Goal: Information Seeking & Learning: Find specific page/section

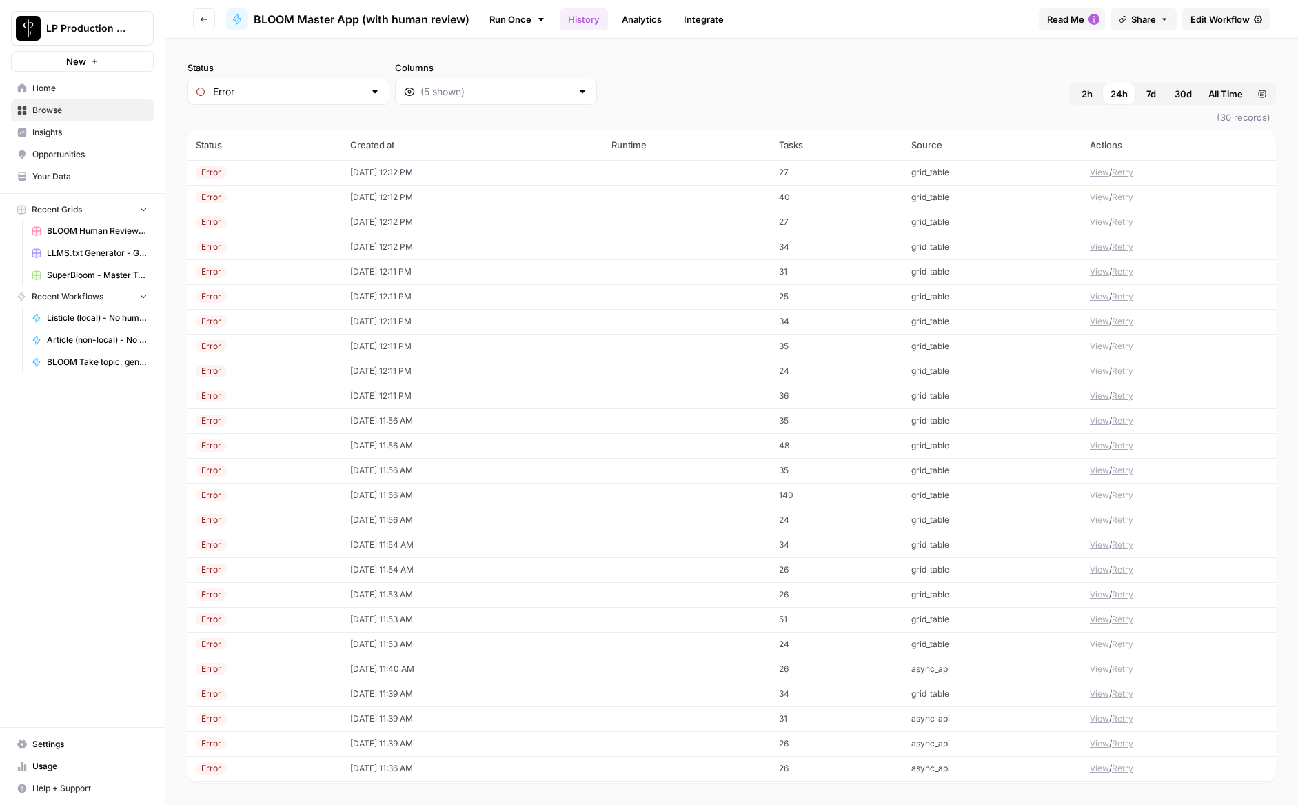
scroll to position [122, 0]
click at [1091, 720] on button "View" at bounding box center [1099, 720] width 19 height 12
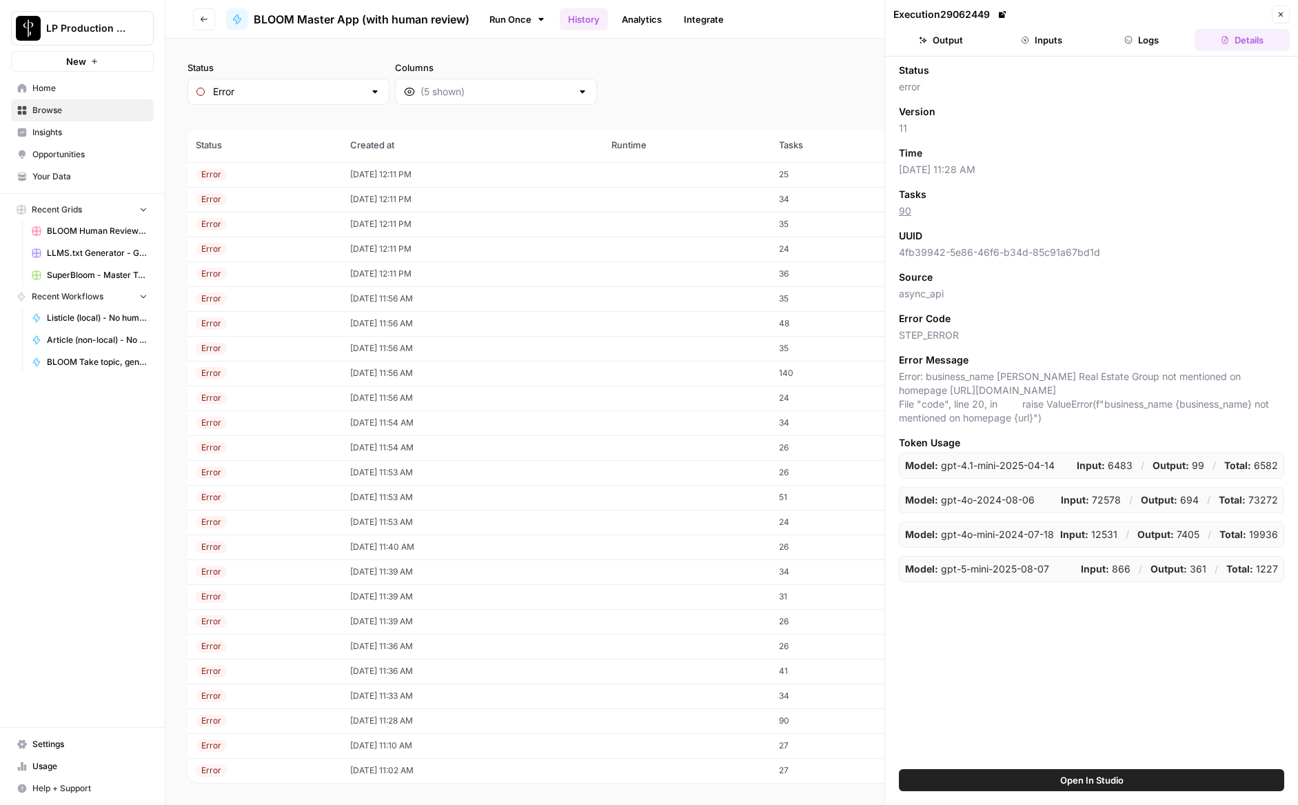
click at [1146, 33] on button "Logs" at bounding box center [1142, 40] width 95 height 22
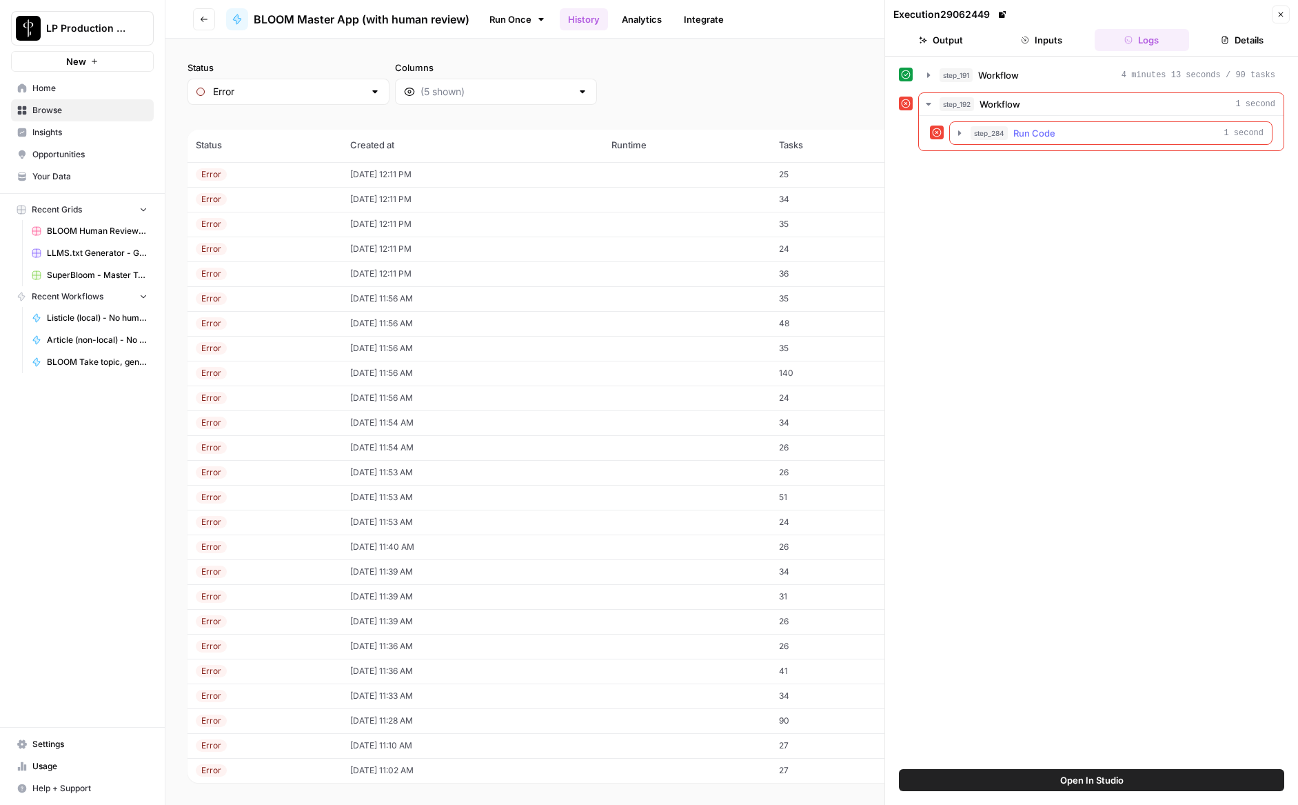
click at [960, 131] on icon "button" at bounding box center [959, 133] width 11 height 11
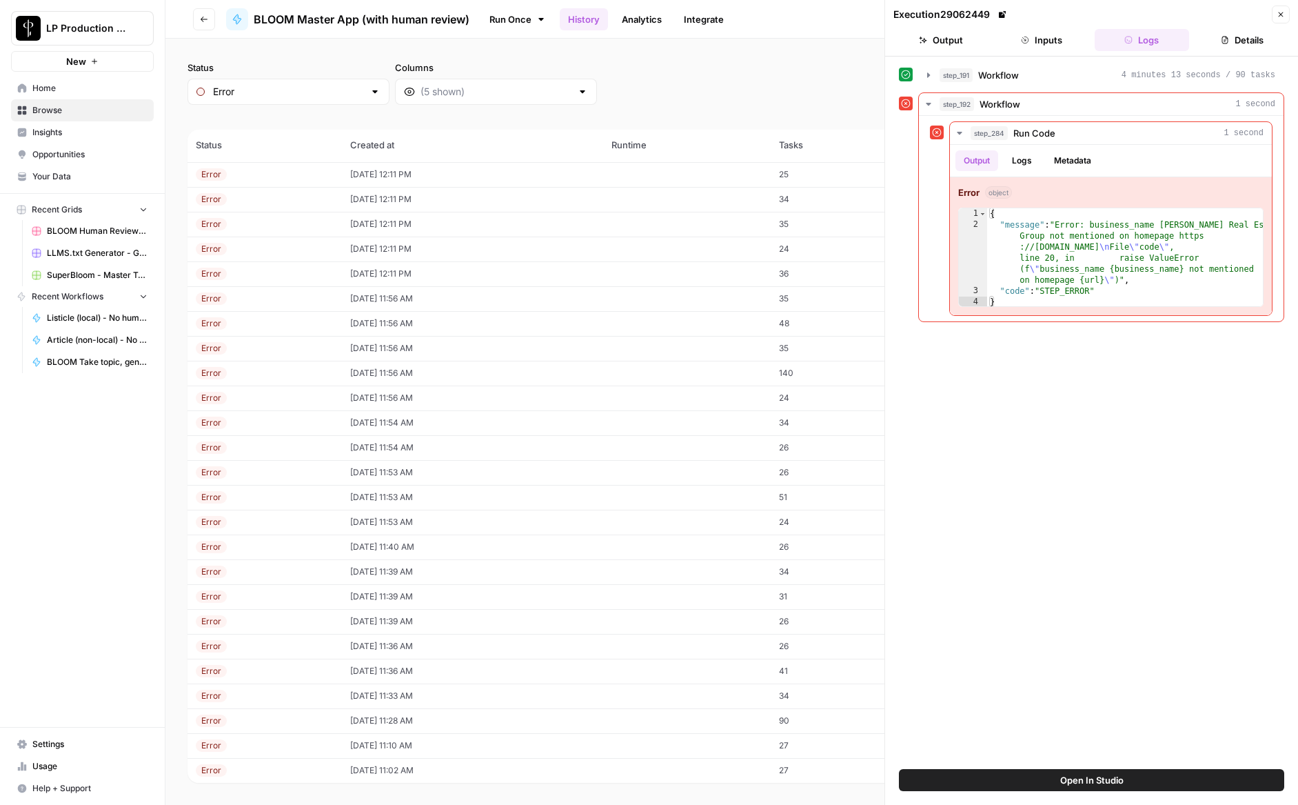
click at [1289, 12] on button "Close" at bounding box center [1281, 15] width 18 height 18
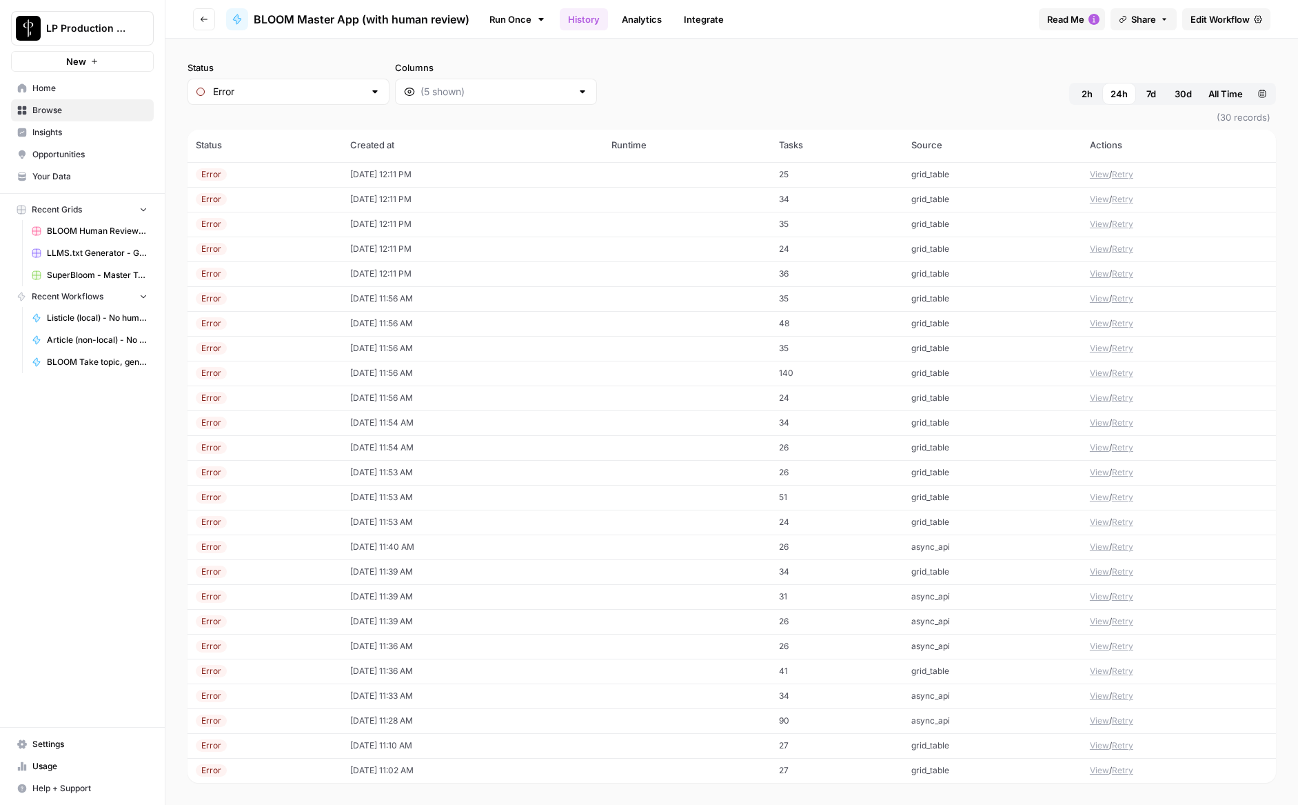
click at [1093, 548] on button "View" at bounding box center [1099, 546] width 19 height 12
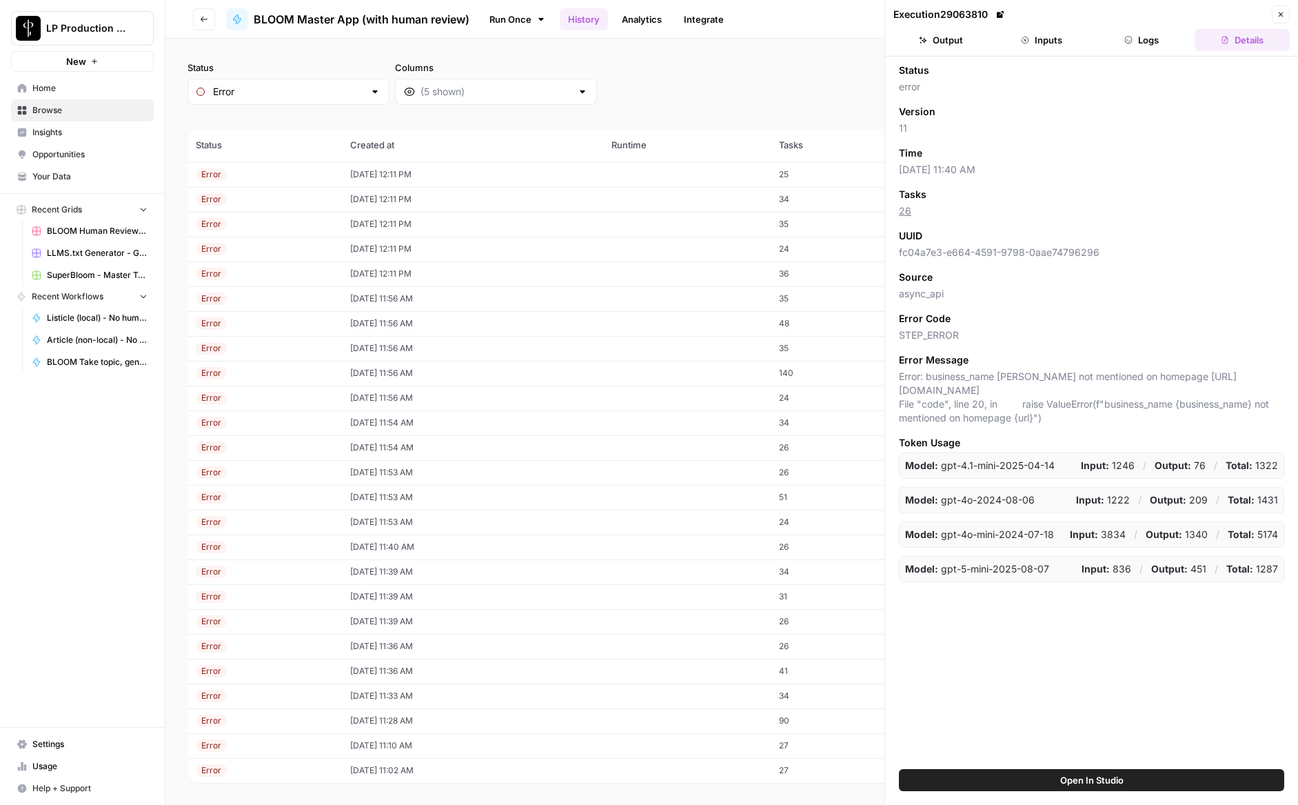
click at [1129, 36] on icon "button" at bounding box center [1128, 40] width 8 height 8
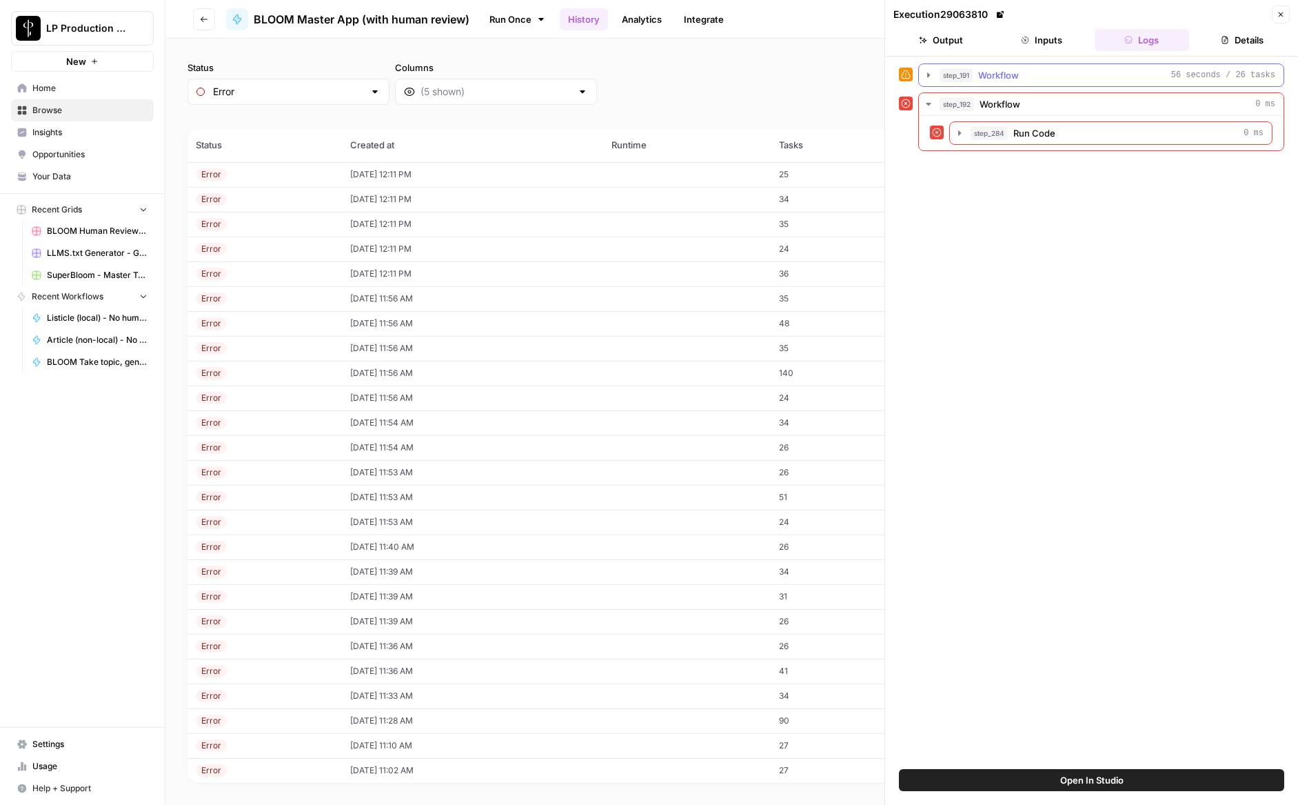
click at [932, 70] on icon "button" at bounding box center [928, 75] width 11 height 11
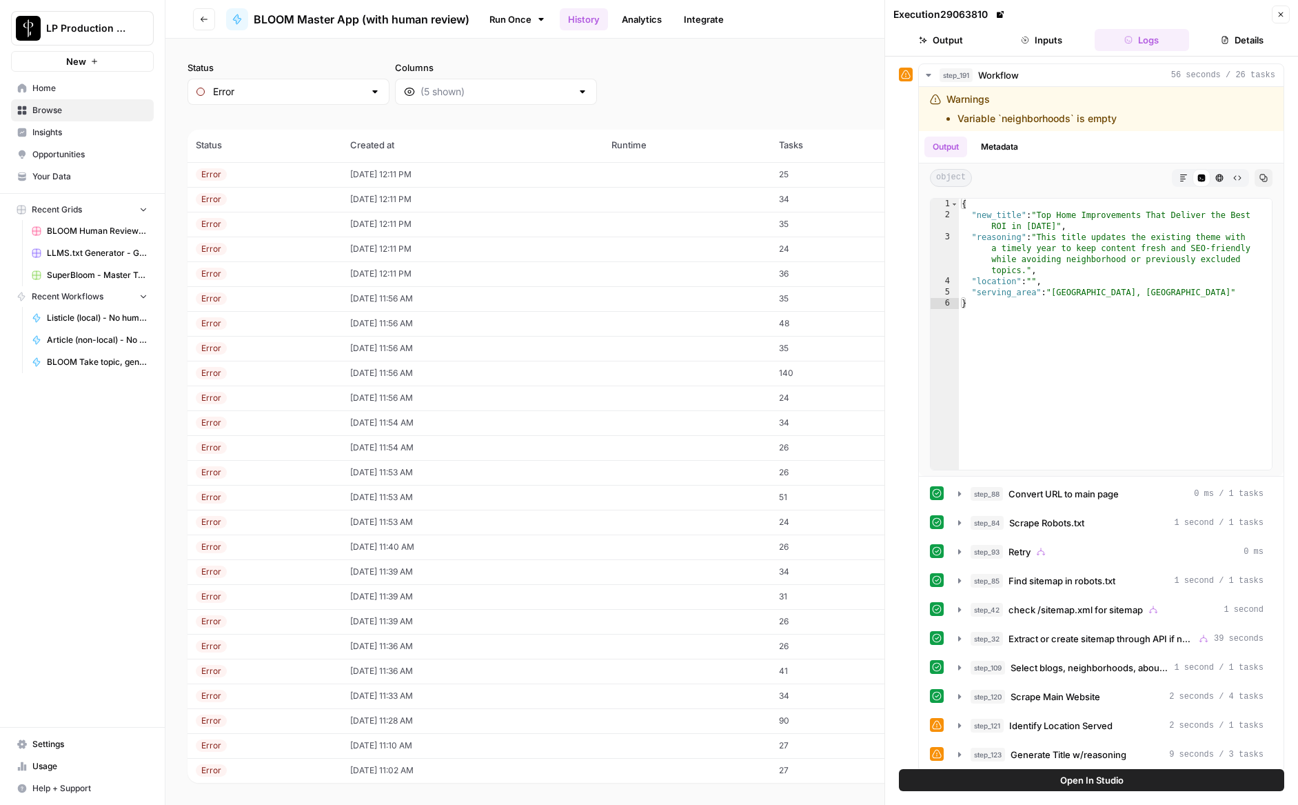
click at [1004, 14] on icon at bounding box center [1000, 14] width 7 height 7
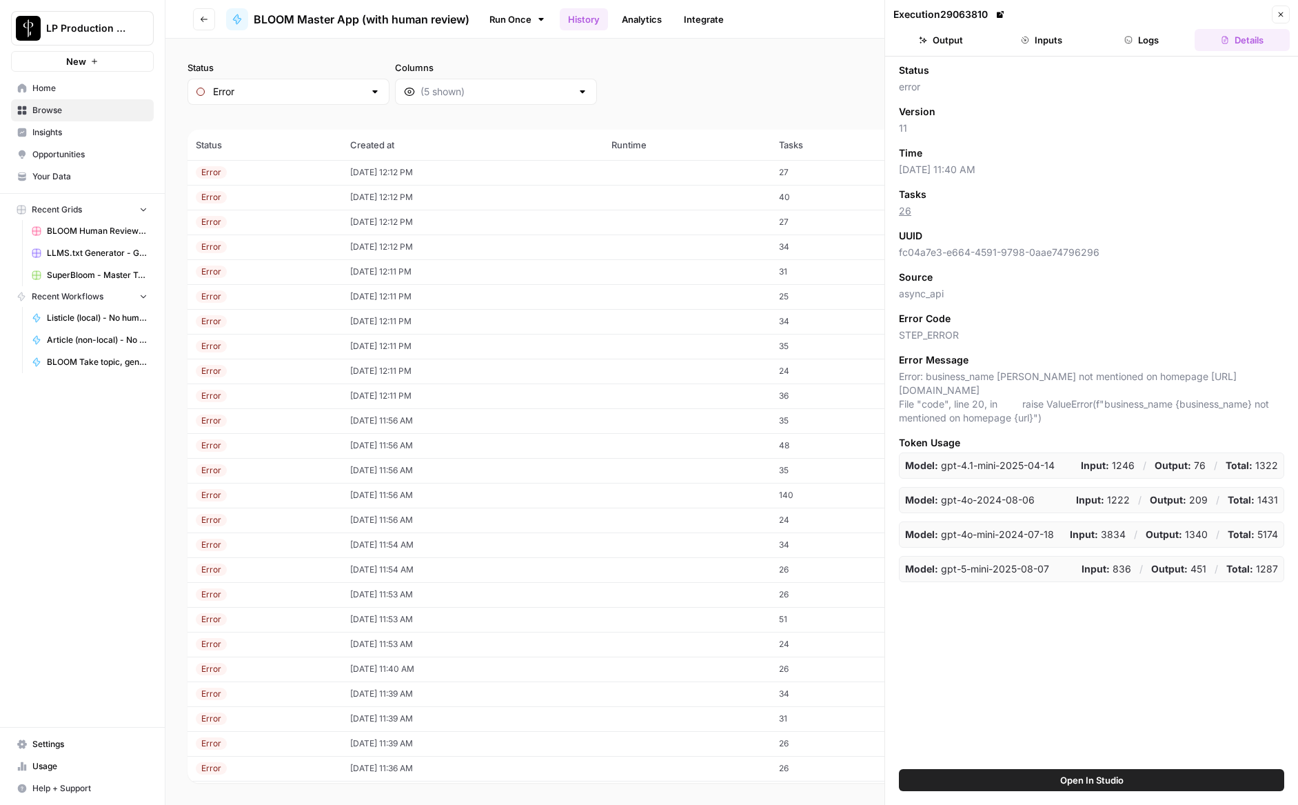
click at [1150, 40] on button "Logs" at bounding box center [1142, 40] width 95 height 22
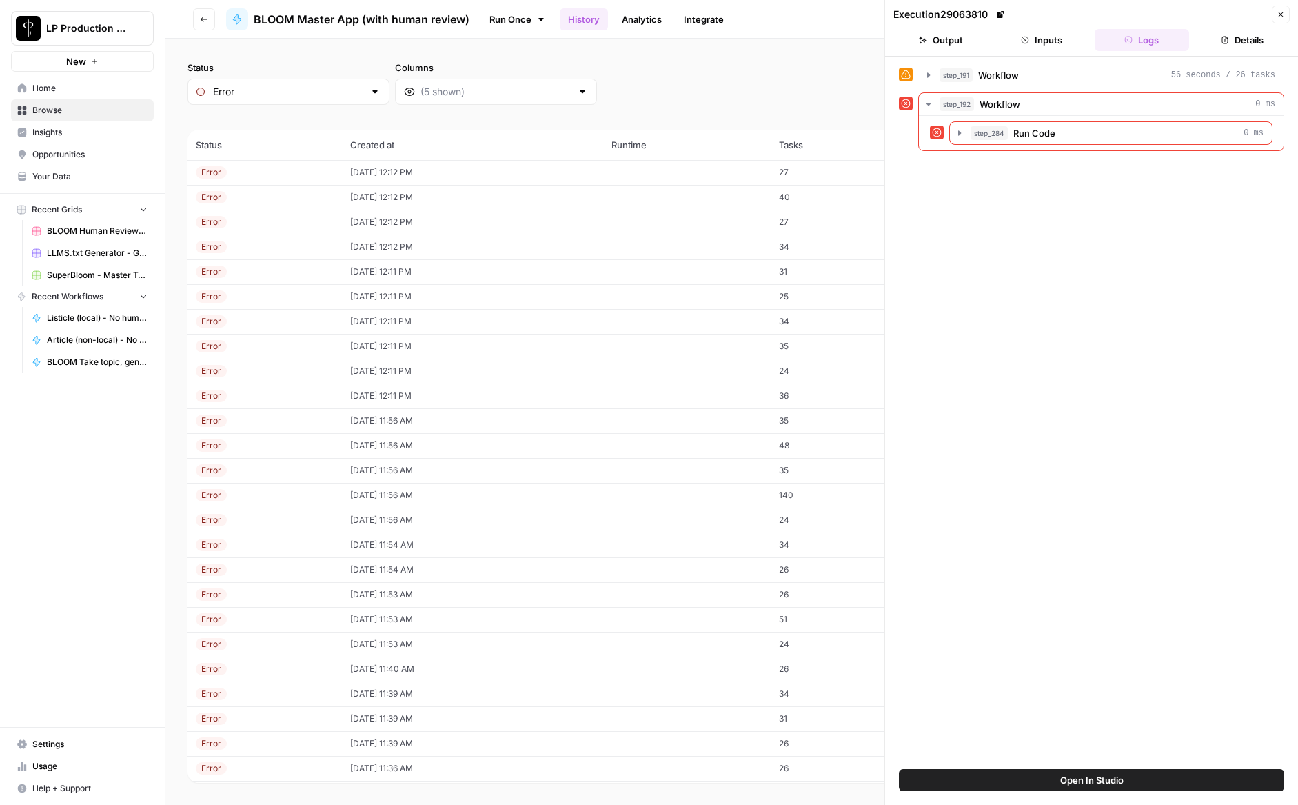
click at [1053, 34] on button "Inputs" at bounding box center [1041, 40] width 95 height 22
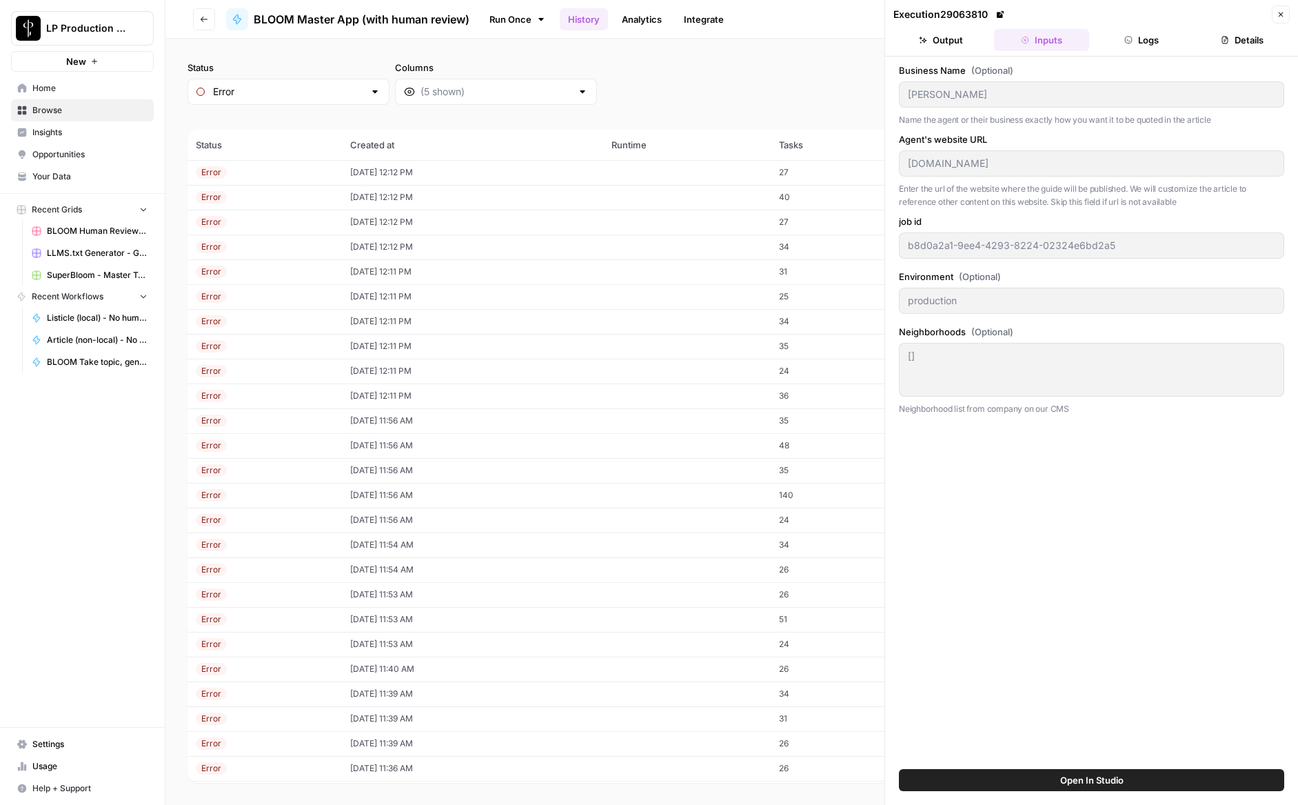
click at [941, 37] on button "Output" at bounding box center [940, 40] width 95 height 22
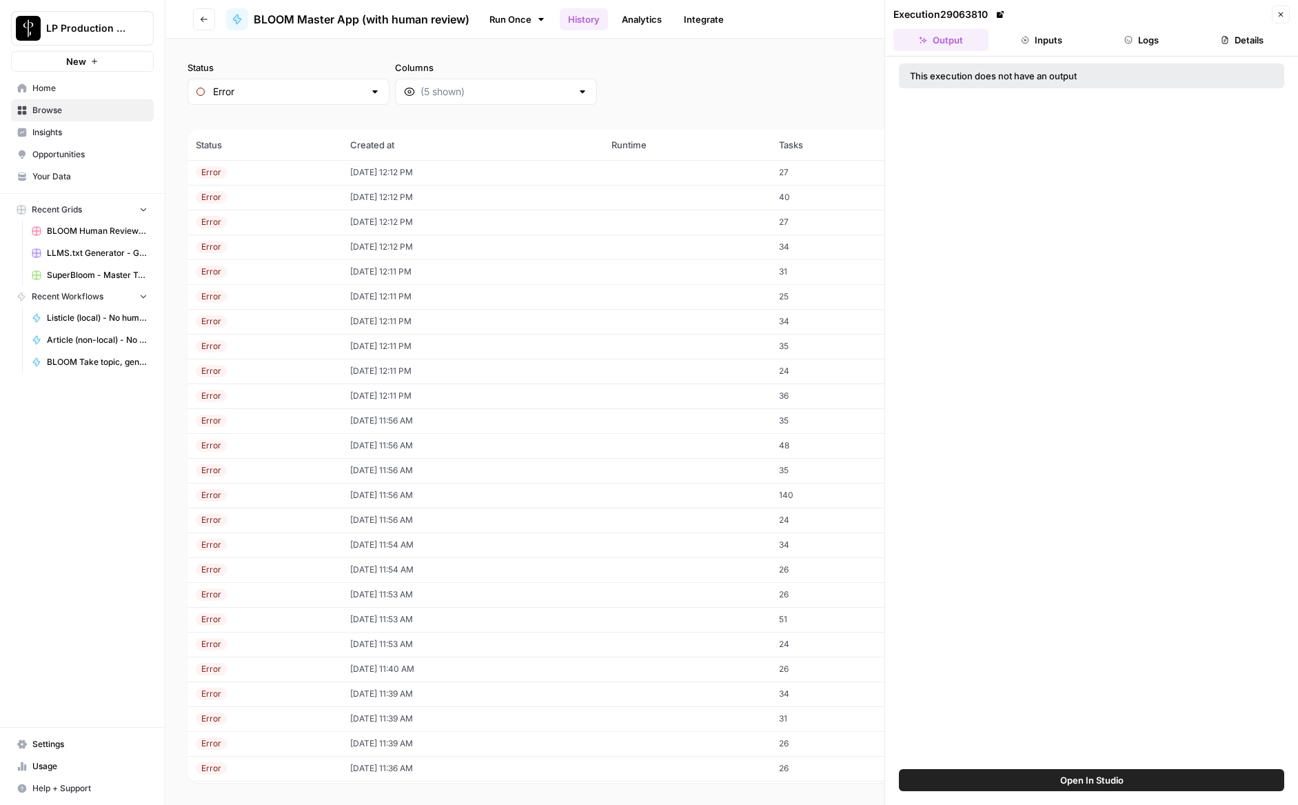
click at [1066, 39] on button "Inputs" at bounding box center [1041, 40] width 95 height 22
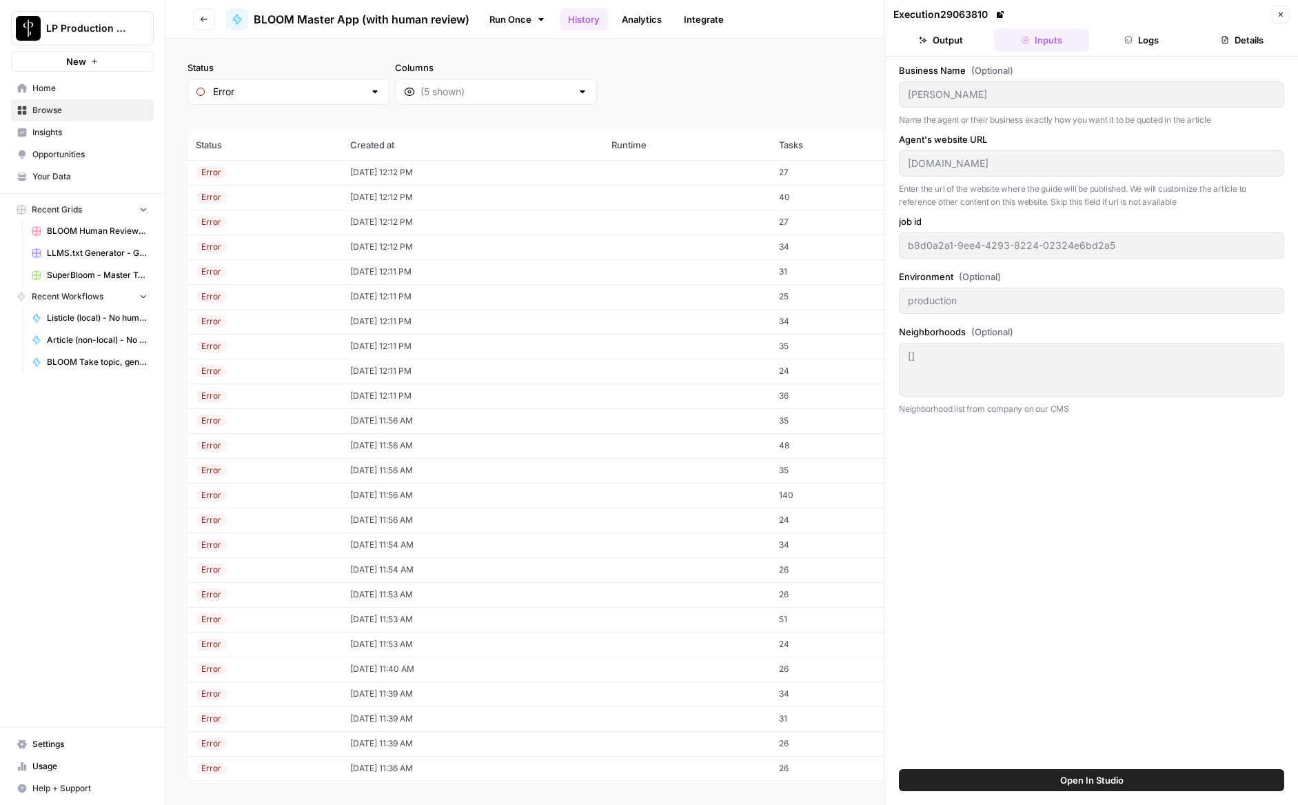
click at [1133, 42] on button "Logs" at bounding box center [1142, 40] width 95 height 22
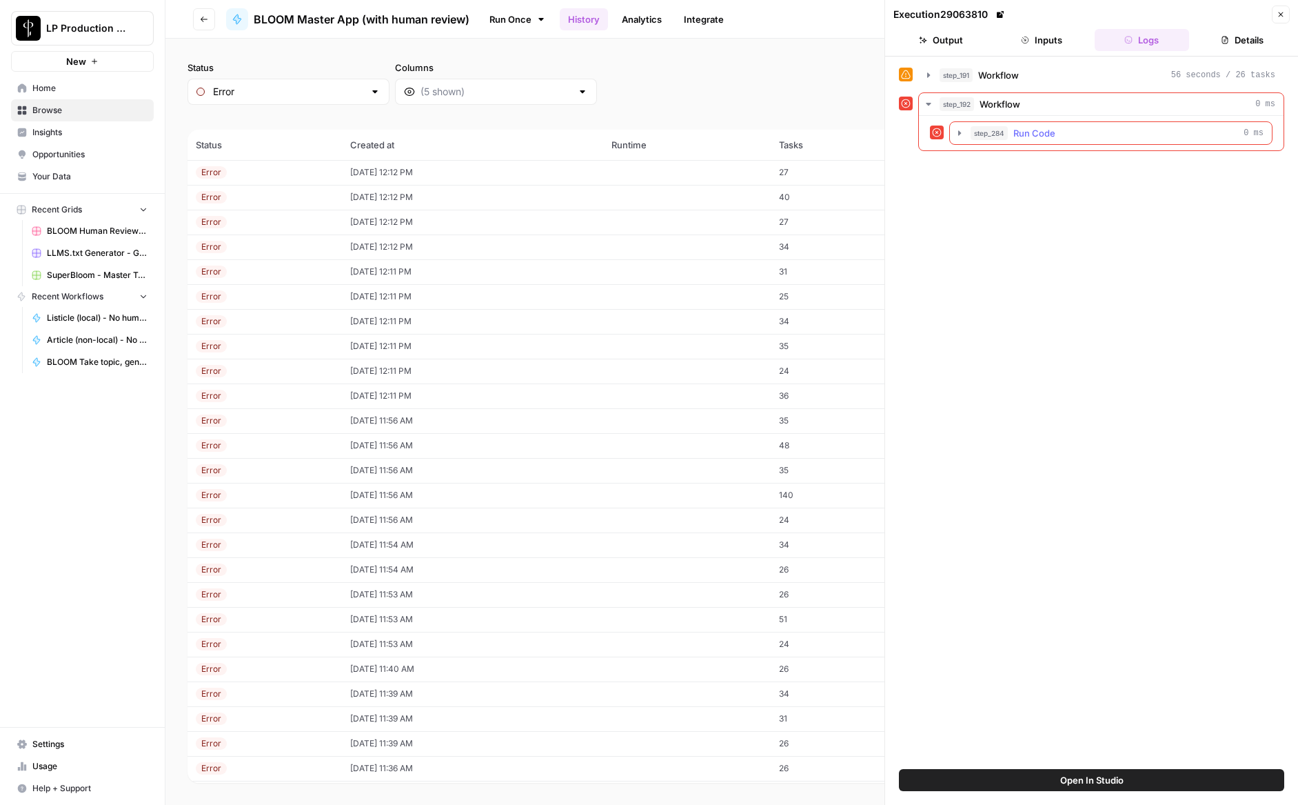
click at [959, 134] on icon "button" at bounding box center [959, 132] width 3 height 5
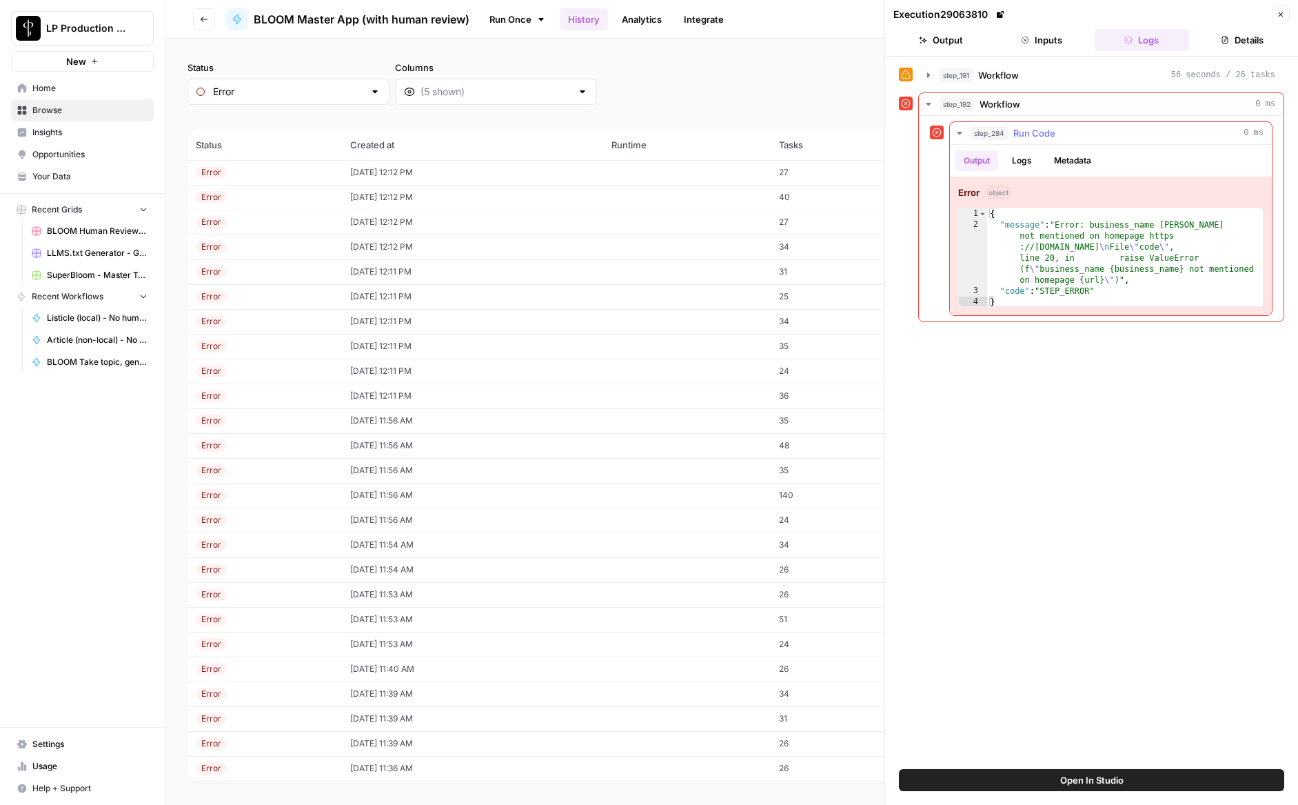
type textarea "**********"
drag, startPoint x: 1164, startPoint y: 223, endPoint x: 1213, endPoint y: 223, distance: 48.9
click at [1213, 223] on div "{ "message" : "Error: business_name Noelle Goubeaux not mentioned on homepage h…" at bounding box center [1125, 268] width 276 height 121
click at [1222, 224] on div "{ "message" : "Error: business_name Noelle Goubeaux not mentioned on homepage h…" at bounding box center [1125, 268] width 276 height 121
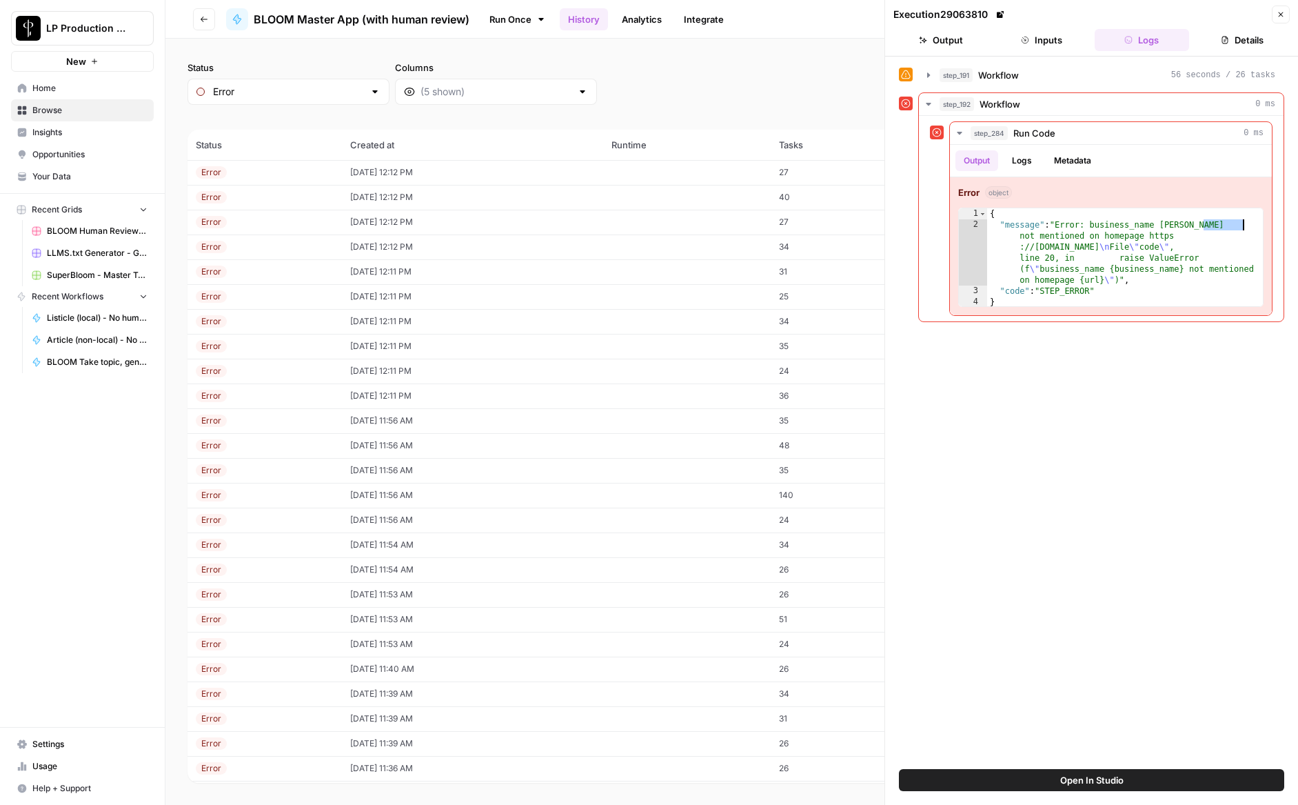
click at [1281, 14] on icon "button" at bounding box center [1281, 14] width 5 height 5
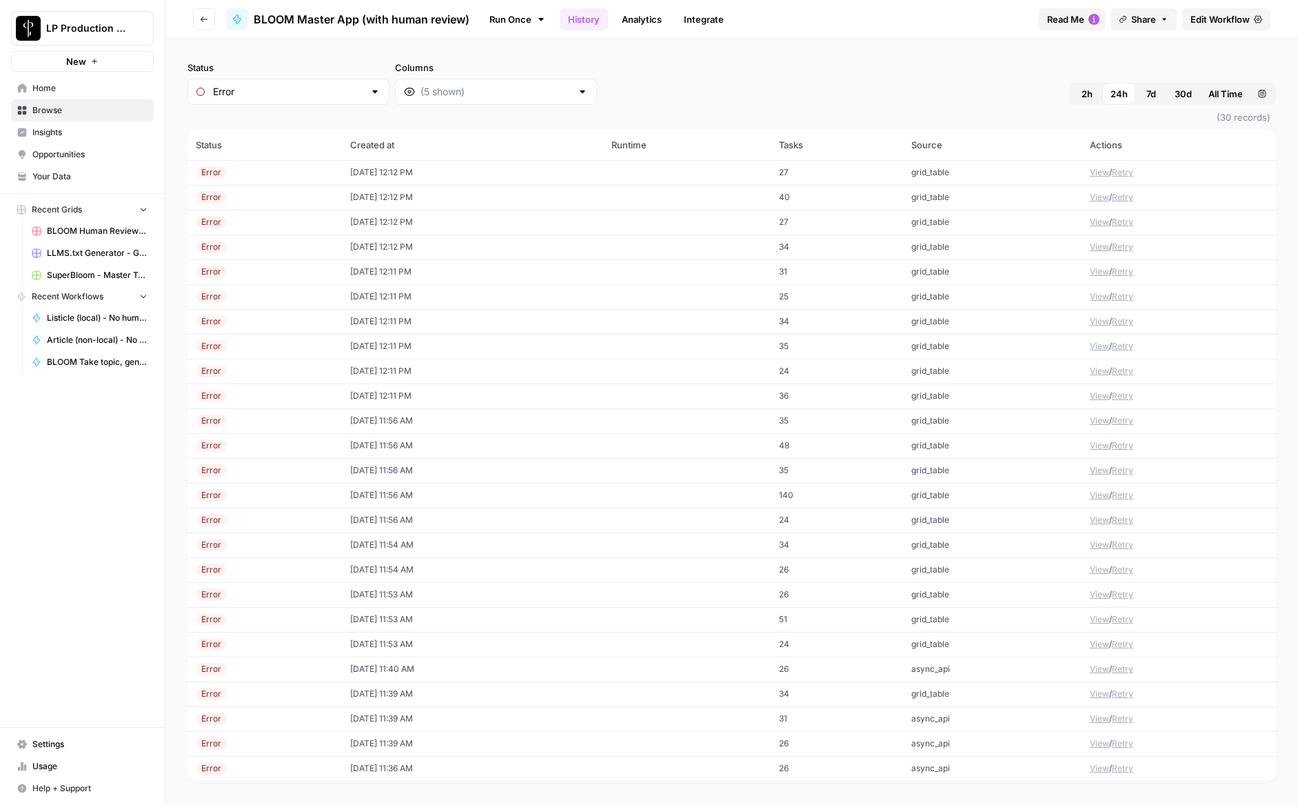
click at [771, 77] on div "Status Error Columns 2h 24h 7d 30d All Time Custom range" at bounding box center [732, 83] width 1089 height 44
click at [1095, 96] on button "2h" at bounding box center [1087, 94] width 30 height 22
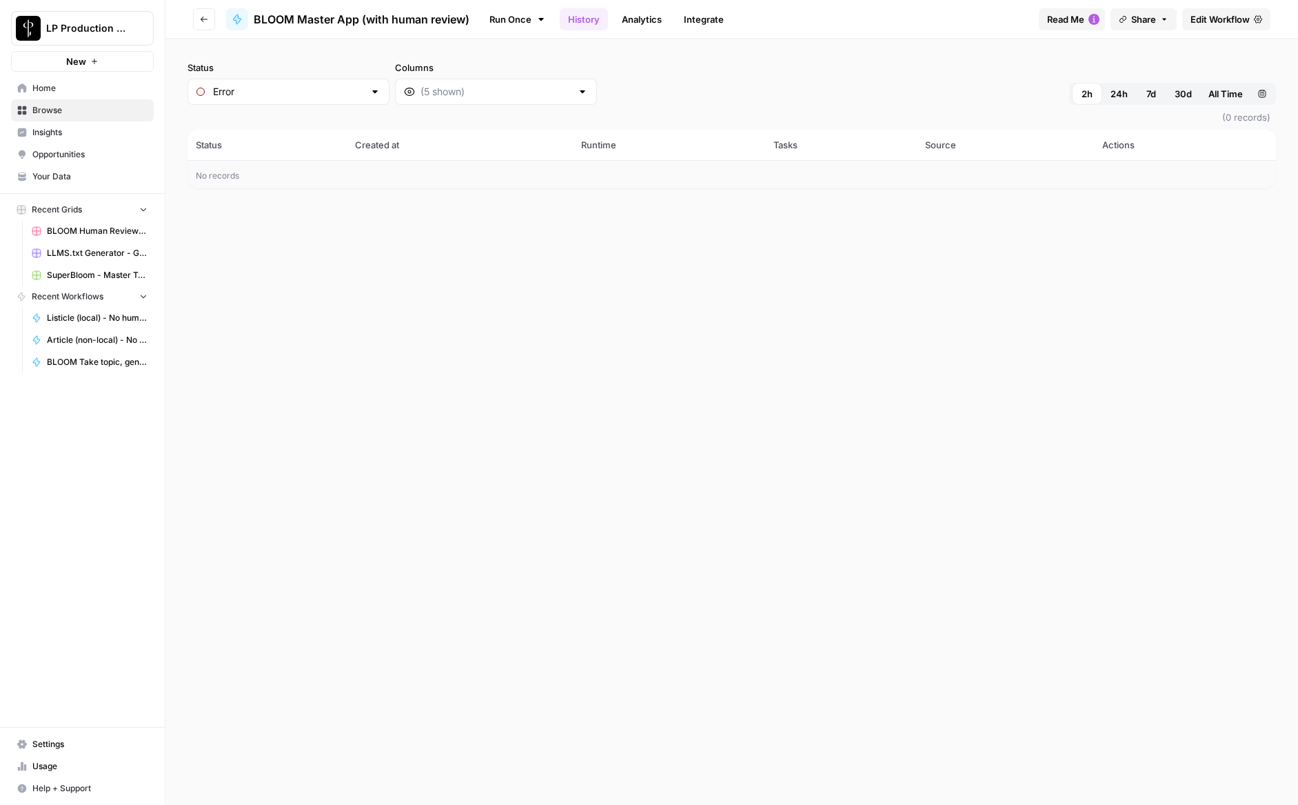
click at [370, 93] on div at bounding box center [375, 92] width 11 height 14
click at [250, 133] on button "Any" at bounding box center [270, 126] width 153 height 19
type input "Any"
click at [1089, 168] on button "View" at bounding box center [1088, 172] width 19 height 12
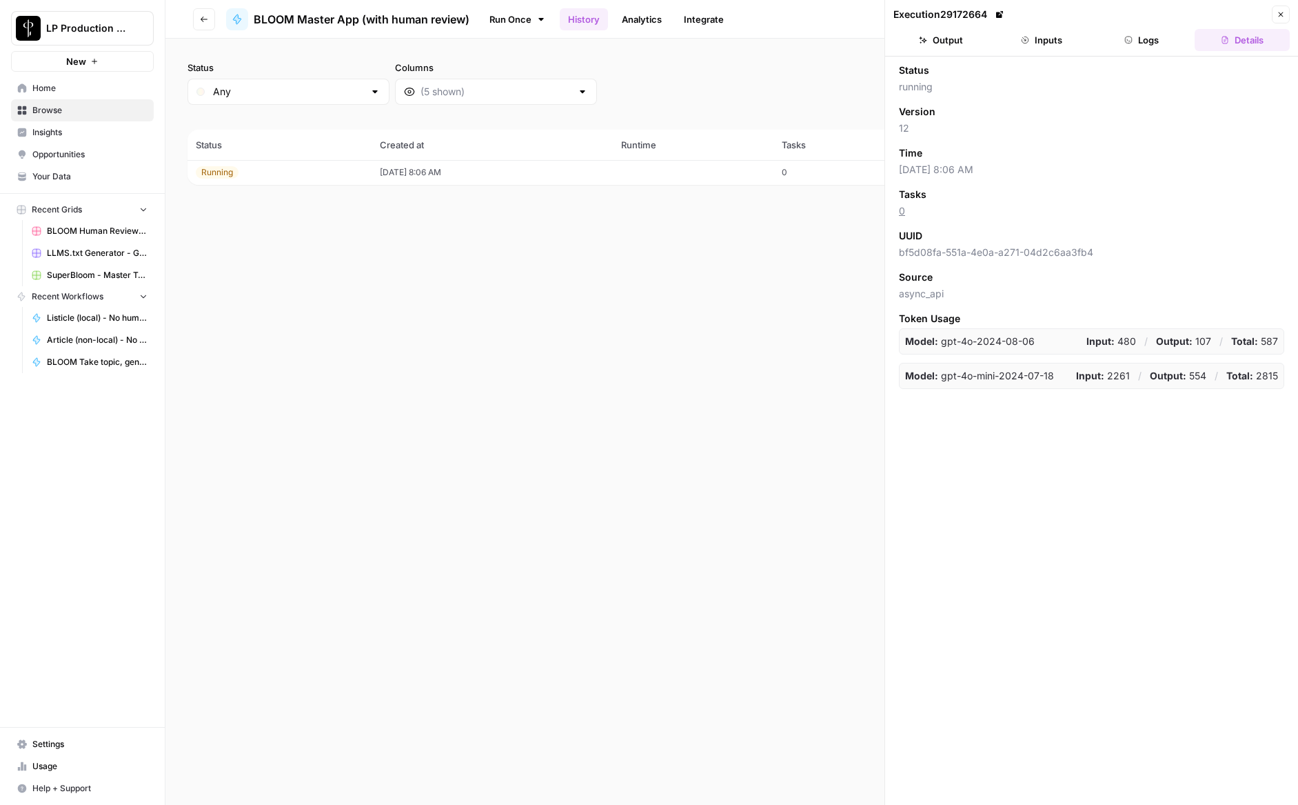
click at [1139, 37] on button "Logs" at bounding box center [1142, 40] width 95 height 22
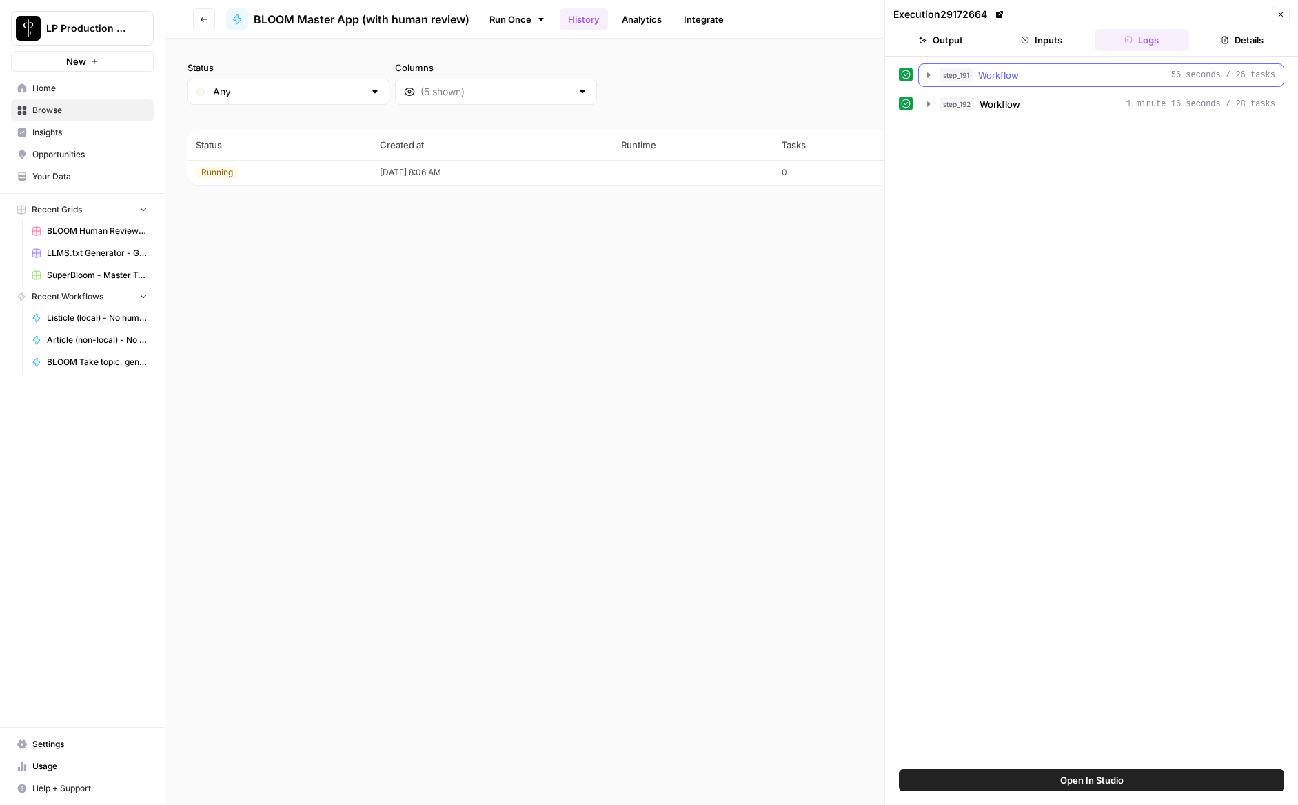
click at [929, 79] on icon "button" at bounding box center [928, 75] width 11 height 11
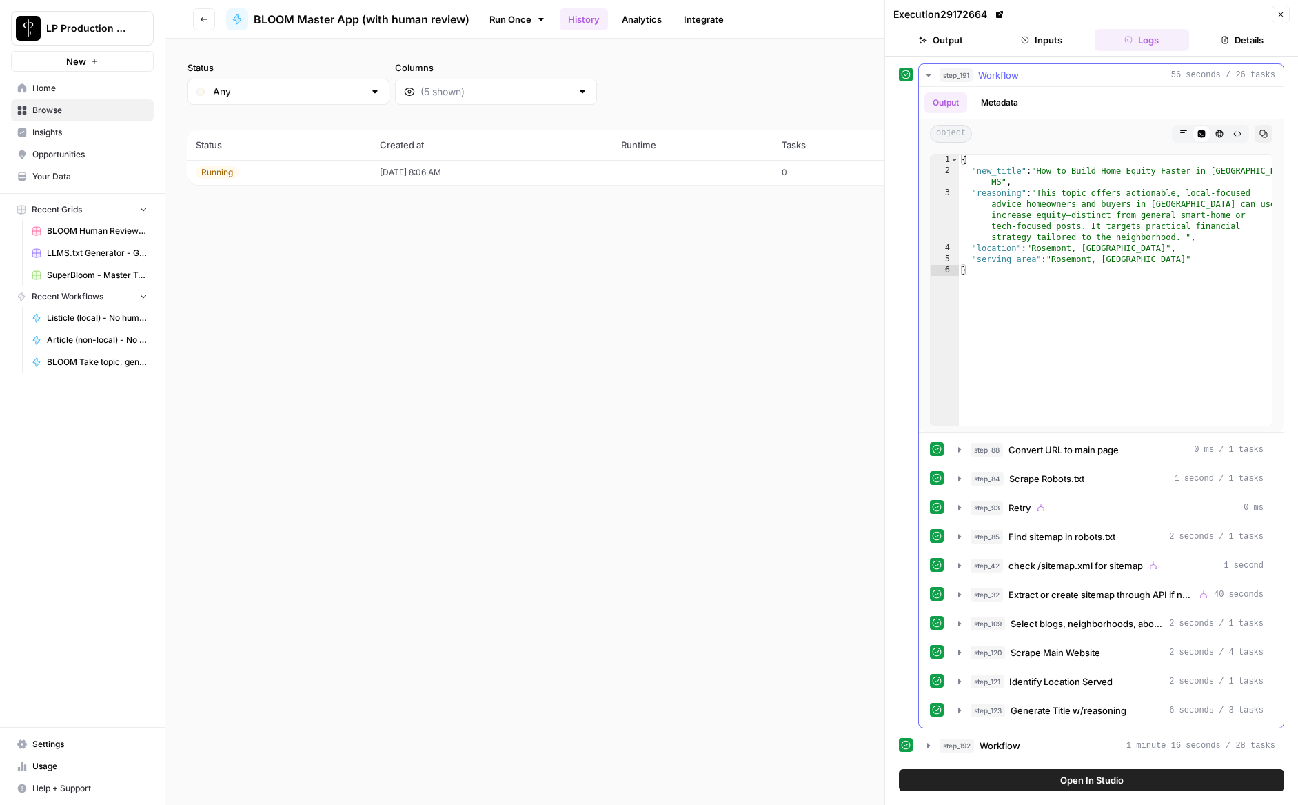
click at [929, 79] on icon "button" at bounding box center [928, 75] width 11 height 11
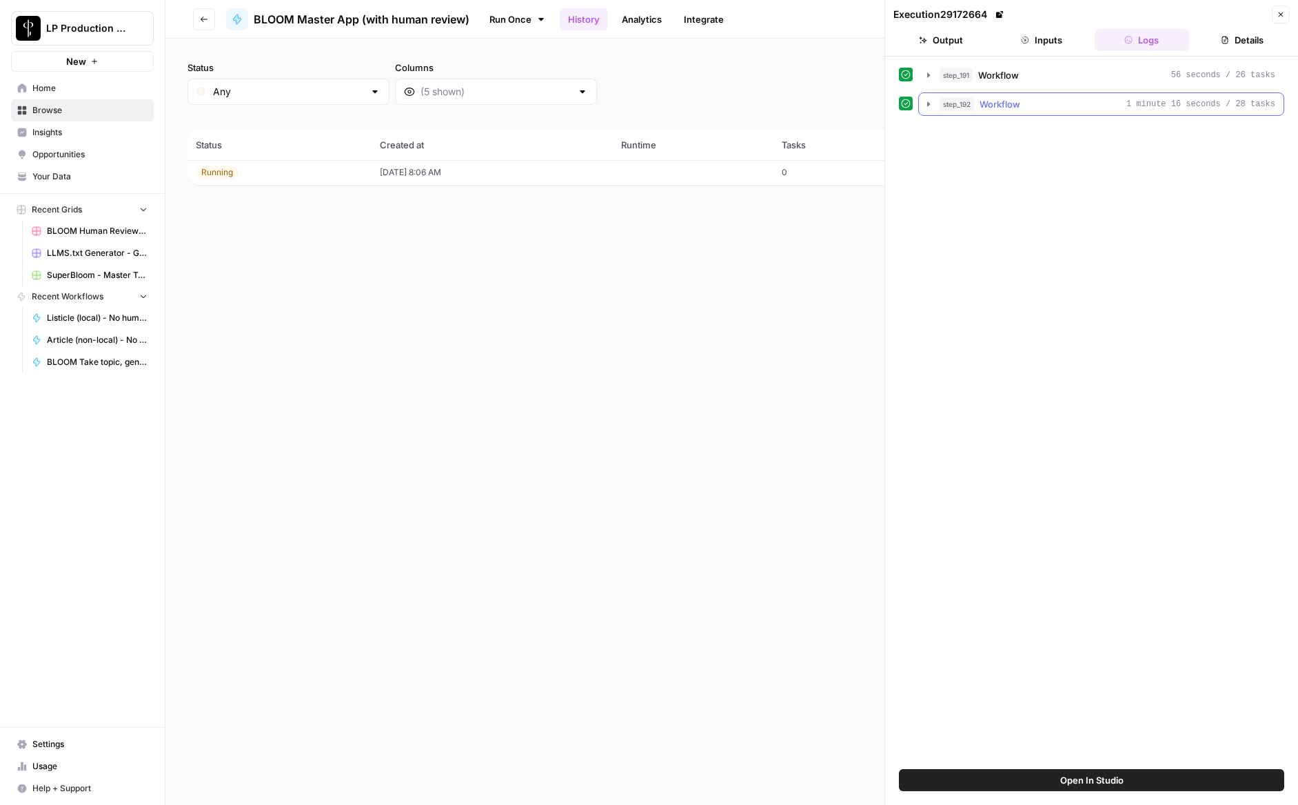
click at [931, 101] on icon "button" at bounding box center [928, 104] width 11 height 11
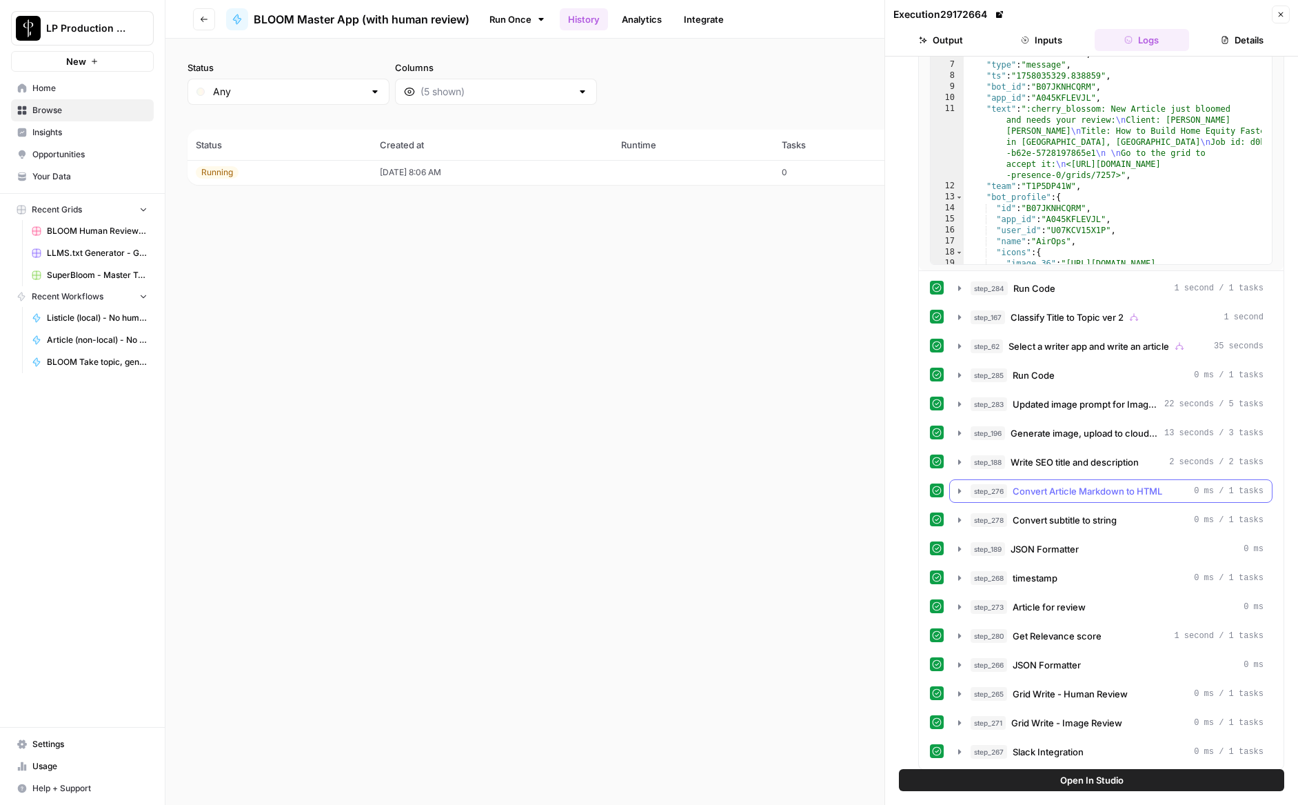
scroll to position [198, 0]
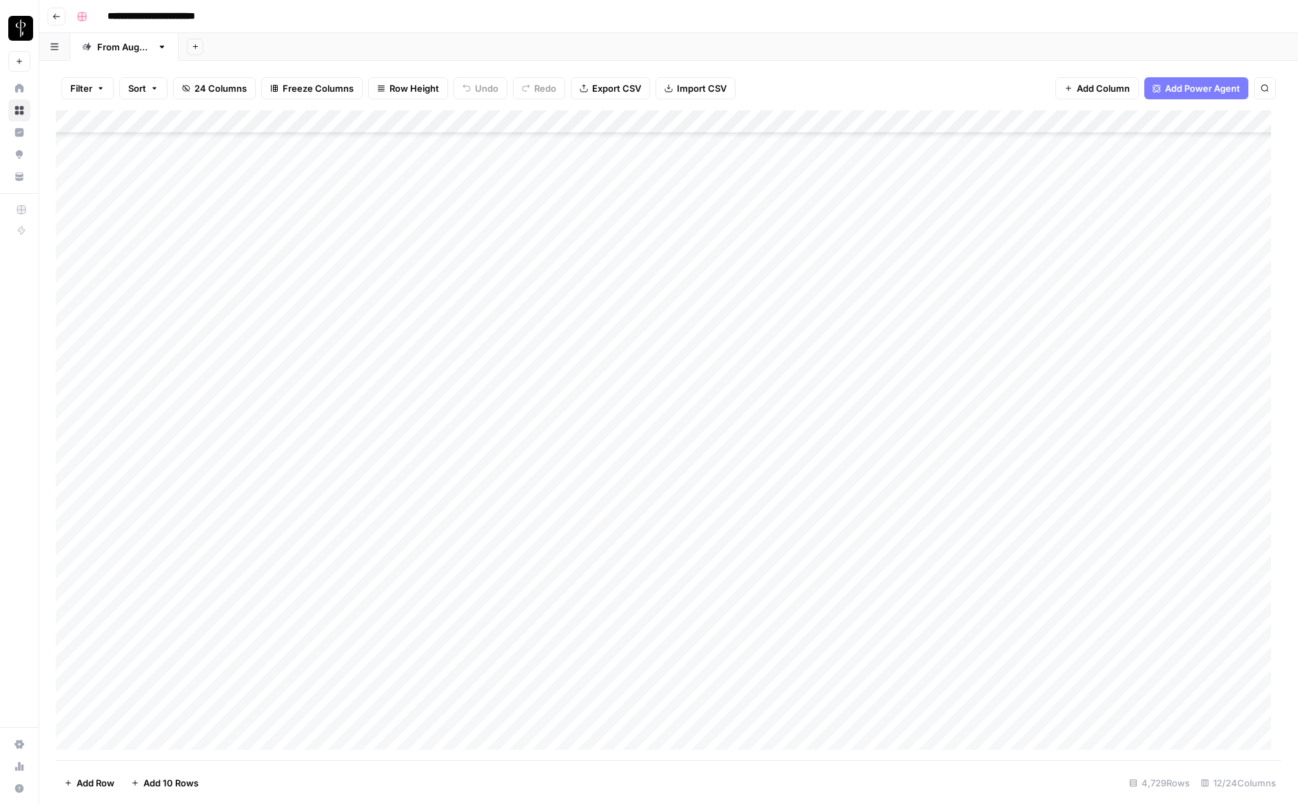
scroll to position [110252, 0]
click at [85, 87] on span "Filter" at bounding box center [81, 88] width 22 height 14
click at [147, 157] on button "Add Filter" at bounding box center [336, 157] width 514 height 18
click at [152, 161] on input "text" at bounding box center [163, 161] width 151 height 14
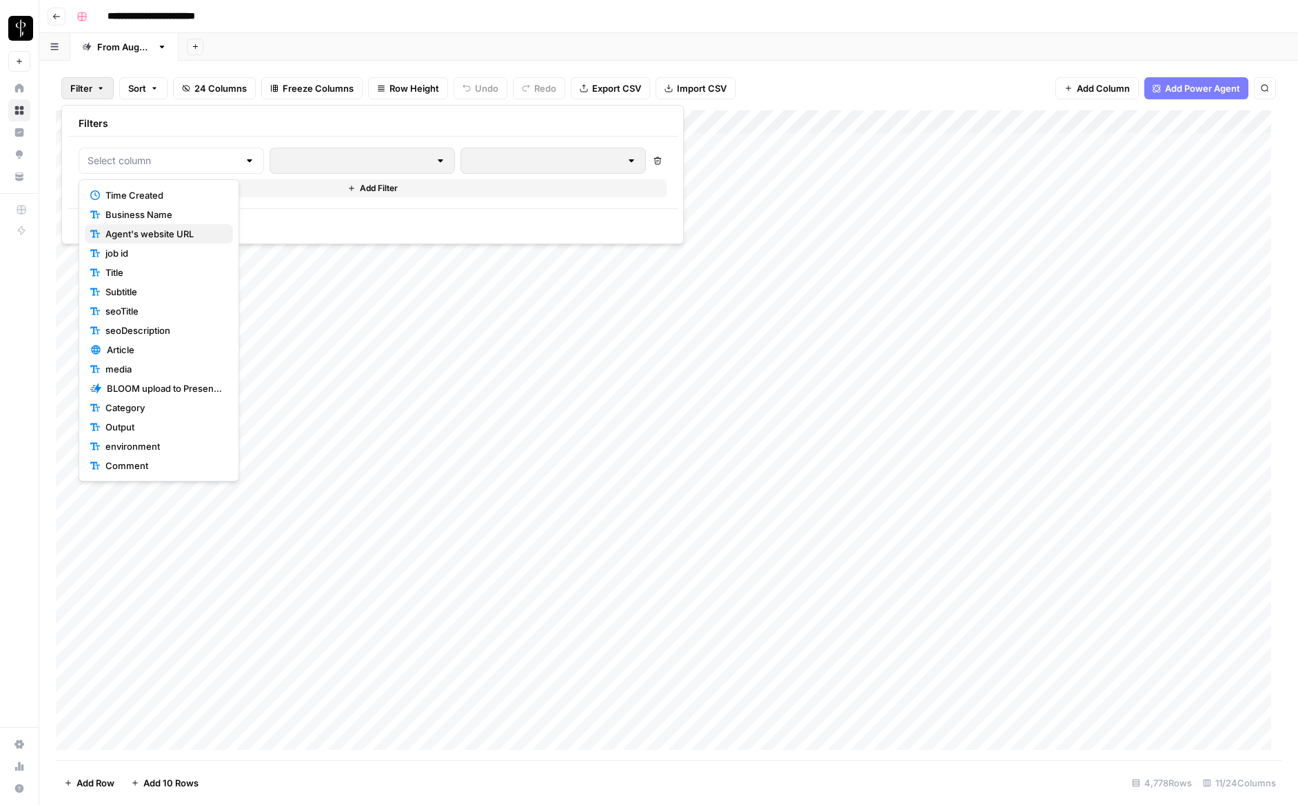
click at [151, 234] on span "Agent's website URL" at bounding box center [163, 234] width 117 height 14
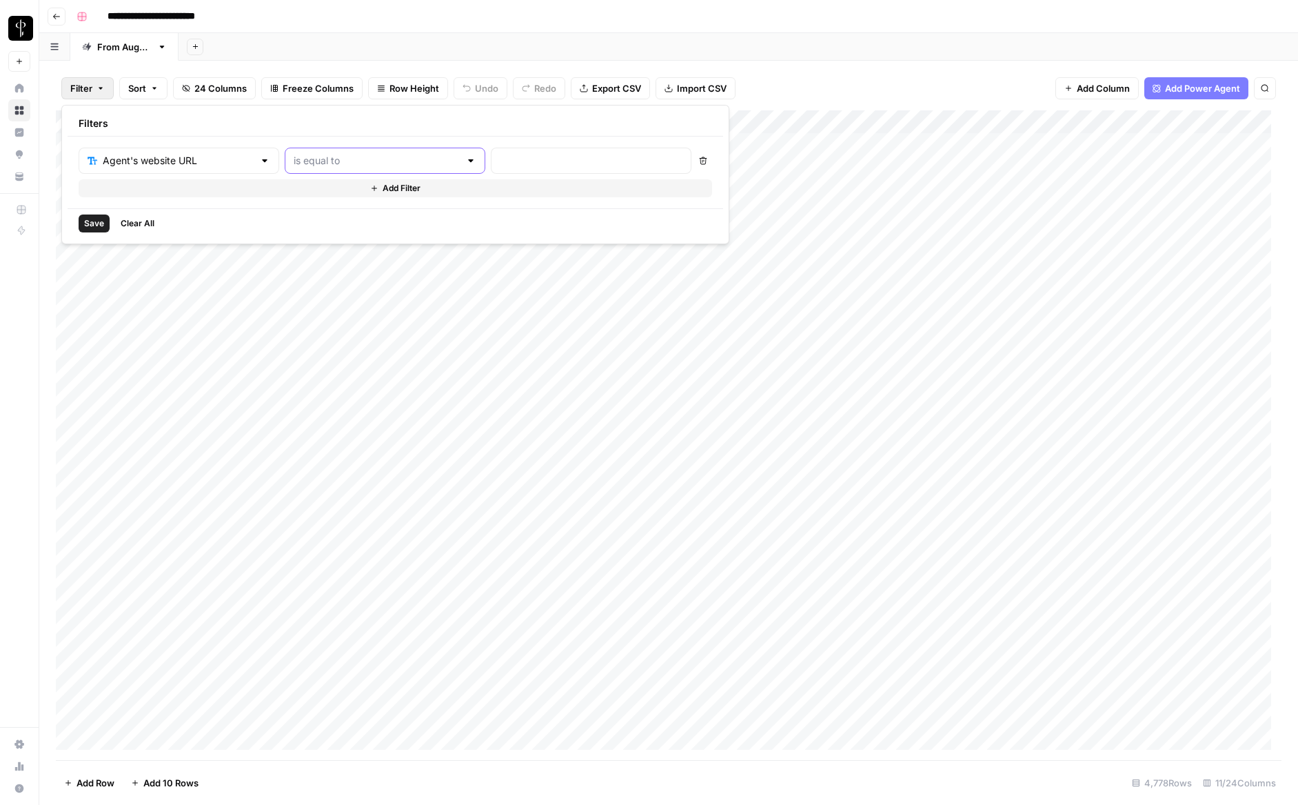
click at [349, 163] on input "text" at bounding box center [377, 161] width 166 height 14
click at [341, 236] on span "contains" at bounding box center [327, 234] width 135 height 14
type input "contains"
click at [500, 160] on input "text" at bounding box center [591, 161] width 183 height 14
paste input "Goubeaux"
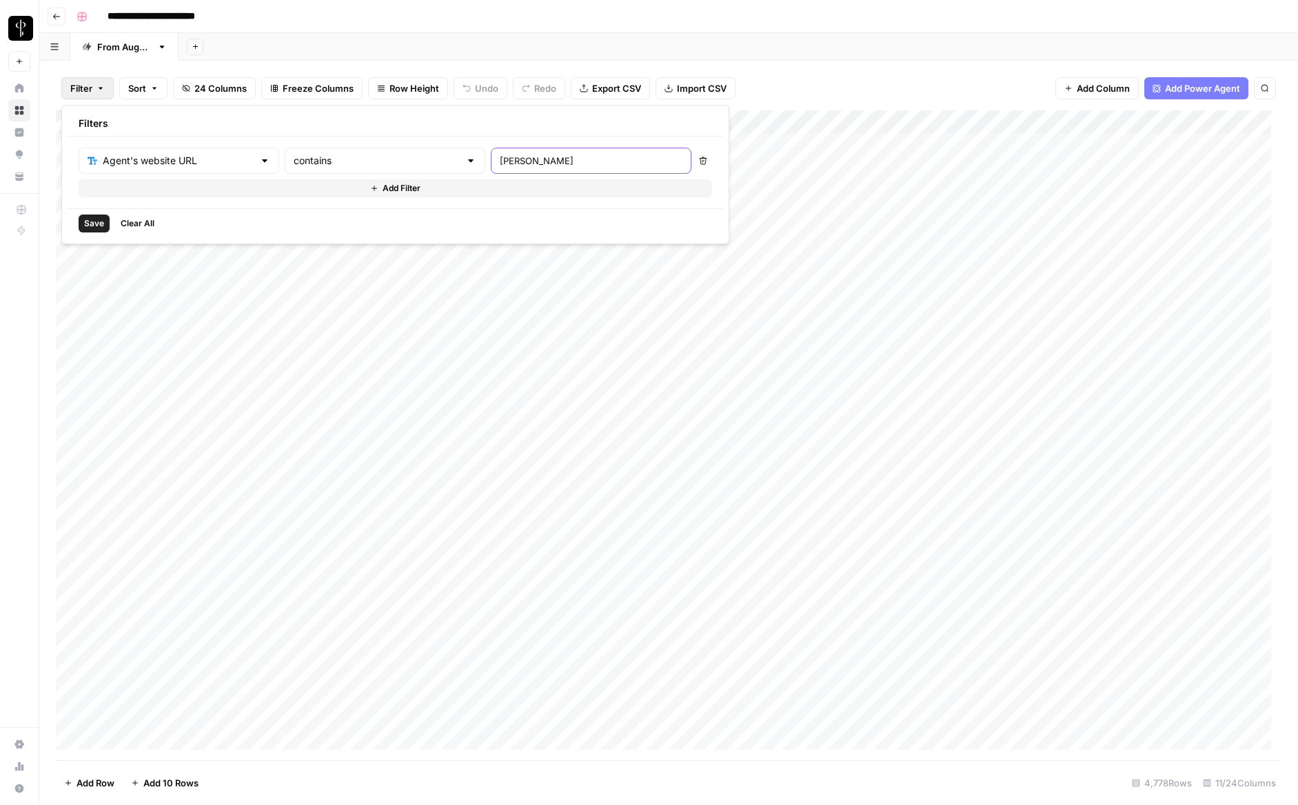
click at [500, 161] on input "Goubeaux" at bounding box center [591, 161] width 183 height 14
type input "goubeaux"
click at [94, 223] on span "Save" at bounding box center [94, 223] width 20 height 12
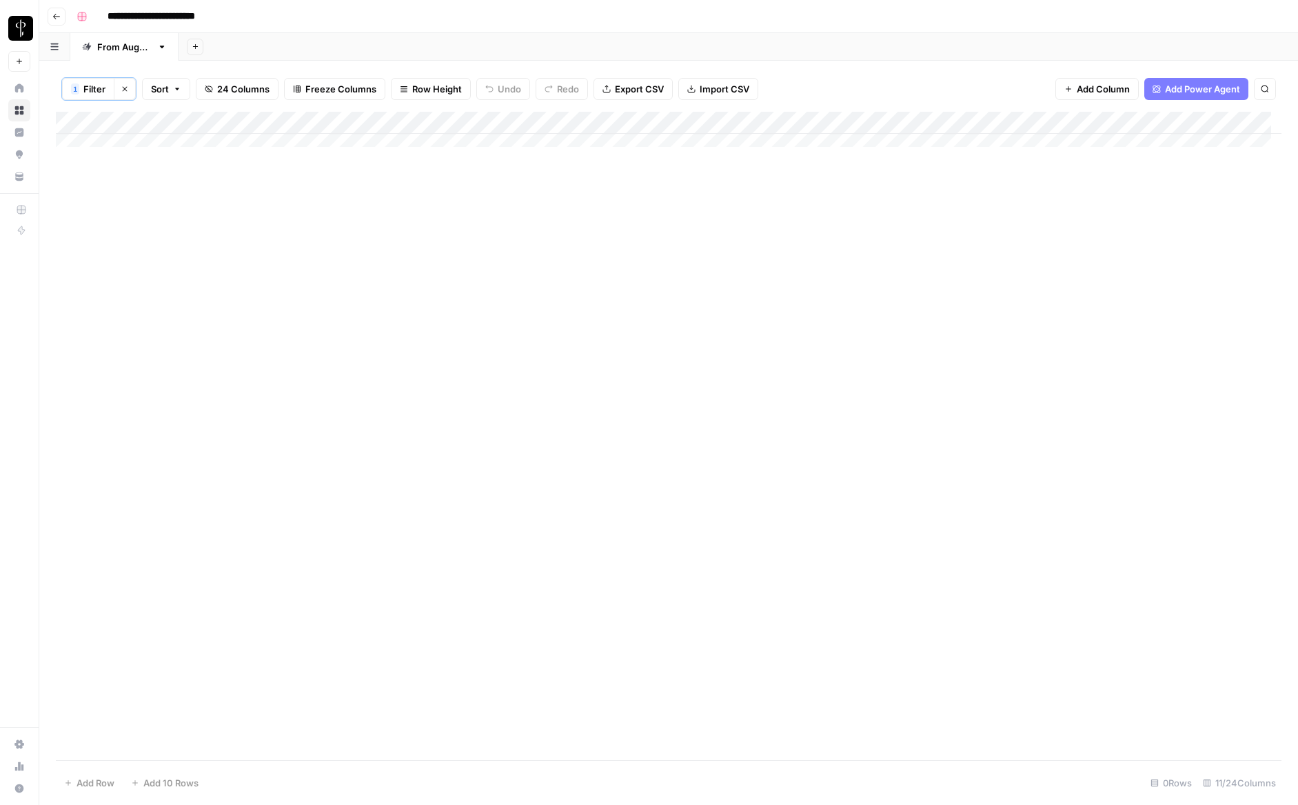
click at [73, 84] on span "1" at bounding box center [75, 88] width 4 height 11
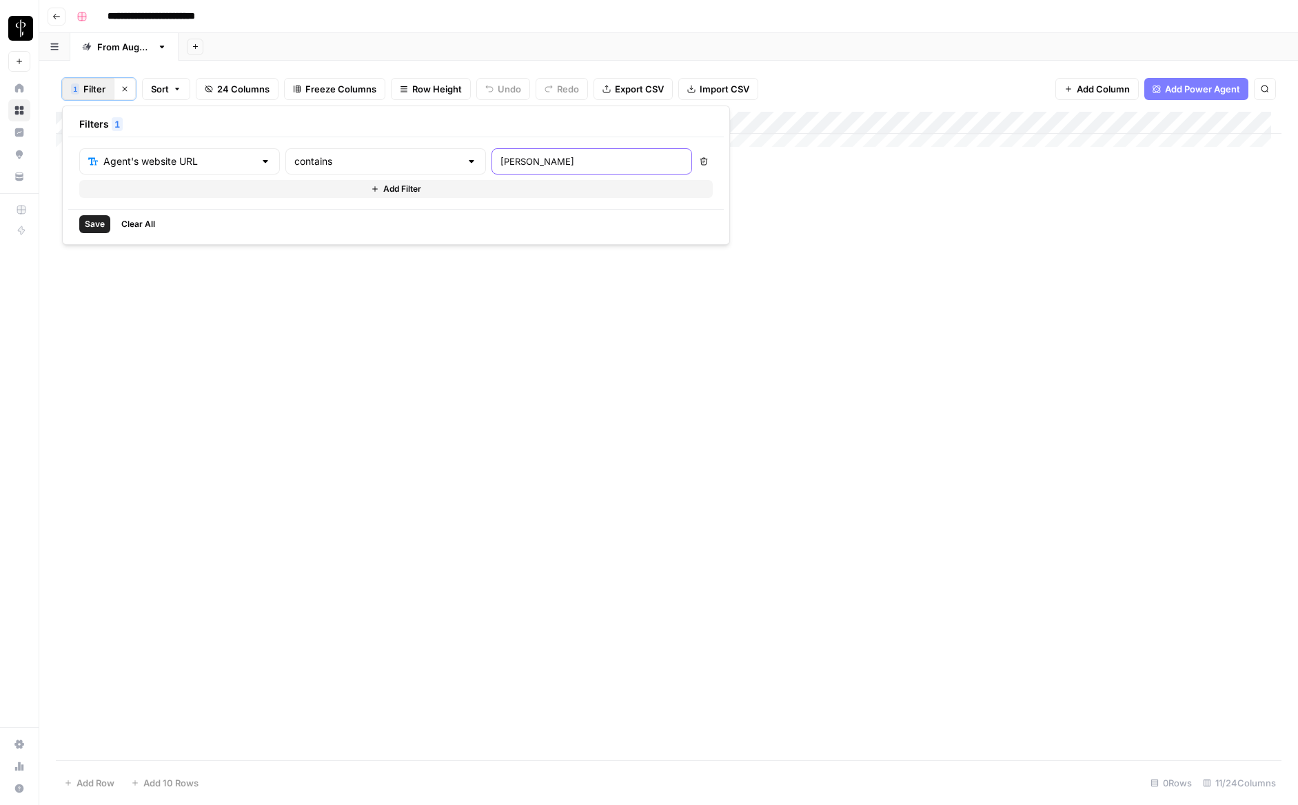
click at [501, 159] on input "goubeaux" at bounding box center [592, 161] width 183 height 14
paste input "mnsellsoxfordrealestate.com"
type input "mnsellsoxfordrealestate.com"
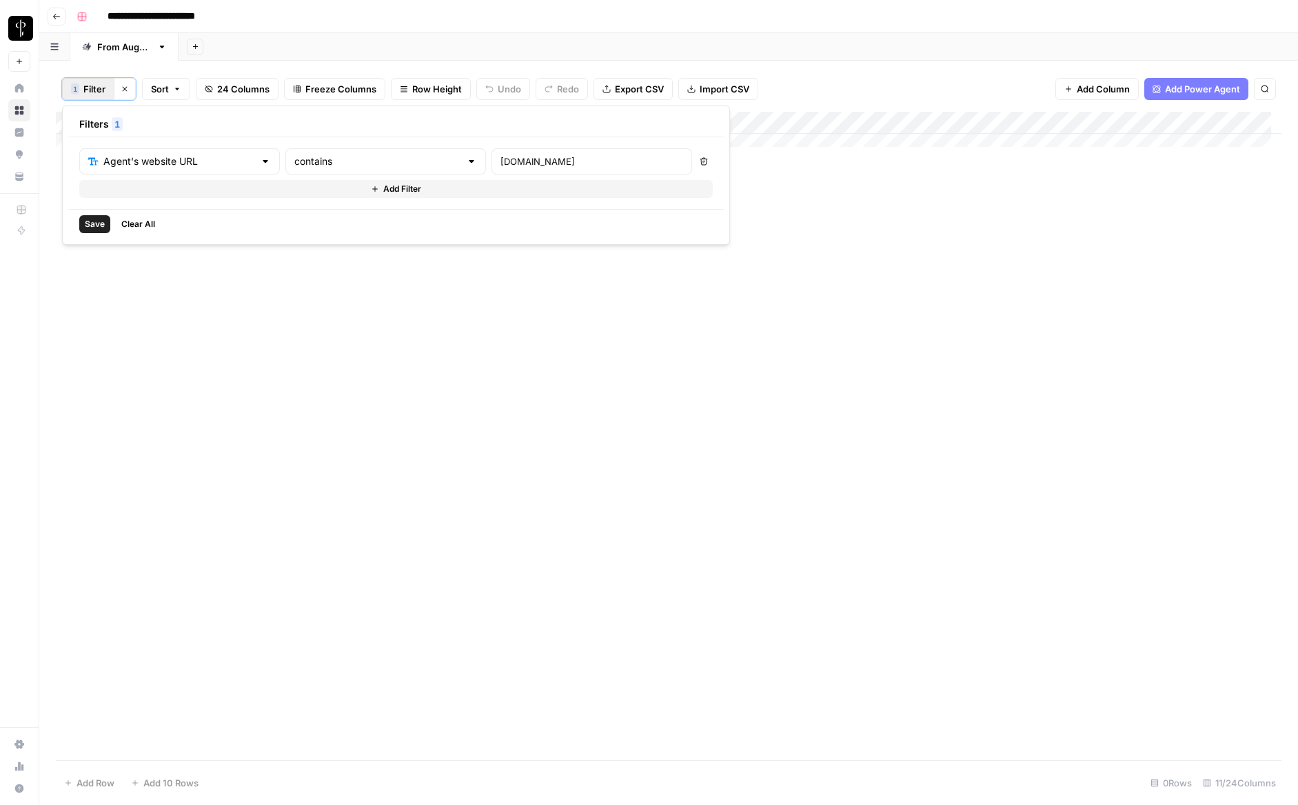
click at [99, 225] on span "Save" at bounding box center [95, 224] width 20 height 12
click at [691, 171] on div "Add Column" at bounding box center [669, 158] width 1226 height 92
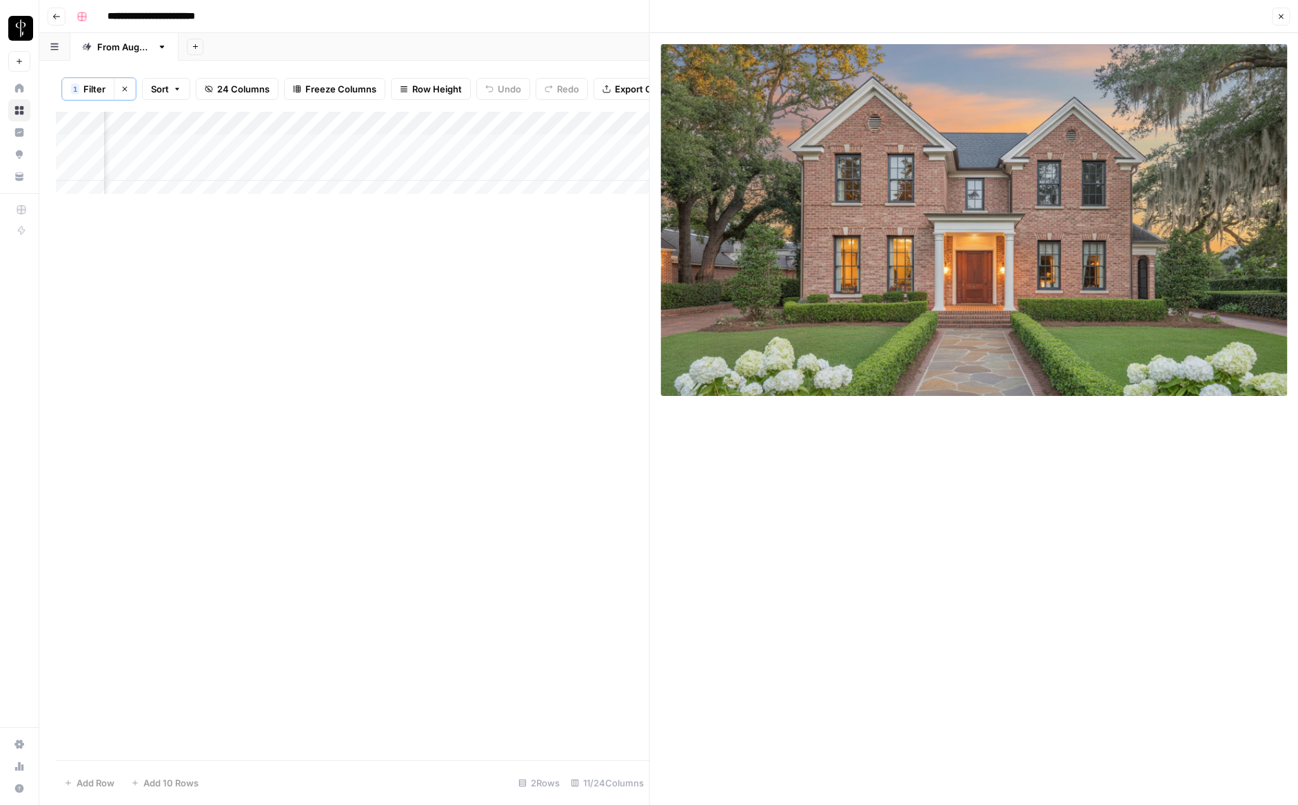
click at [1277, 17] on icon "button" at bounding box center [1281, 16] width 8 height 8
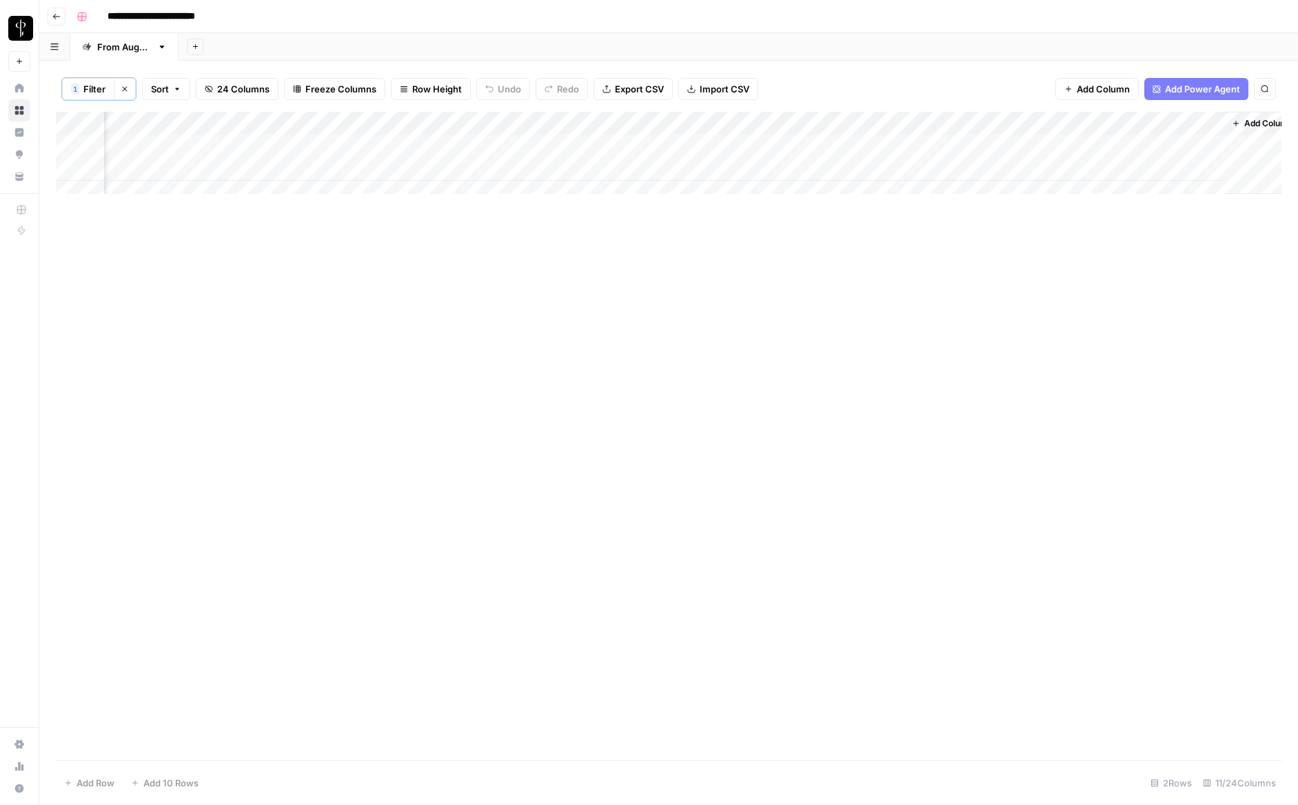
drag, startPoint x: 512, startPoint y: 350, endPoint x: 490, endPoint y: 318, distance: 39.2
click at [512, 350] on div "Add Column" at bounding box center [669, 436] width 1226 height 648
click at [125, 91] on icon "button" at bounding box center [125, 89] width 8 height 8
click at [319, 353] on div "Add Column" at bounding box center [669, 434] width 1226 height 649
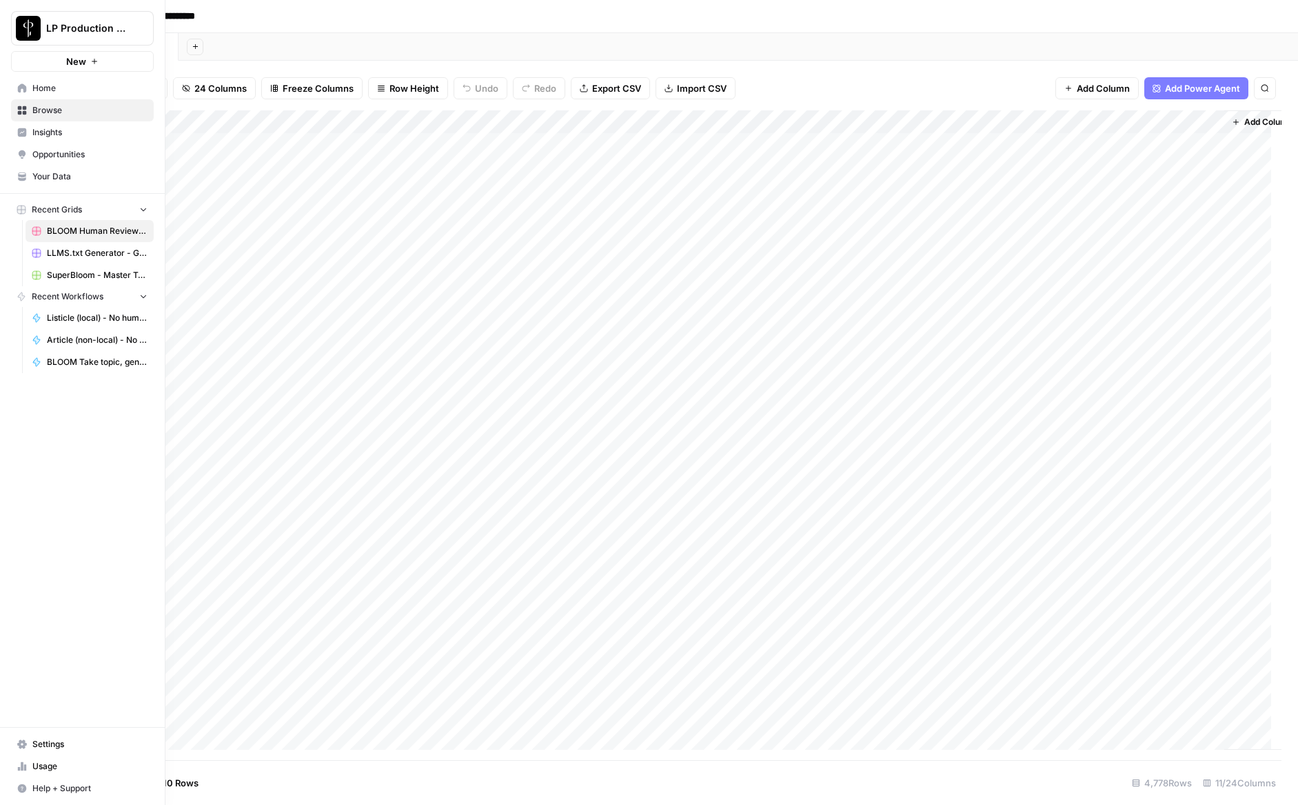
click at [49, 111] on span "Browse" at bounding box center [89, 110] width 115 height 12
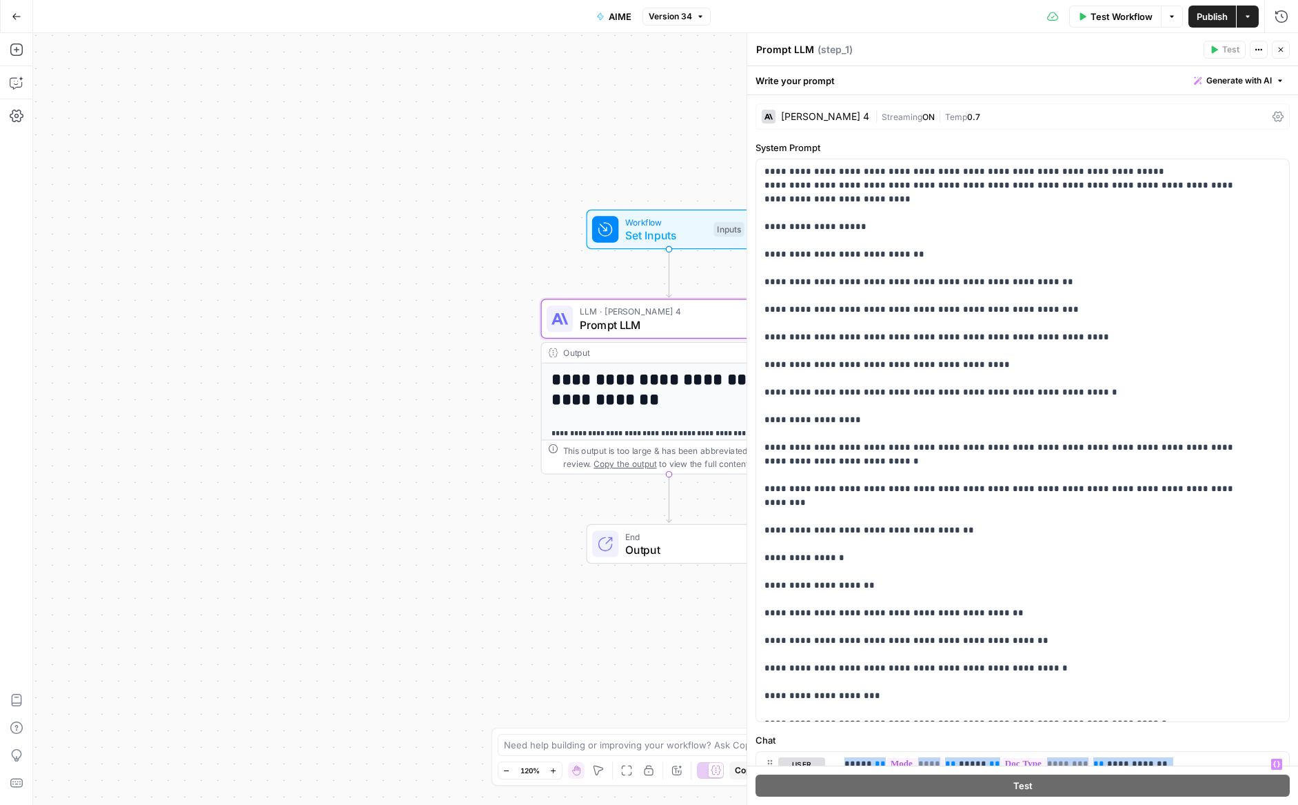
scroll to position [924, 0]
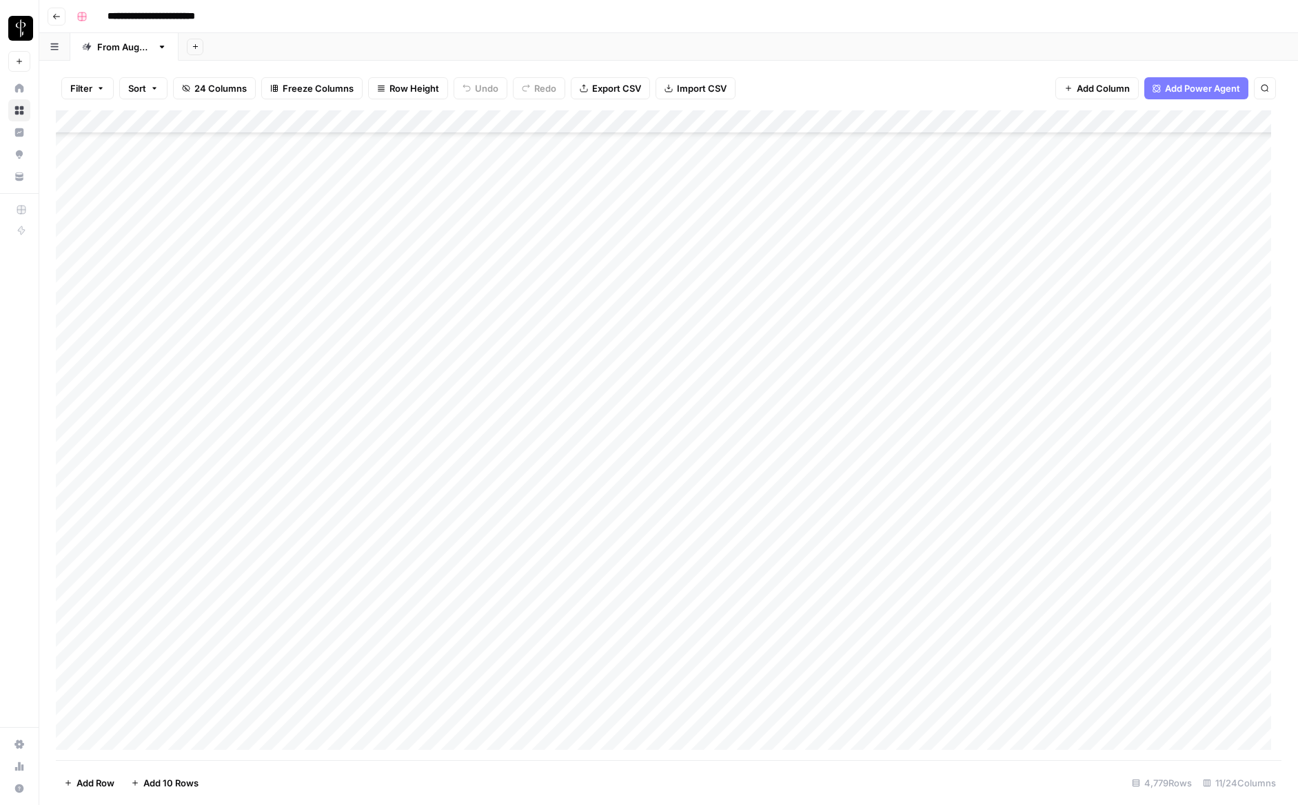
scroll to position [111424, 0]
click at [919, 713] on div "Add Column" at bounding box center [669, 434] width 1226 height 649
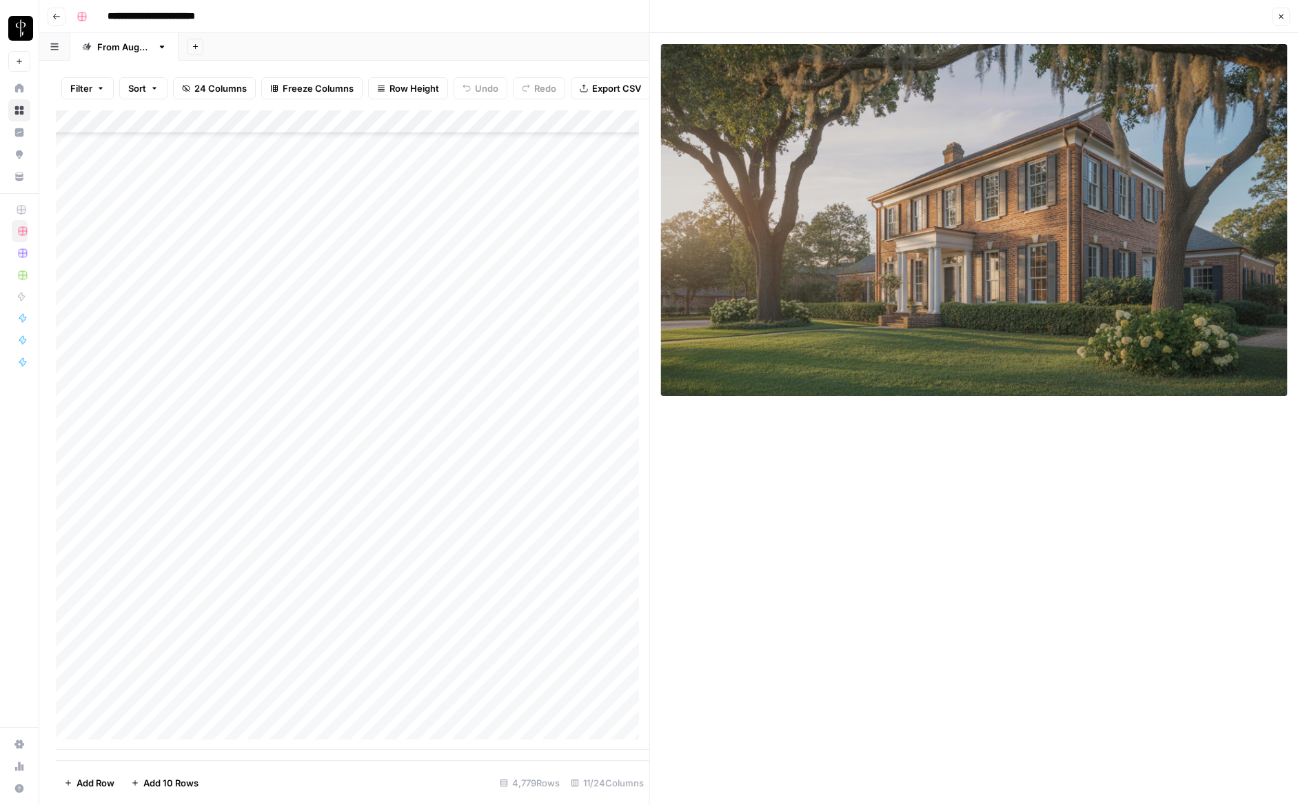
click at [1277, 19] on icon "button" at bounding box center [1281, 16] width 8 height 8
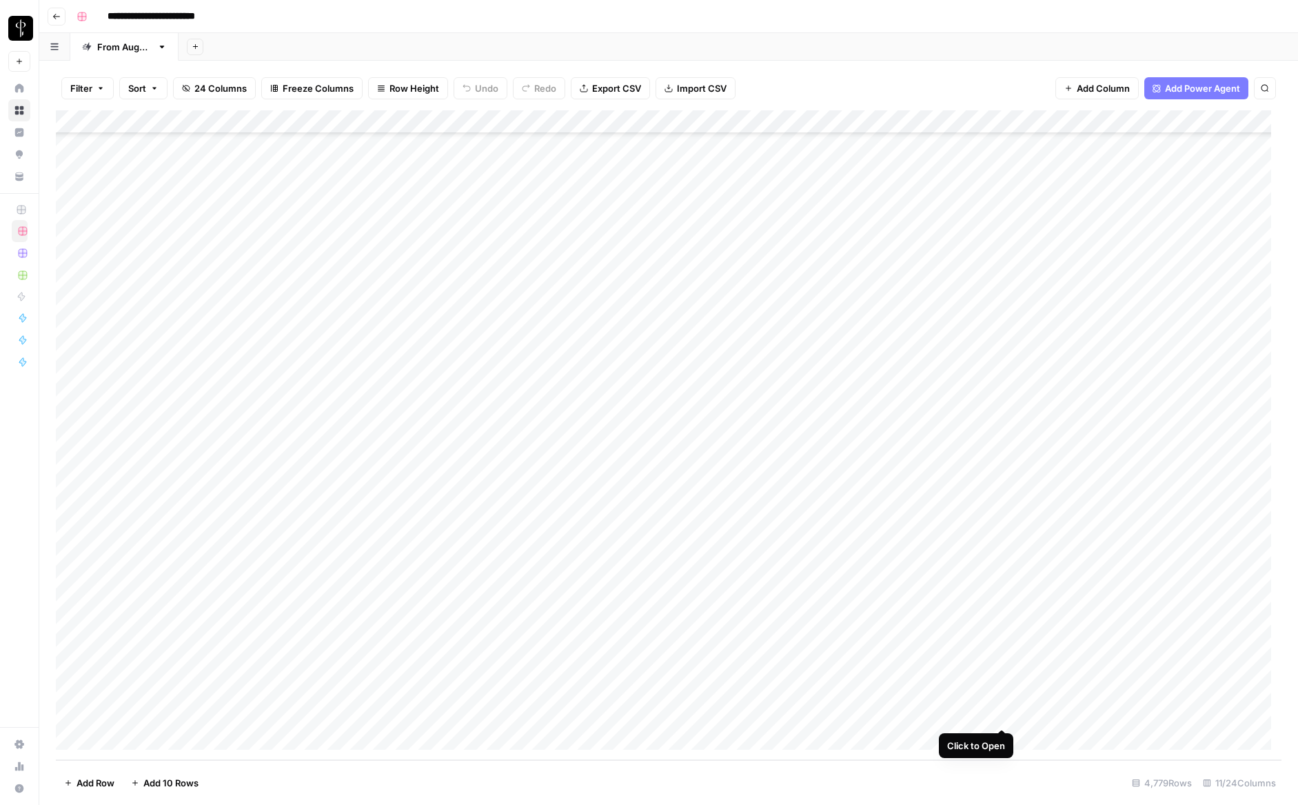
click at [1002, 714] on div "Add Column" at bounding box center [669, 434] width 1226 height 649
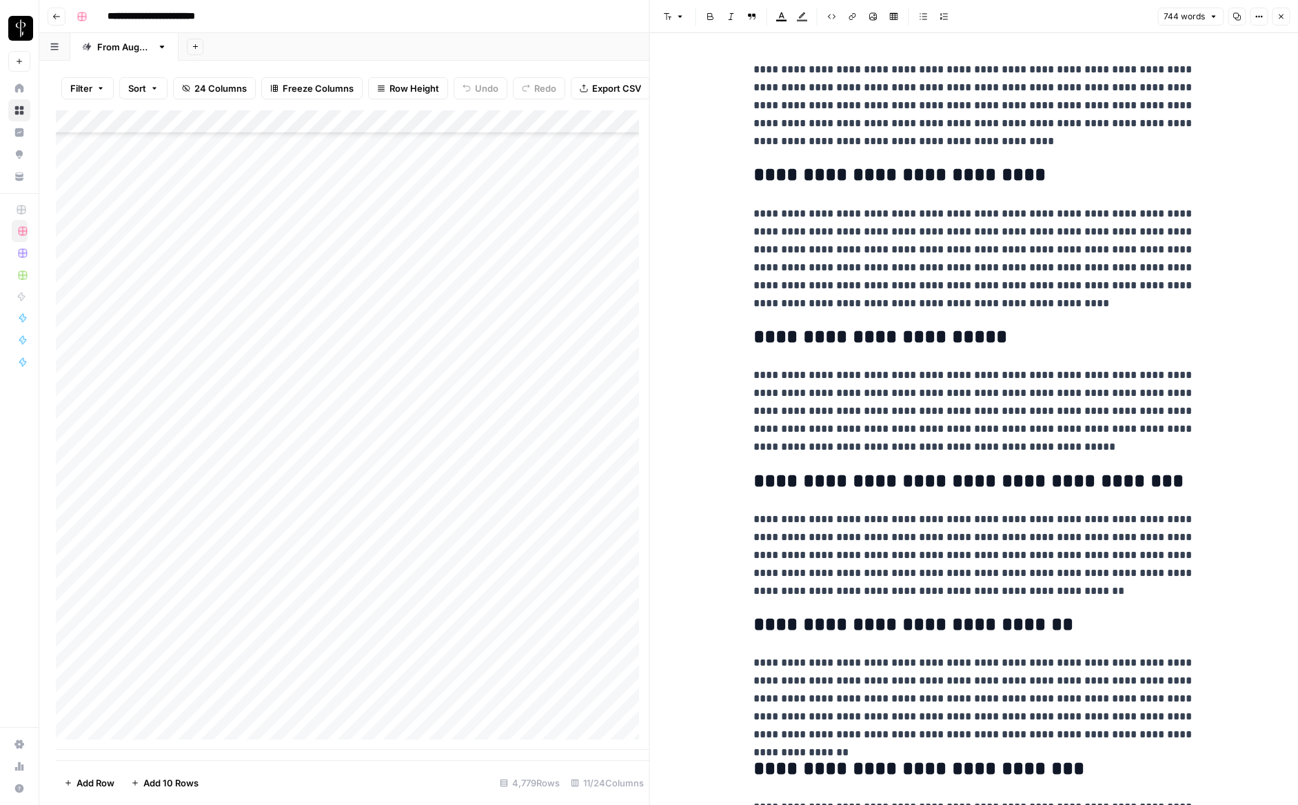
click at [1282, 17] on icon "button" at bounding box center [1281, 16] width 8 height 8
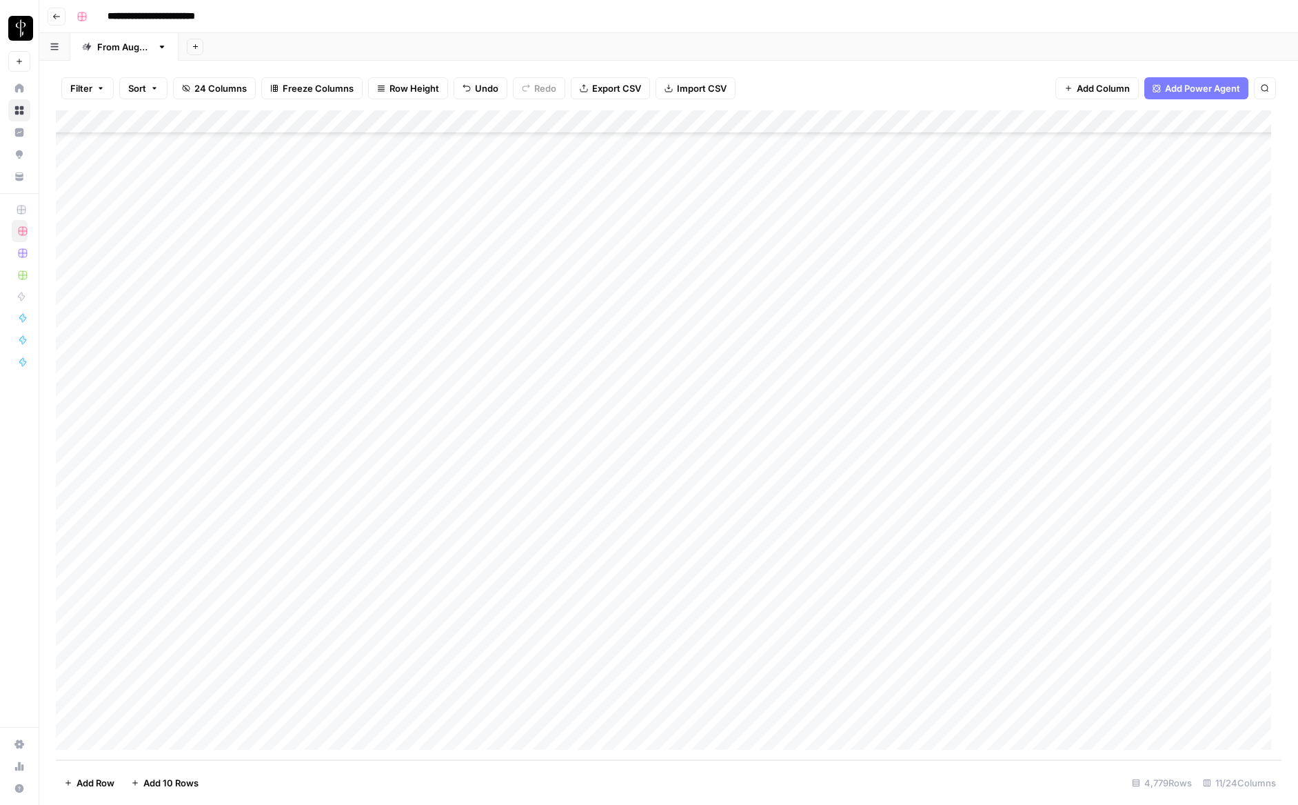
click at [1063, 712] on div "Add Column" at bounding box center [669, 434] width 1226 height 649
click at [1110, 717] on div "Add Column" at bounding box center [669, 434] width 1226 height 649
click at [1110, 716] on div "Add Column" at bounding box center [669, 434] width 1226 height 649
type input "post"
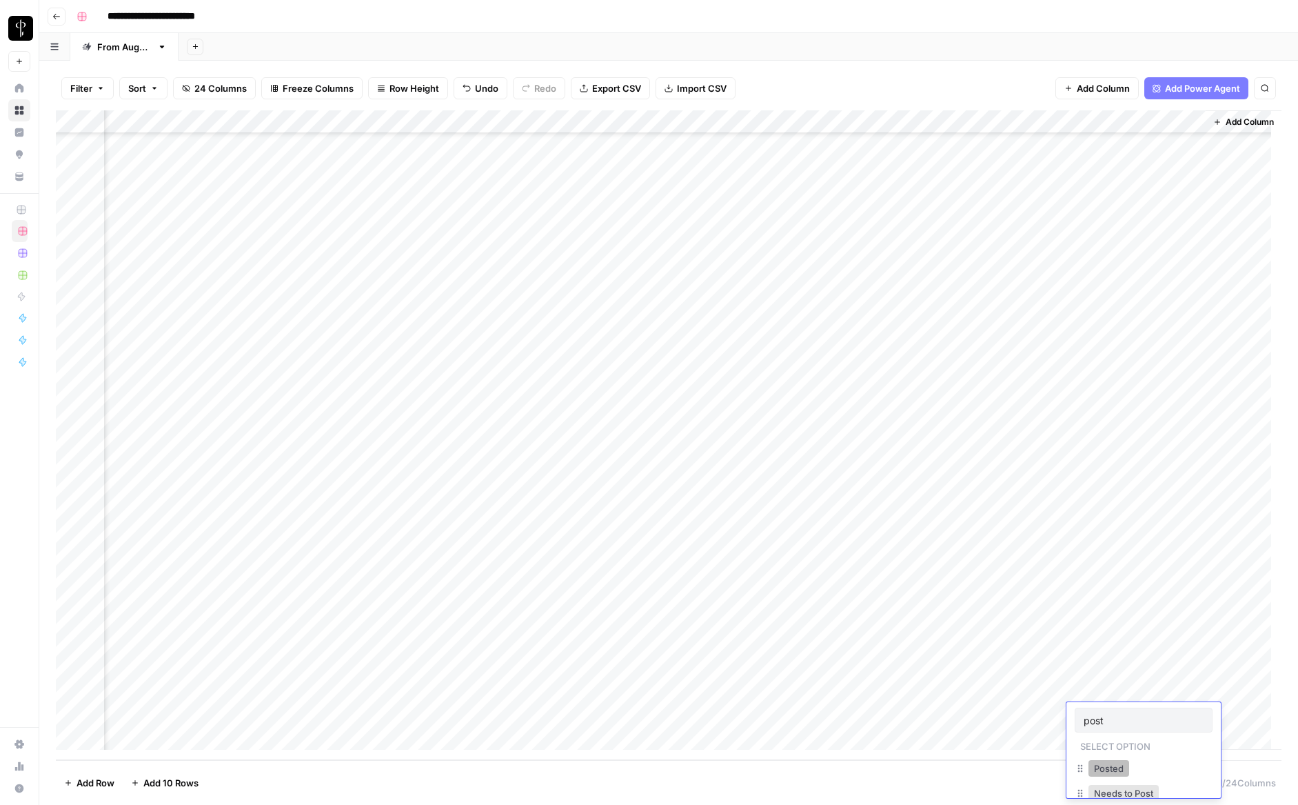
click at [1117, 771] on button "Posted" at bounding box center [1109, 768] width 41 height 17
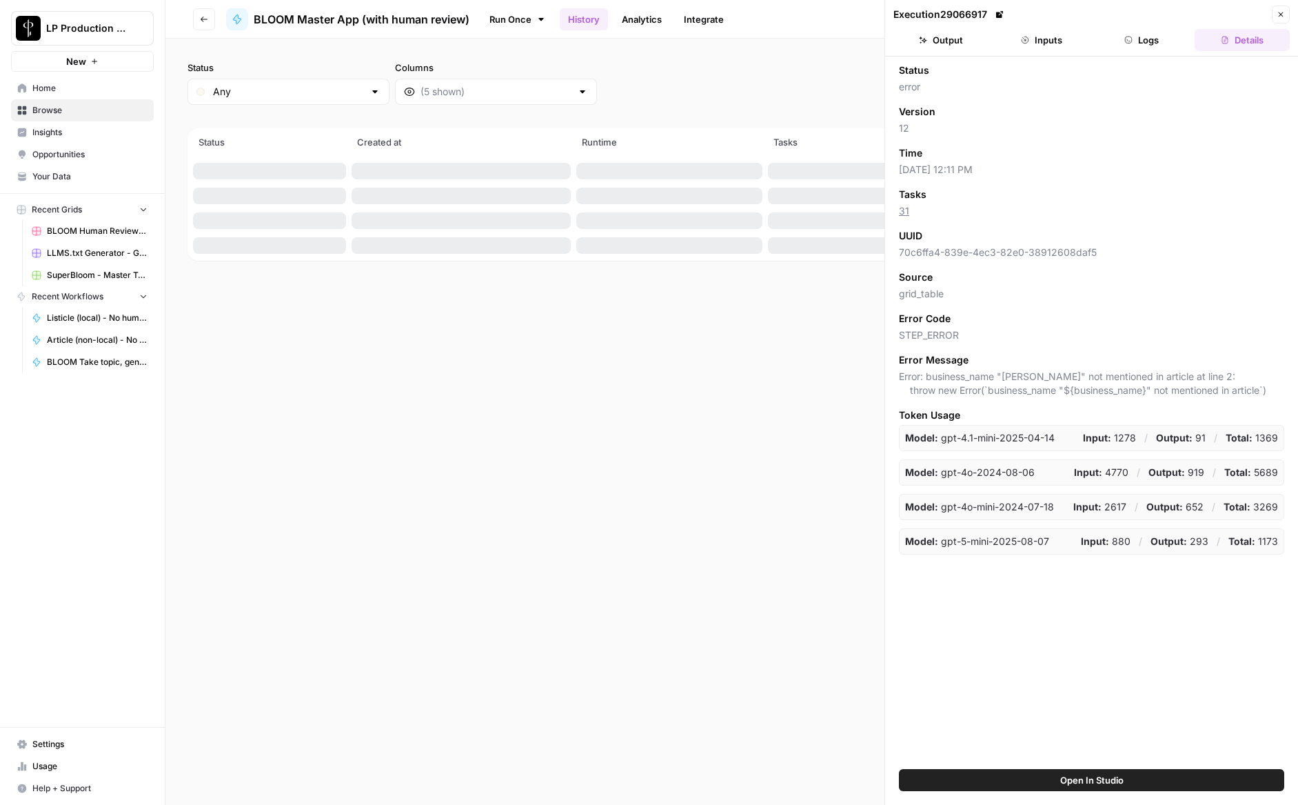
click at [1135, 39] on button "Logs" at bounding box center [1142, 40] width 95 height 22
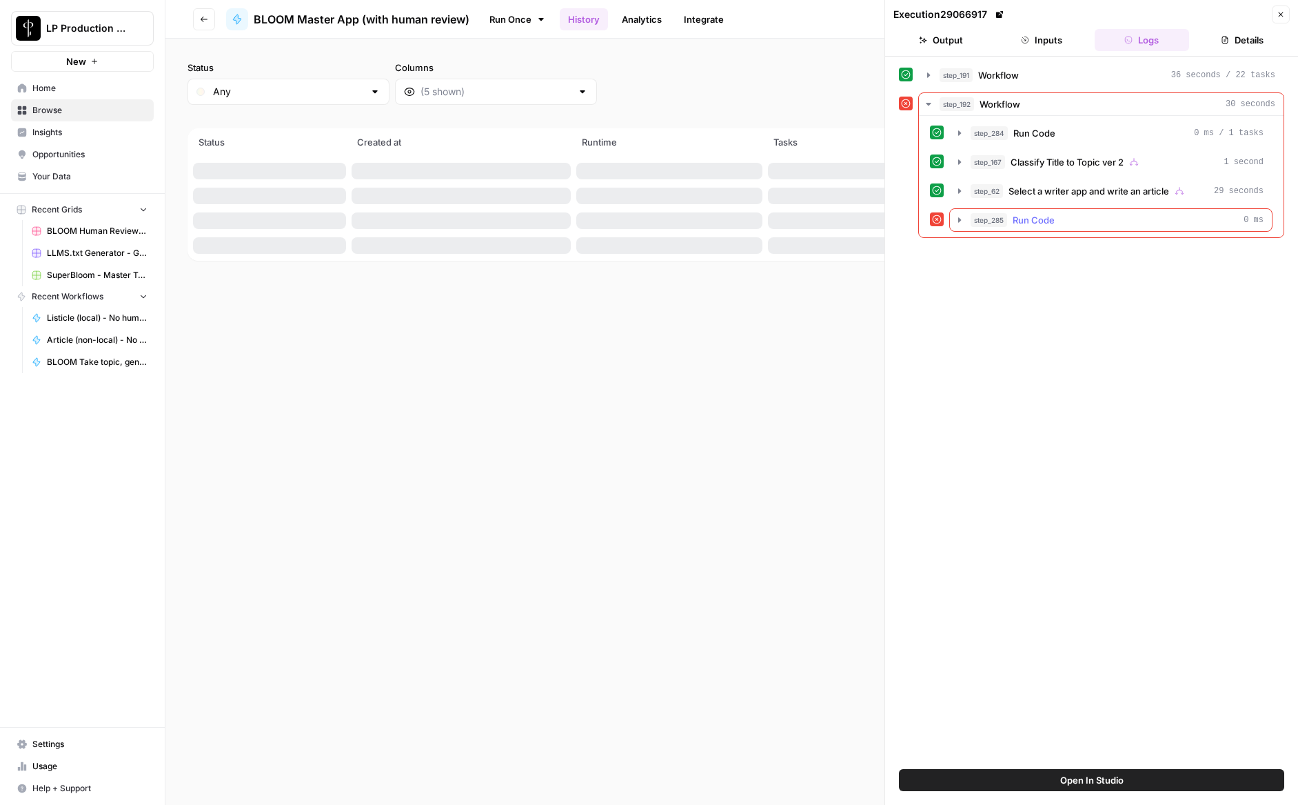
click at [958, 219] on icon "button" at bounding box center [959, 219] width 11 height 11
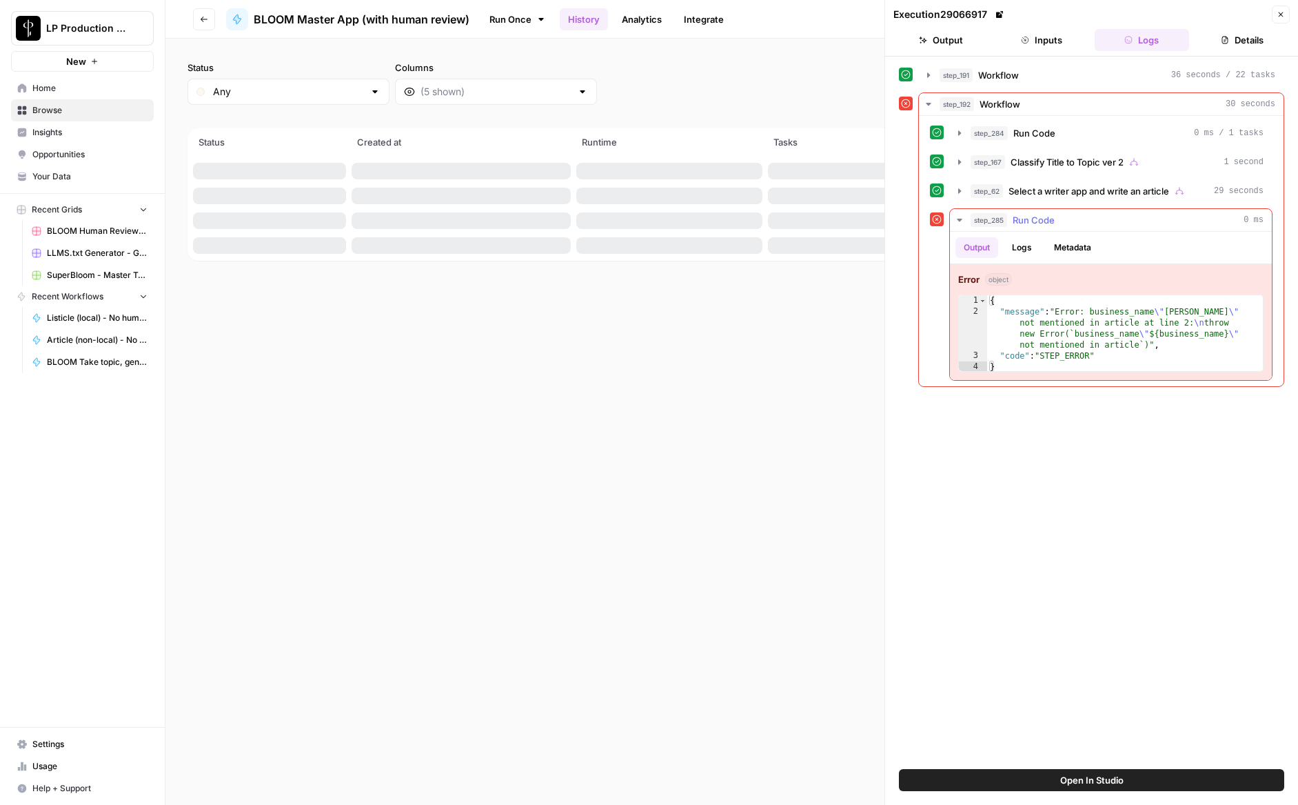
click at [959, 217] on icon "button" at bounding box center [959, 219] width 11 height 11
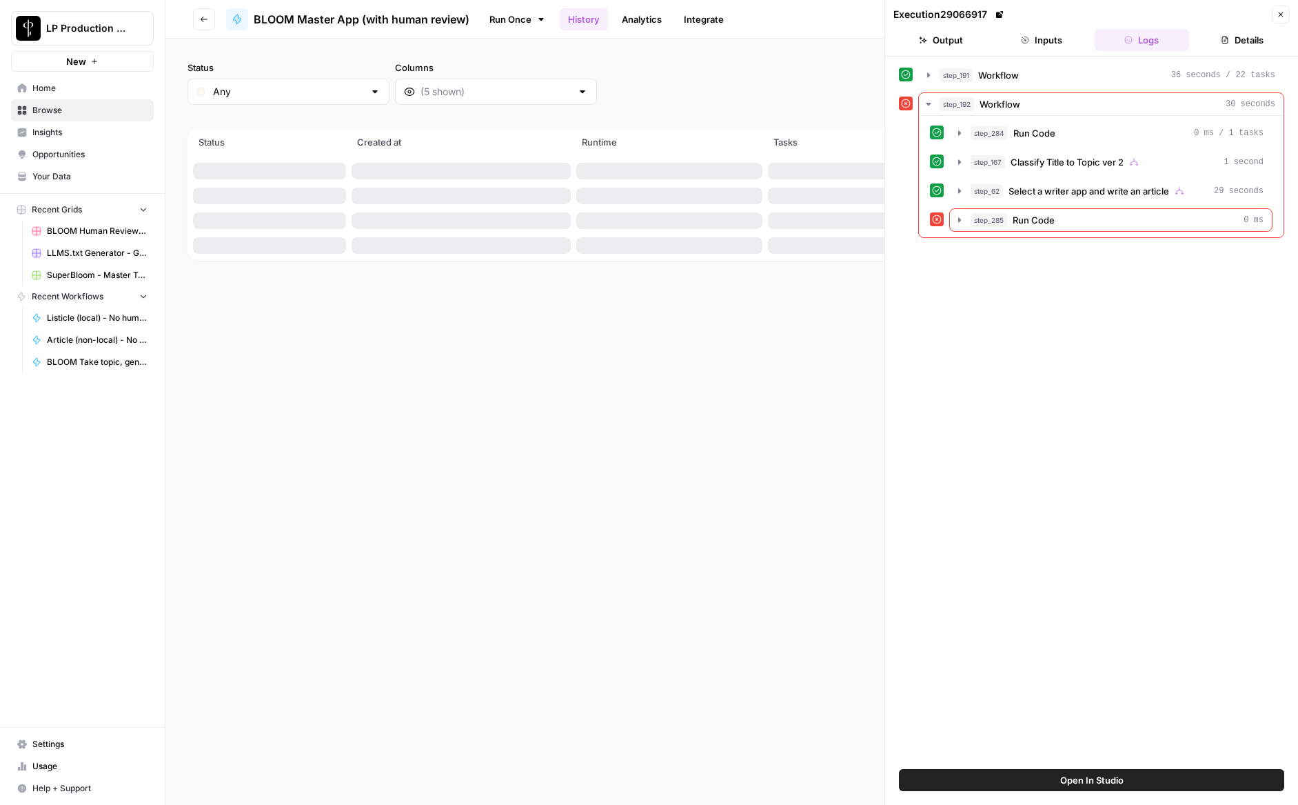
click at [954, 41] on button "Output" at bounding box center [940, 40] width 95 height 22
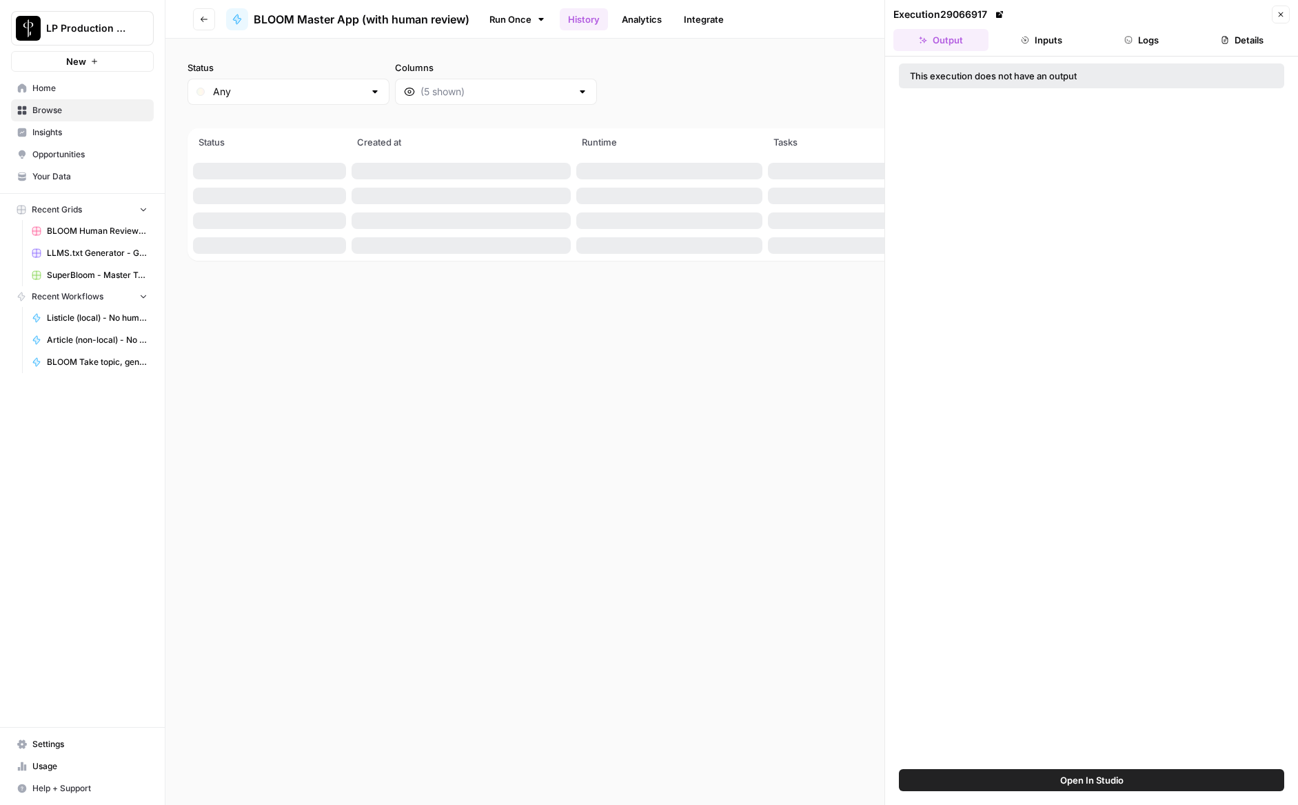
click at [1044, 41] on button "Inputs" at bounding box center [1041, 40] width 95 height 22
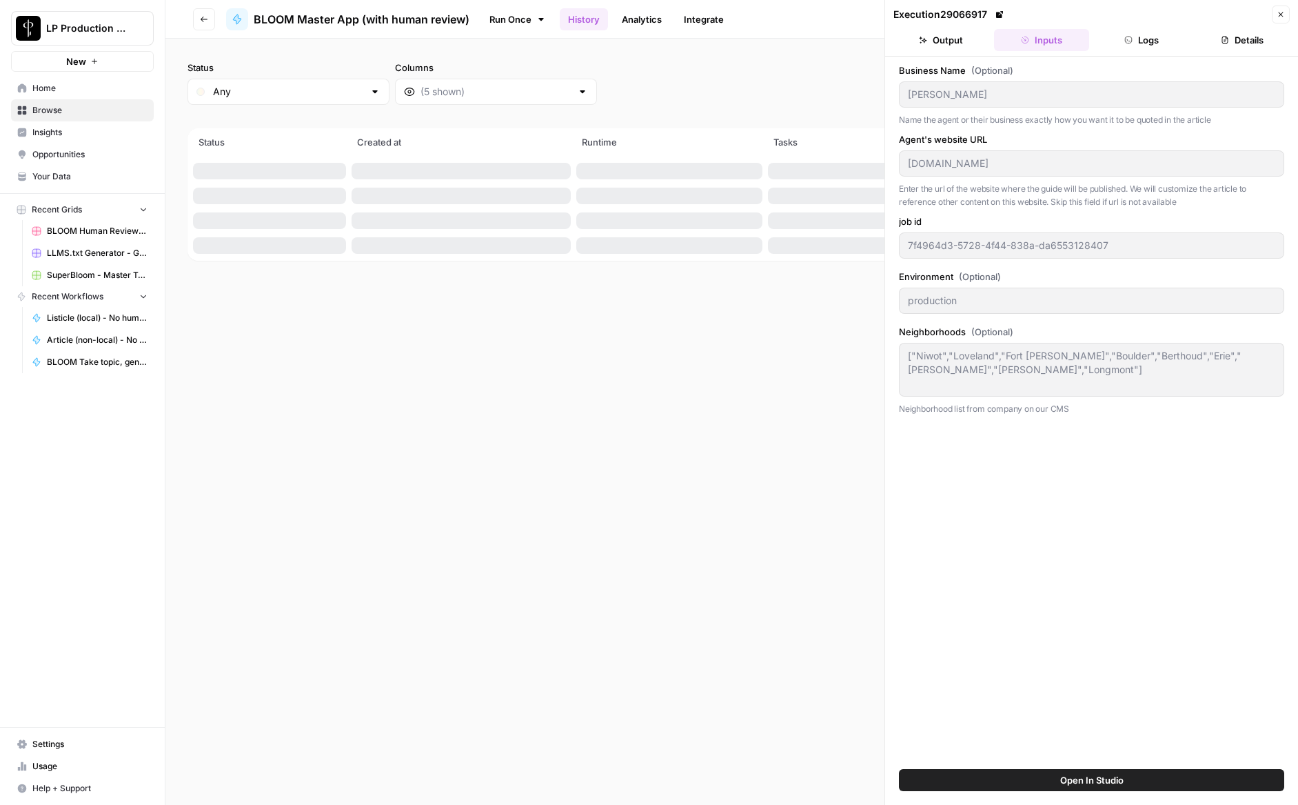
click at [1147, 42] on button "Logs" at bounding box center [1142, 40] width 95 height 22
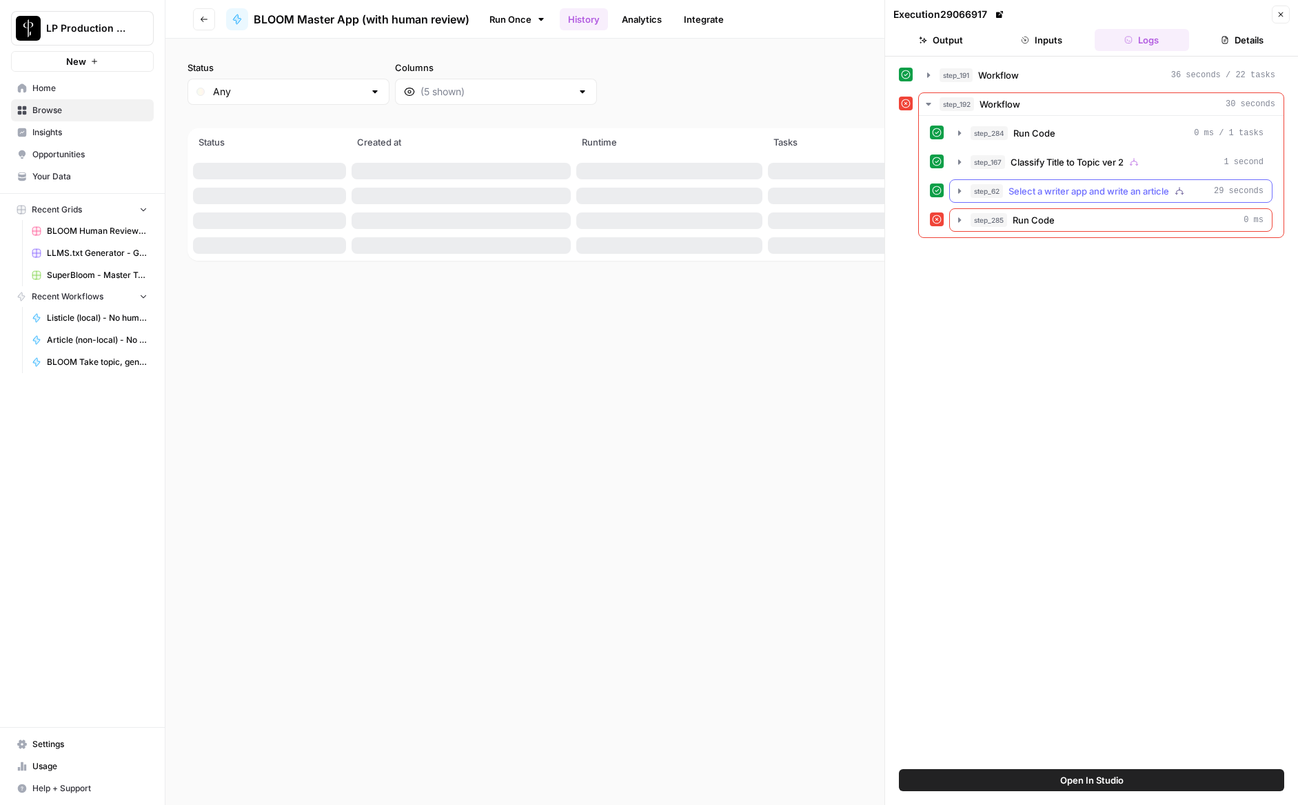
click at [955, 190] on icon "button" at bounding box center [959, 190] width 11 height 11
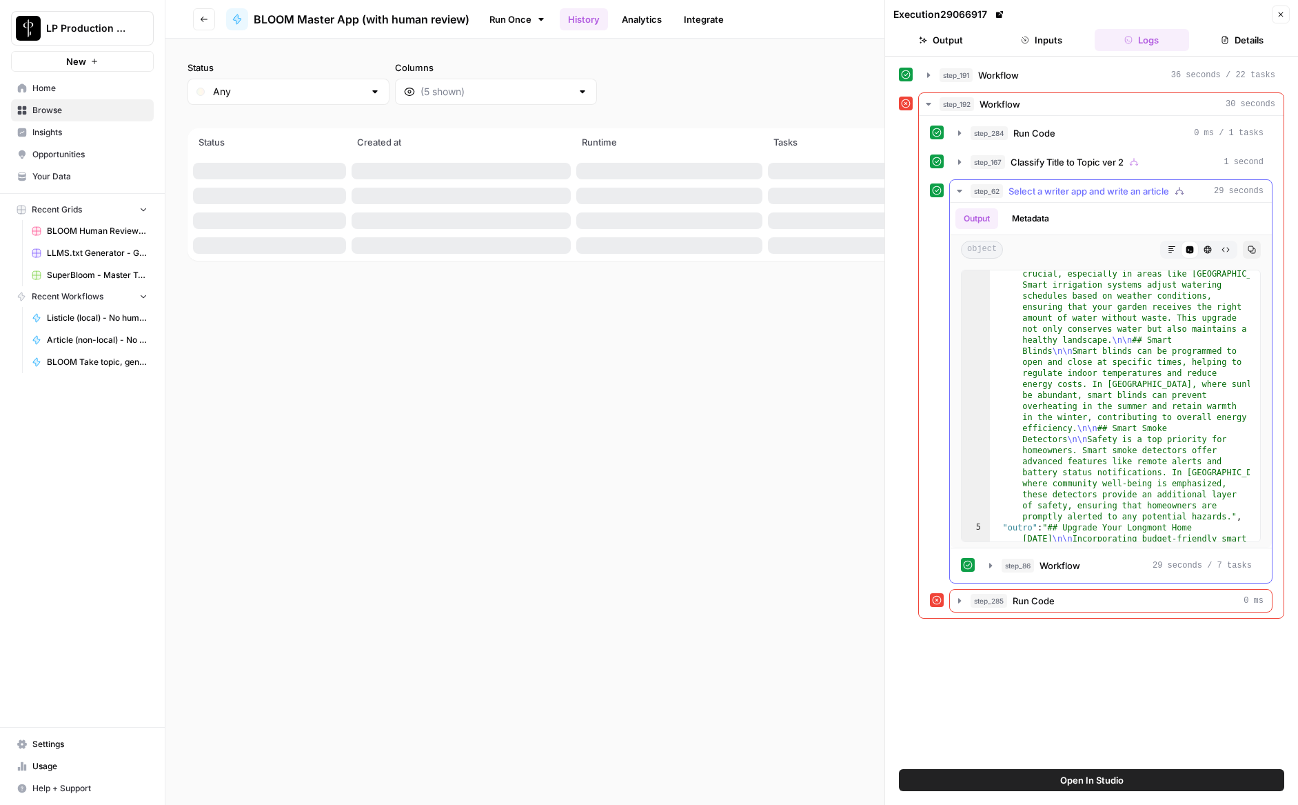
scroll to position [998, 0]
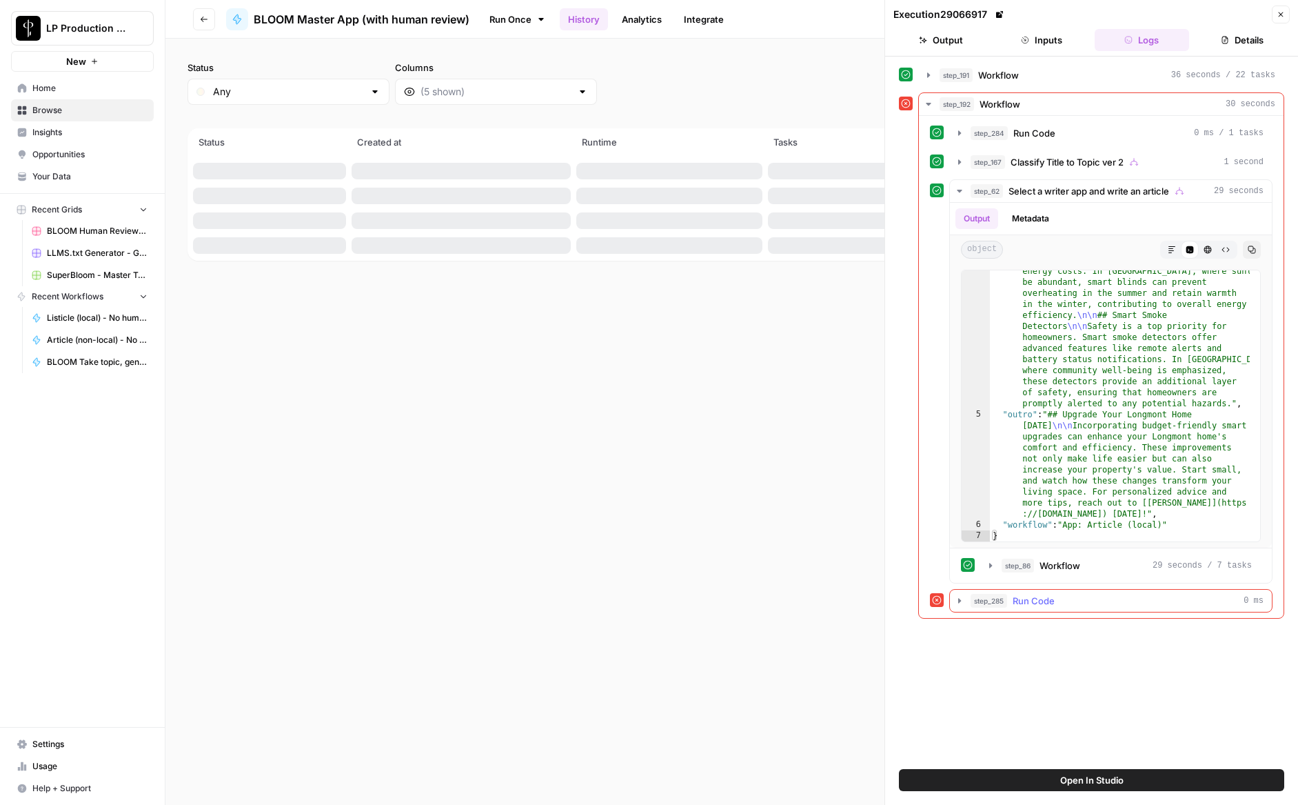
click at [958, 600] on icon "button" at bounding box center [959, 600] width 11 height 11
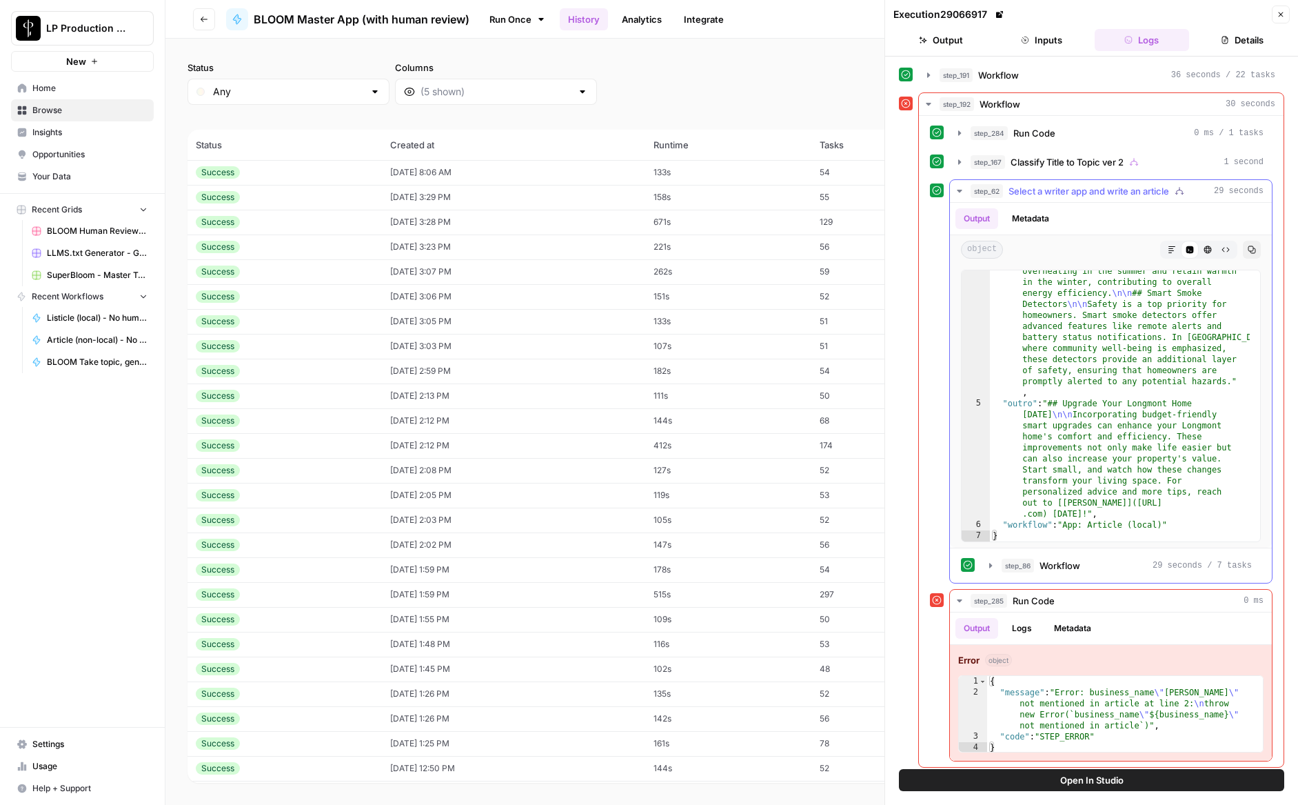
scroll to position [6, 0]
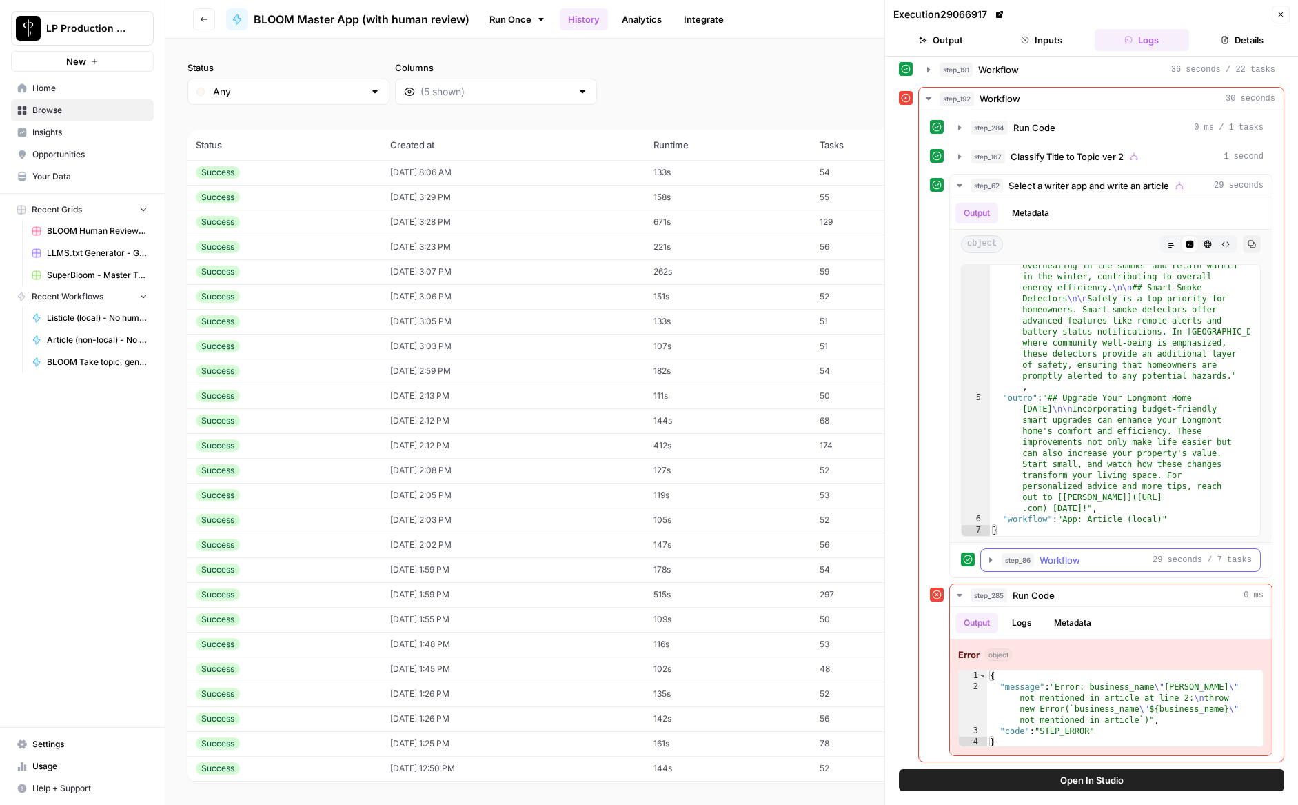
click at [991, 558] on icon "button" at bounding box center [990, 559] width 11 height 11
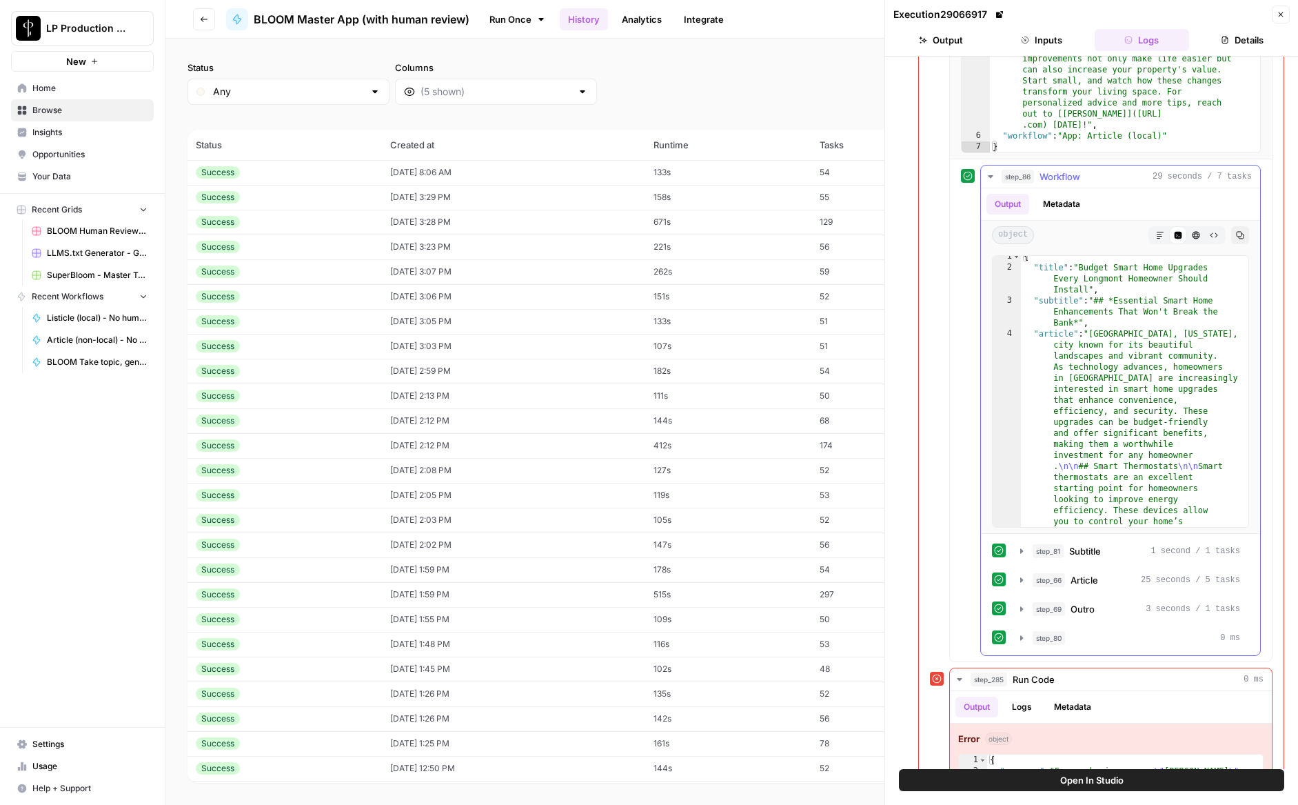
scroll to position [5, 0]
click at [1019, 609] on icon "button" at bounding box center [1021, 608] width 11 height 11
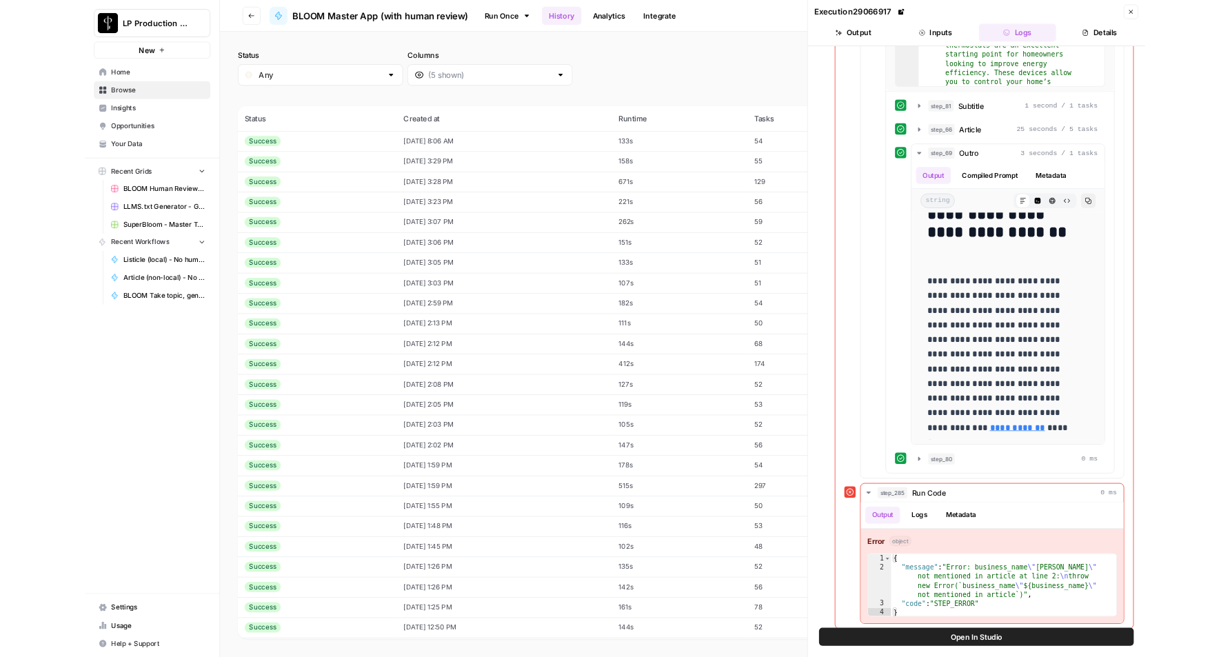
scroll to position [818, 0]
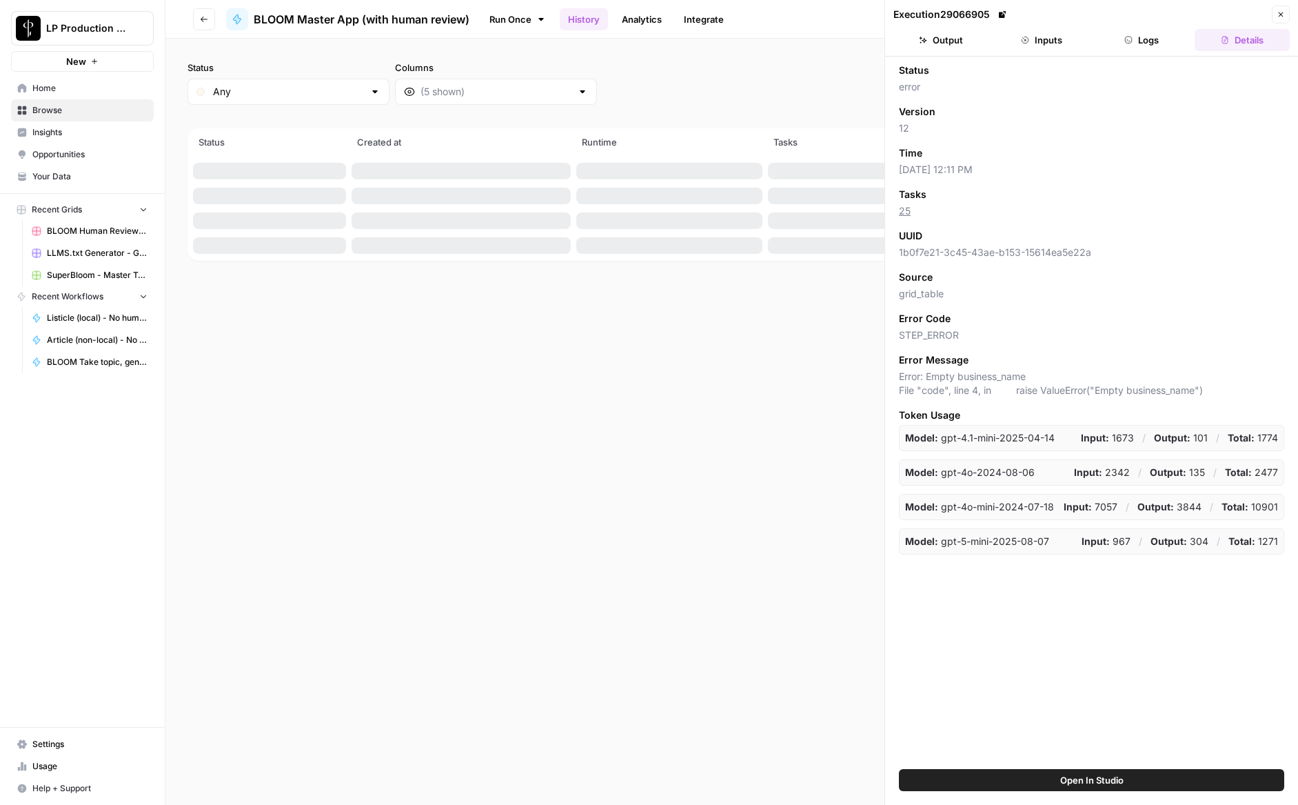
click at [1145, 37] on button "Logs" at bounding box center [1142, 40] width 95 height 22
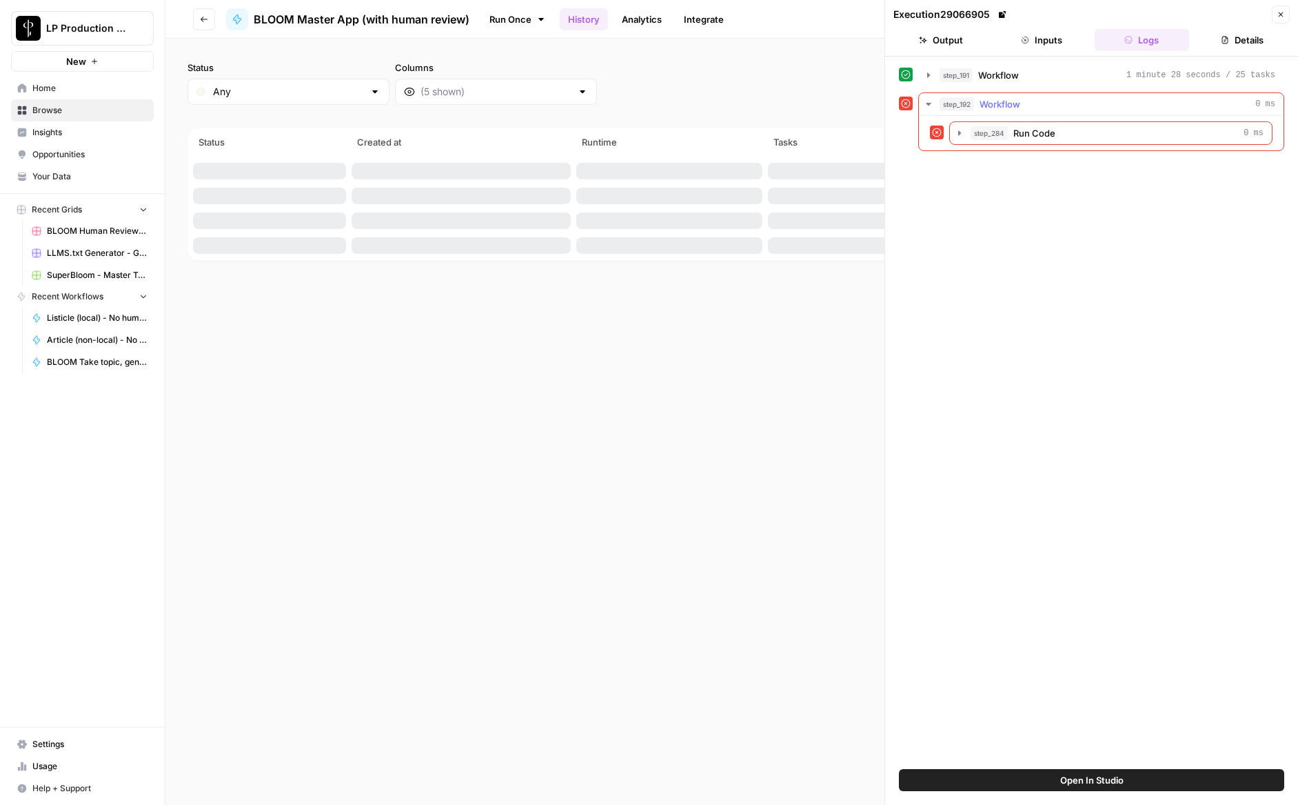
click at [927, 101] on icon "button" at bounding box center [928, 104] width 11 height 11
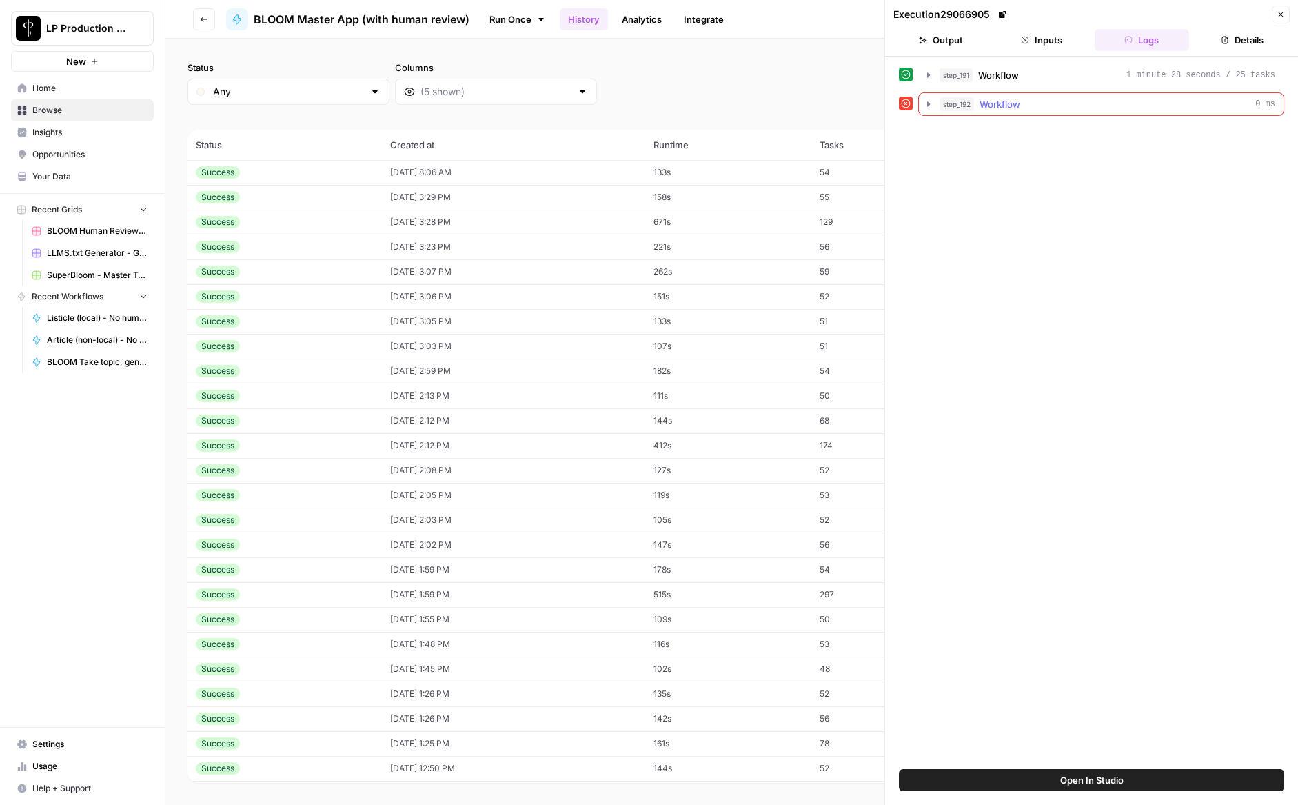
click at [927, 101] on icon "button" at bounding box center [928, 103] width 3 height 5
click at [958, 129] on icon "button" at bounding box center [959, 133] width 11 height 11
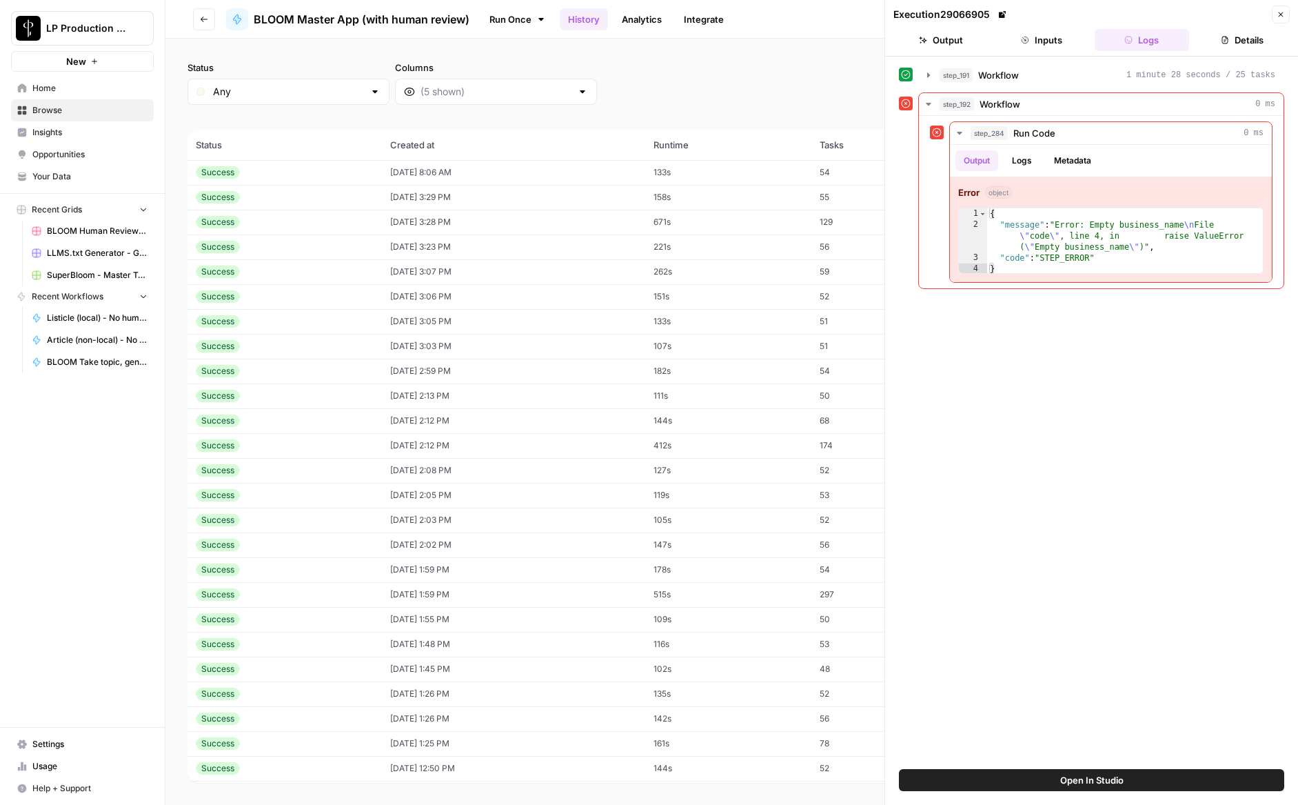
click at [1279, 12] on icon "button" at bounding box center [1281, 14] width 5 height 5
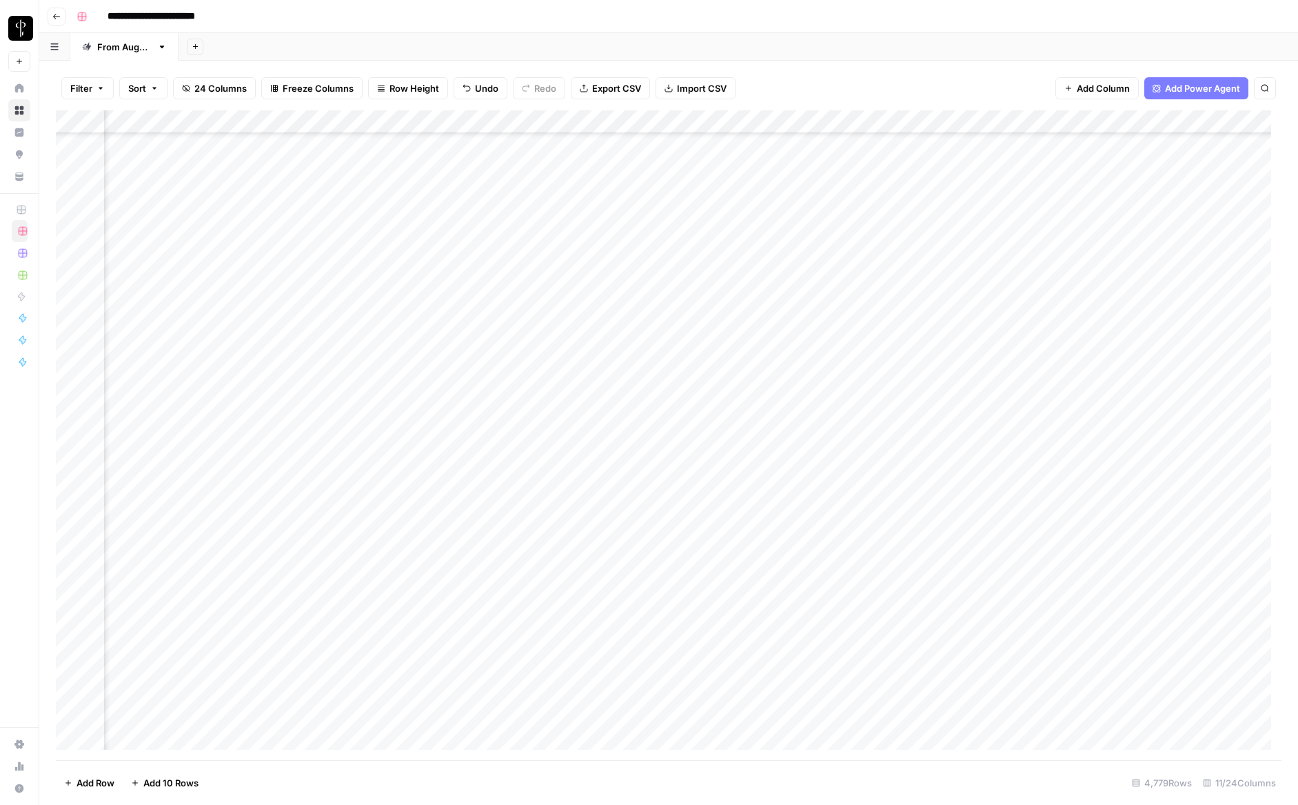
scroll to position [111424, 260]
click at [80, 94] on span "Filter" at bounding box center [81, 88] width 22 height 14
click at [108, 157] on button "Add Filter" at bounding box center [336, 157] width 514 height 18
click at [155, 159] on input "text" at bounding box center [163, 161] width 151 height 14
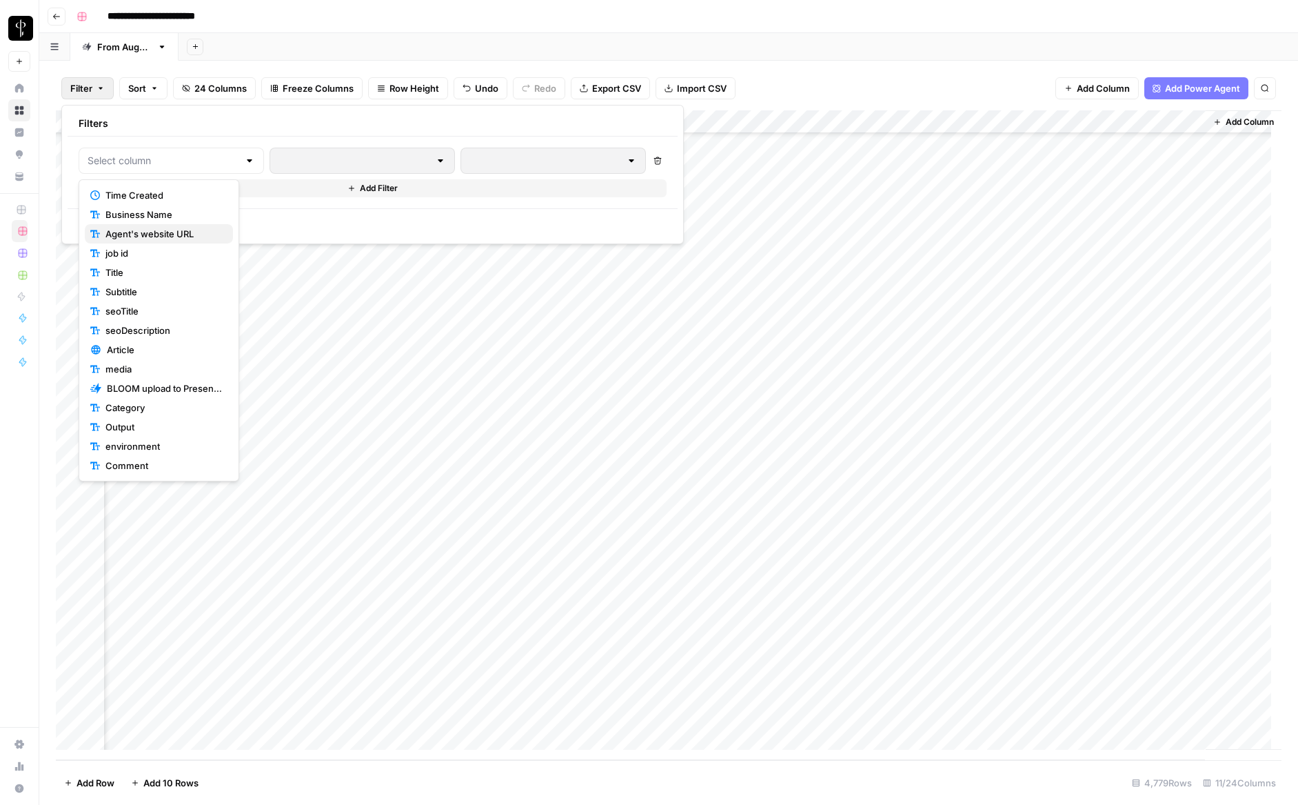
click at [171, 237] on span "Agent's website URL" at bounding box center [163, 234] width 117 height 14
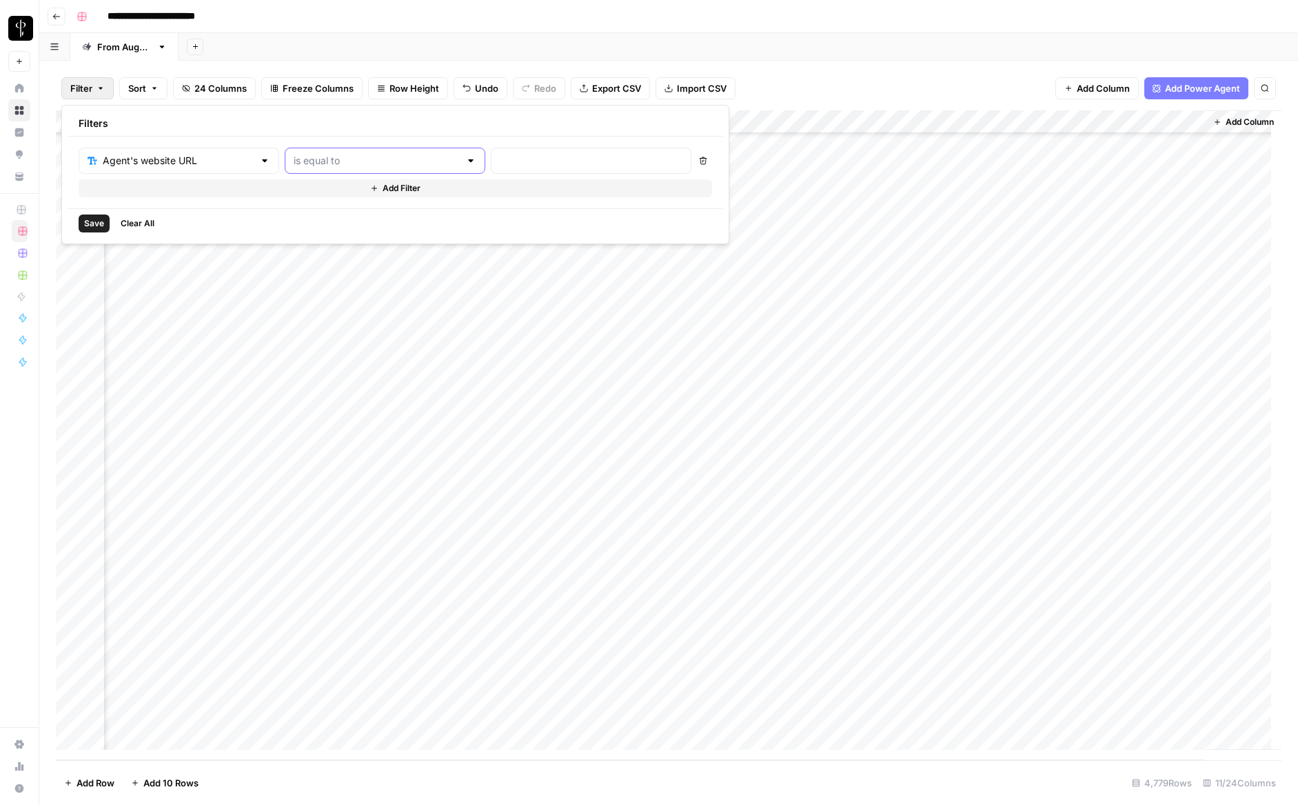
click at [336, 160] on input "text" at bounding box center [377, 161] width 166 height 14
click at [330, 215] on span "is empty" at bounding box center [327, 215] width 135 height 14
type input "is empty"
click at [335, 164] on input "text" at bounding box center [377, 161] width 166 height 14
drag, startPoint x: 317, startPoint y: 237, endPoint x: 434, endPoint y: 174, distance: 132.9
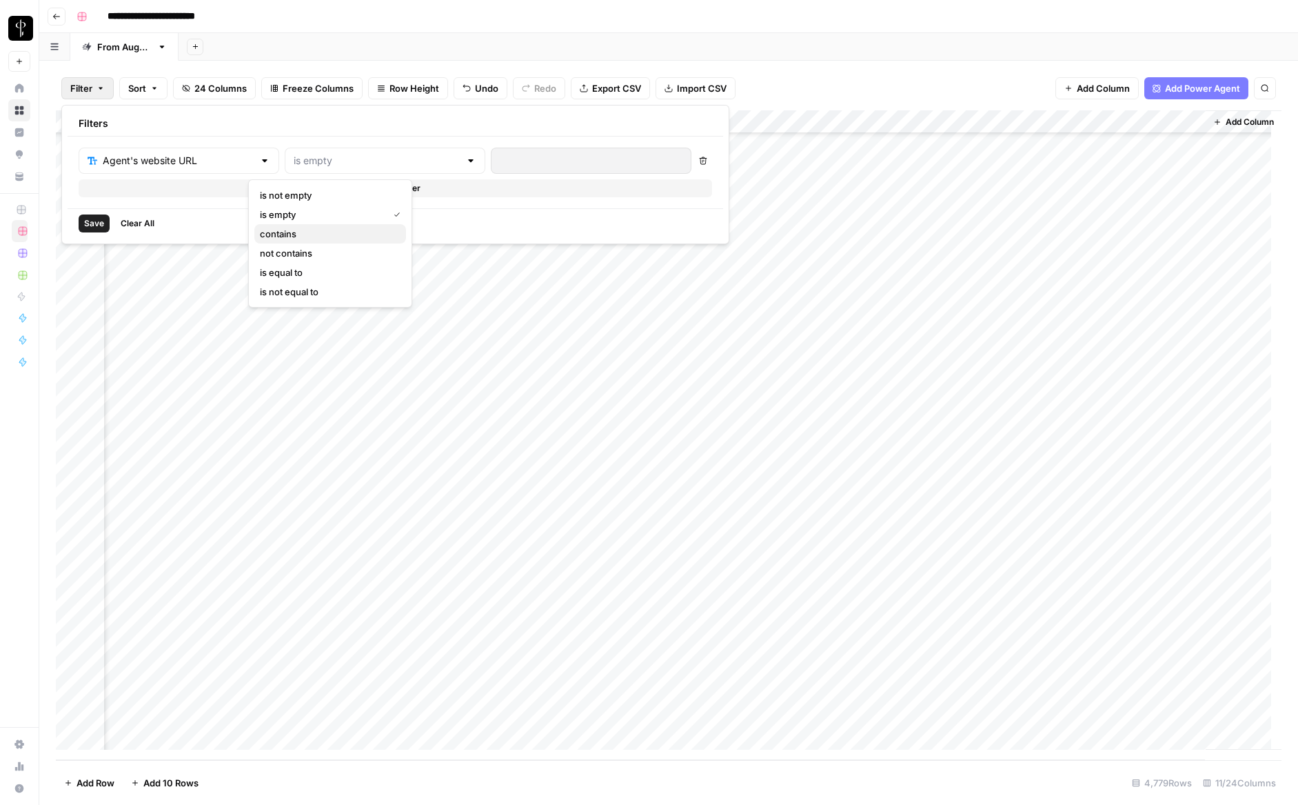
click at [317, 237] on span "contains" at bounding box center [327, 234] width 135 height 14
type input "contains"
click at [500, 157] on input "text" at bounding box center [591, 161] width 183 height 14
paste input "[DOMAIN_NAME]"
type input "[DOMAIN_NAME]"
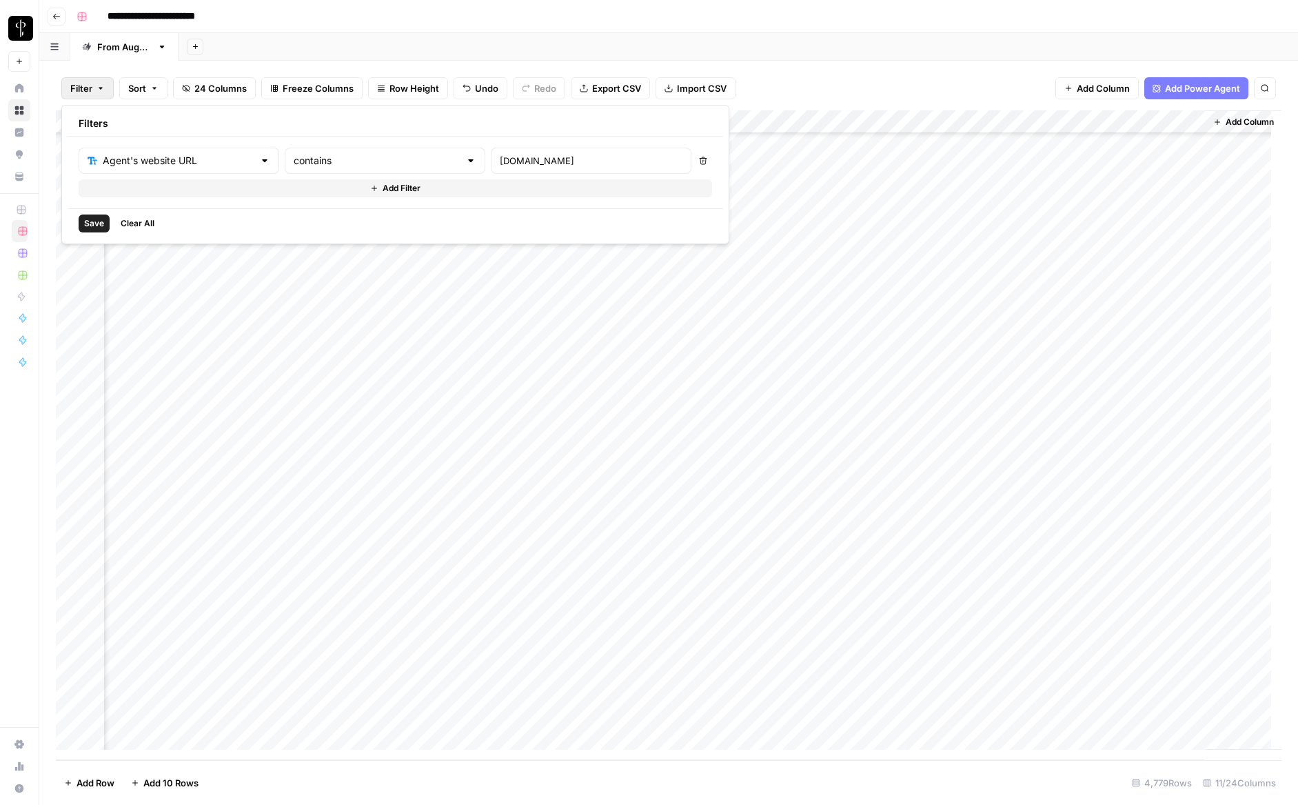
click at [99, 223] on span "Save" at bounding box center [94, 223] width 20 height 12
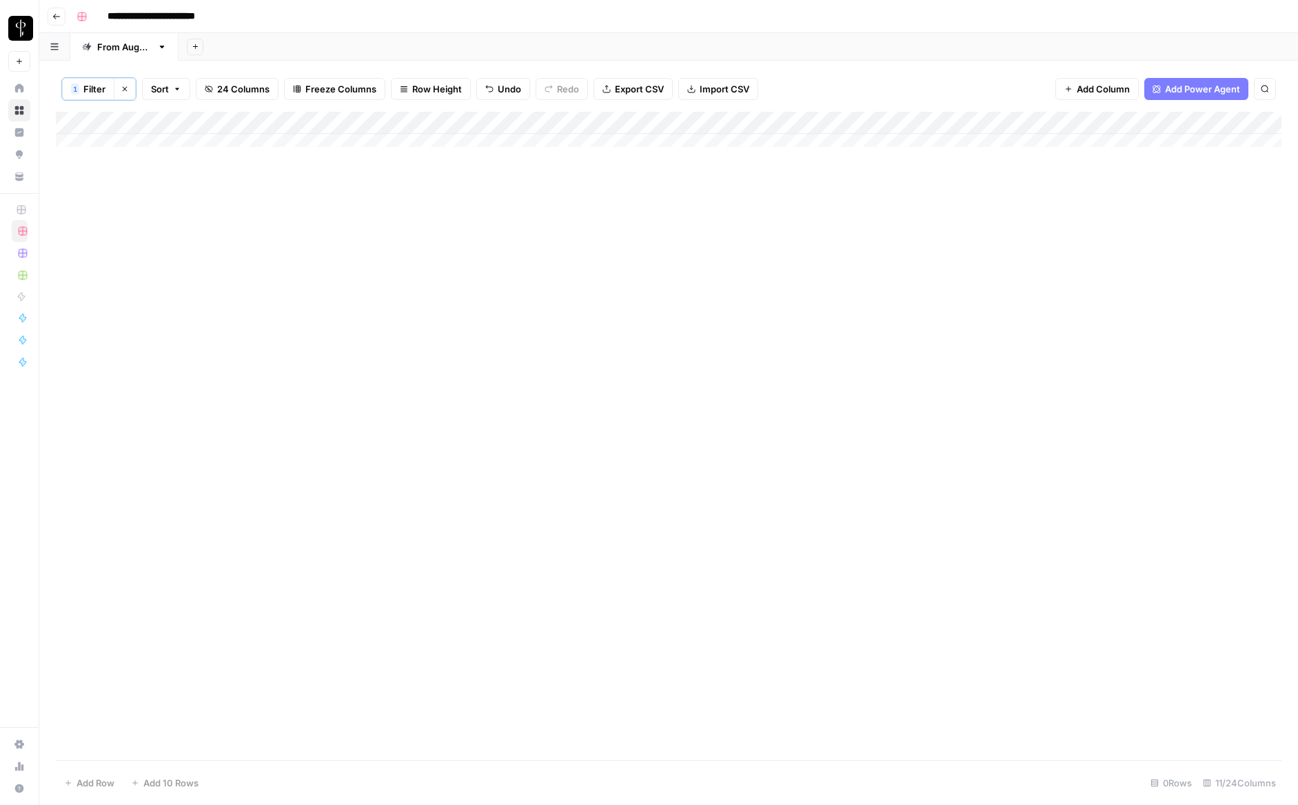
scroll to position [0, 0]
click at [299, 335] on div "Add Column" at bounding box center [669, 436] width 1226 height 648
click at [336, 567] on div "Add Column" at bounding box center [669, 436] width 1226 height 648
click at [314, 293] on div "Add Column" at bounding box center [669, 436] width 1226 height 648
click at [94, 83] on span "Filter" at bounding box center [94, 89] width 22 height 14
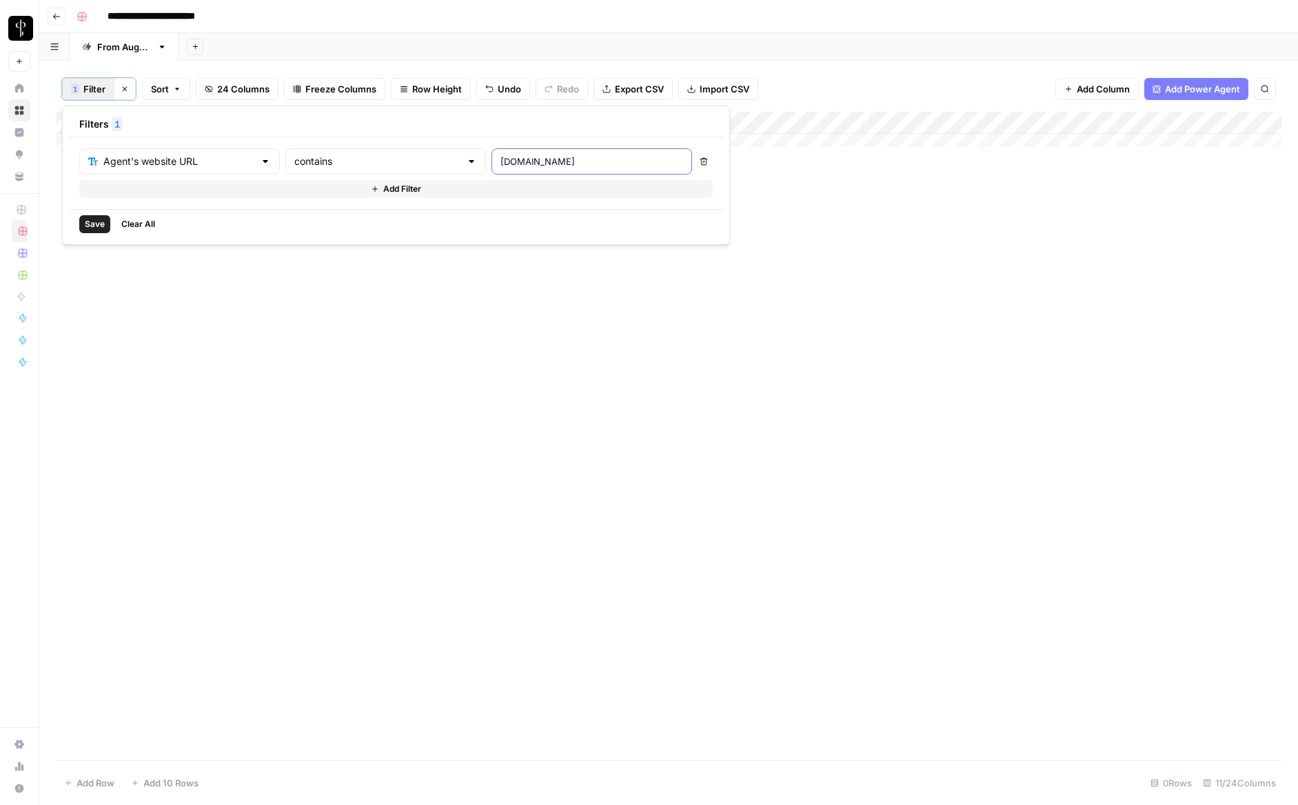
click at [521, 156] on input "[DOMAIN_NAME]" at bounding box center [592, 161] width 183 height 14
paste input "[URL][DOMAIN_NAME]"
type input "[DOMAIN_NAME]"
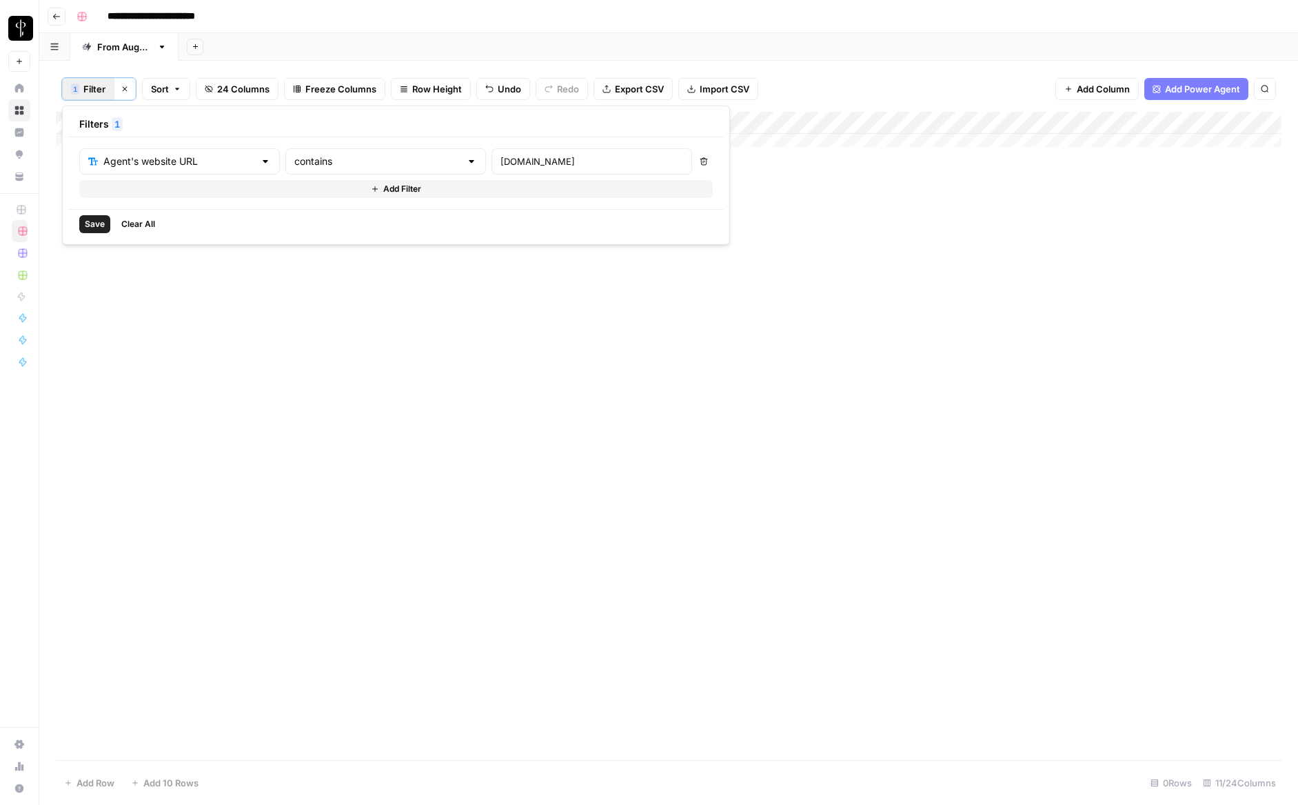
click at [90, 220] on span "Save" at bounding box center [95, 224] width 20 height 12
drag, startPoint x: 700, startPoint y: 119, endPoint x: 797, endPoint y: 130, distance: 97.8
click at [797, 130] on div "Add Column" at bounding box center [669, 217] width 1226 height 210
click at [229, 87] on span "24 Columns" at bounding box center [243, 89] width 52 height 14
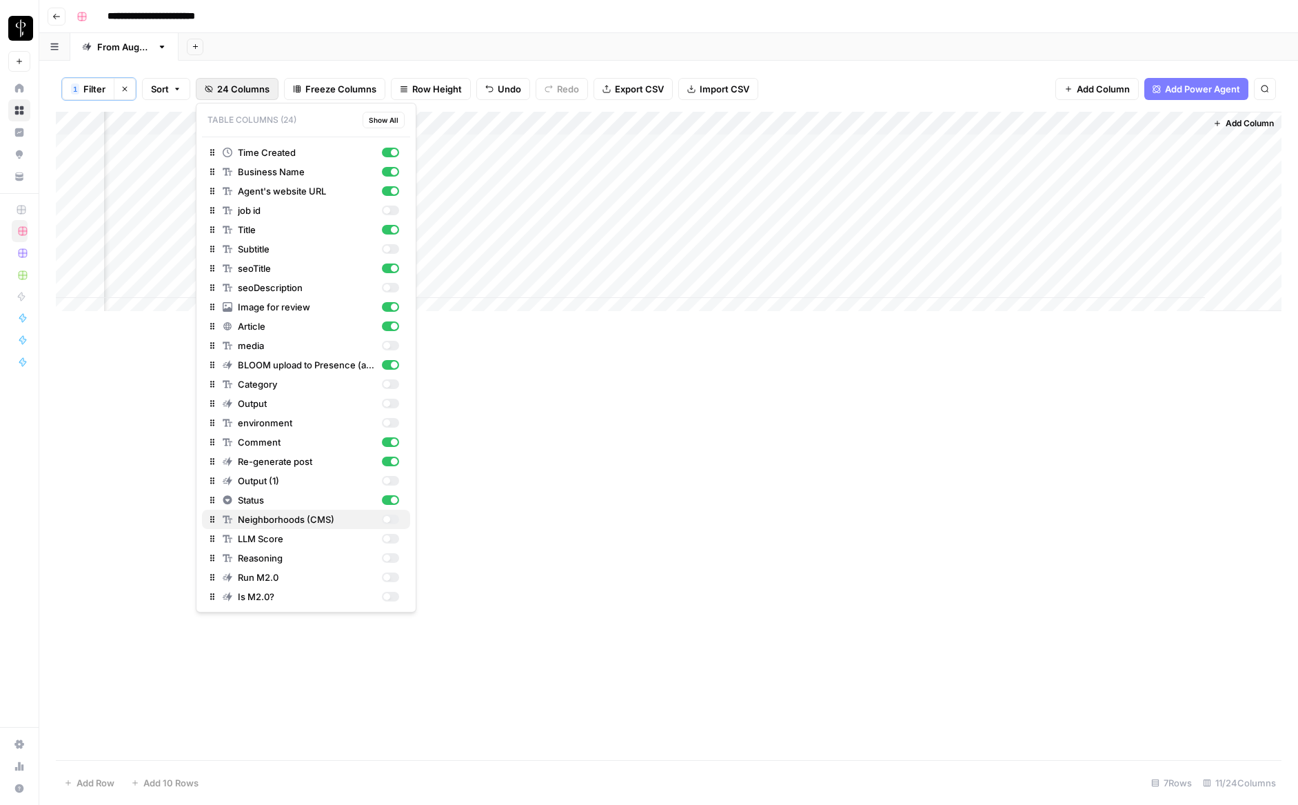
click at [391, 518] on div "button" at bounding box center [390, 519] width 17 height 10
drag, startPoint x: 680, startPoint y: 441, endPoint x: 692, endPoint y: 372, distance: 69.9
click at [680, 441] on div "Add Column" at bounding box center [669, 436] width 1226 height 648
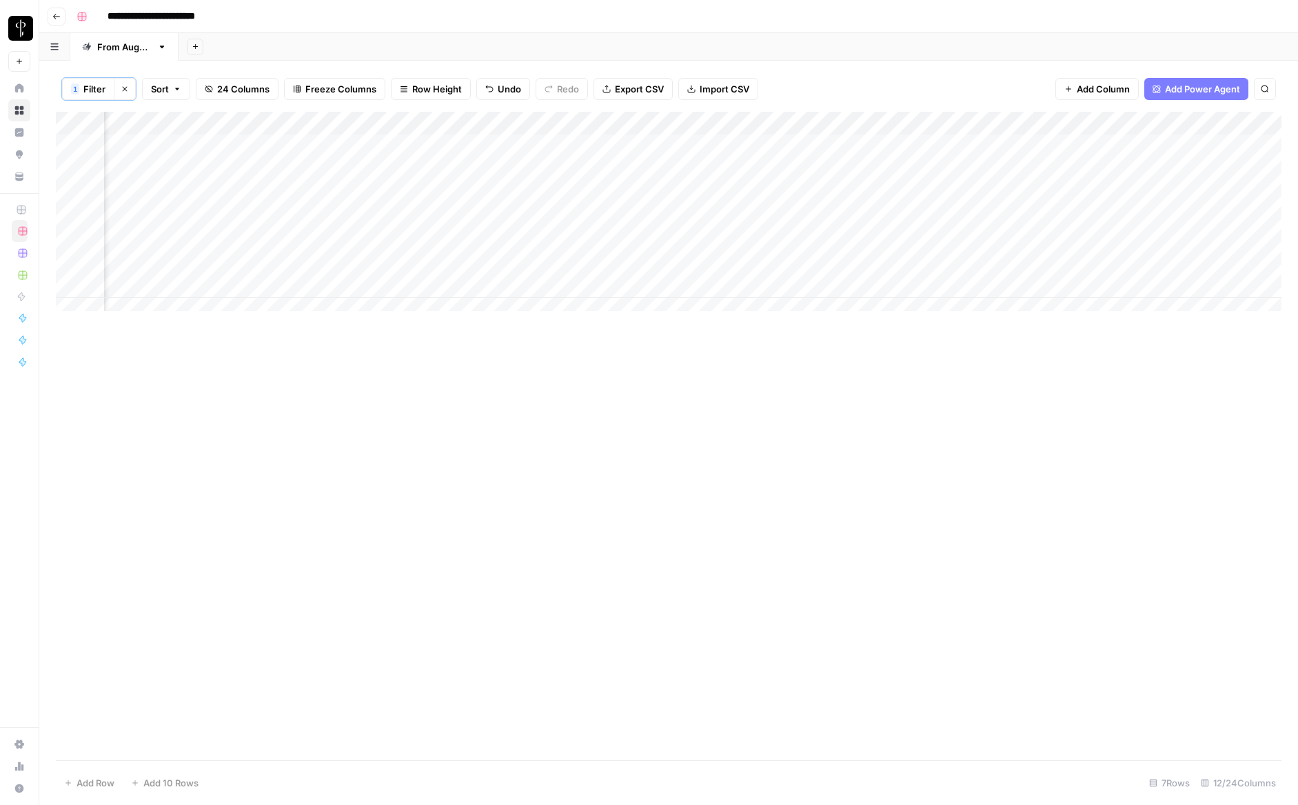
scroll to position [0, 511]
click at [1115, 144] on div "Add Column" at bounding box center [669, 217] width 1226 height 210
click at [1160, 503] on div "Add Column" at bounding box center [669, 436] width 1226 height 648
